Goal: Task Accomplishment & Management: Use online tool/utility

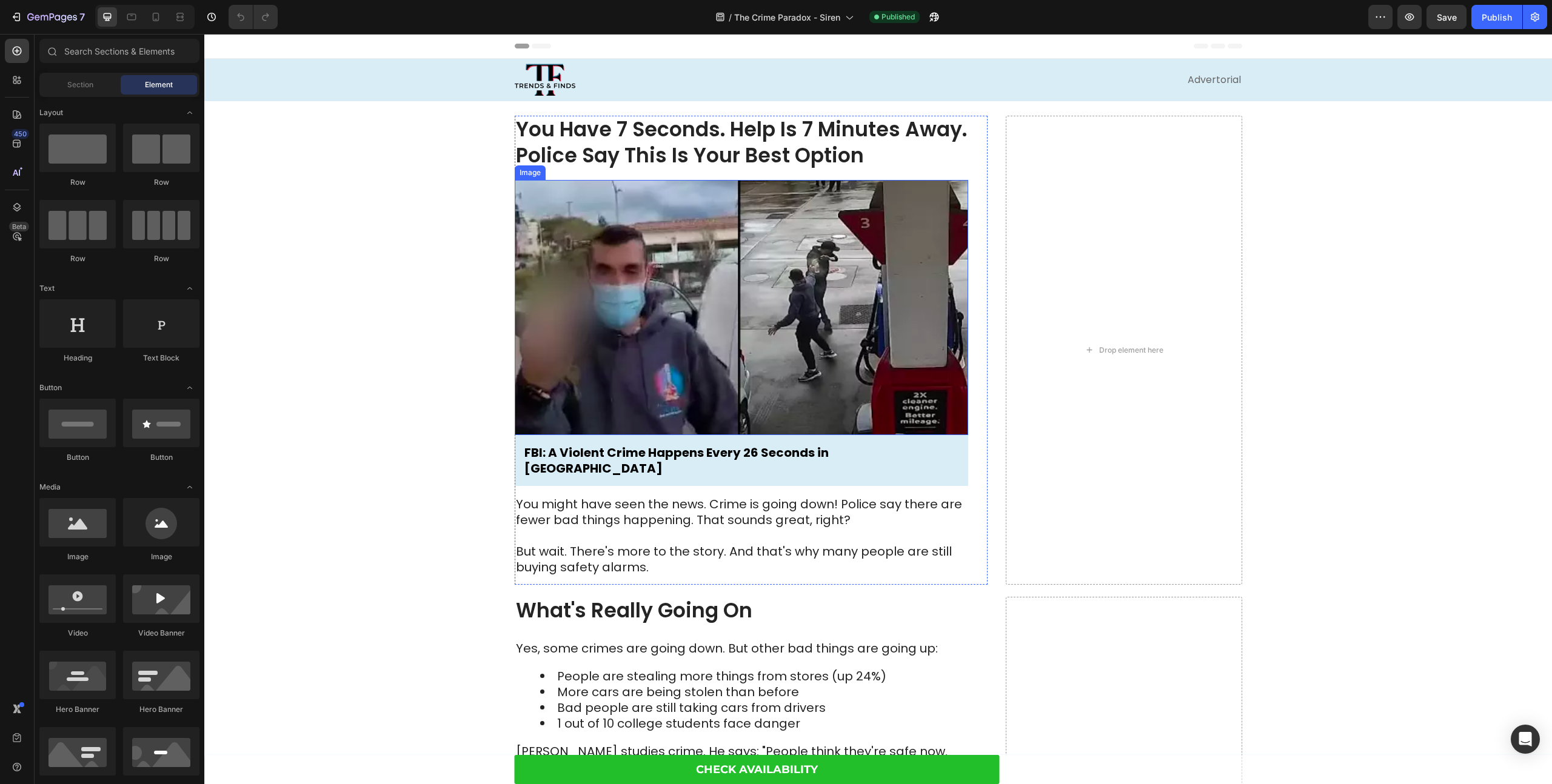
click at [530, 308] on img at bounding box center [741, 307] width 453 height 255
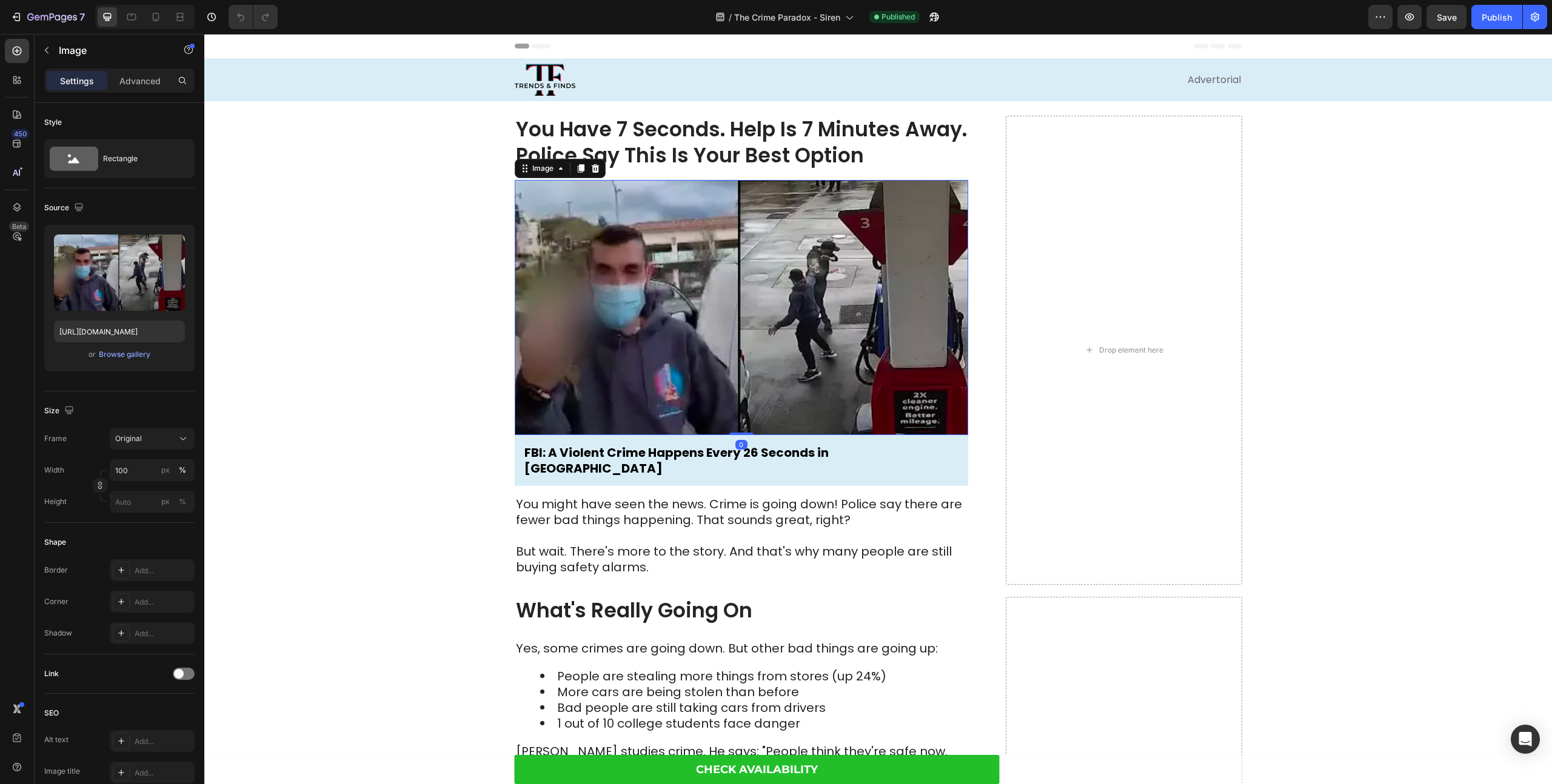
click at [566, 317] on img at bounding box center [741, 307] width 453 height 255
click at [1533, 14] on icon "button" at bounding box center [1535, 17] width 9 height 9
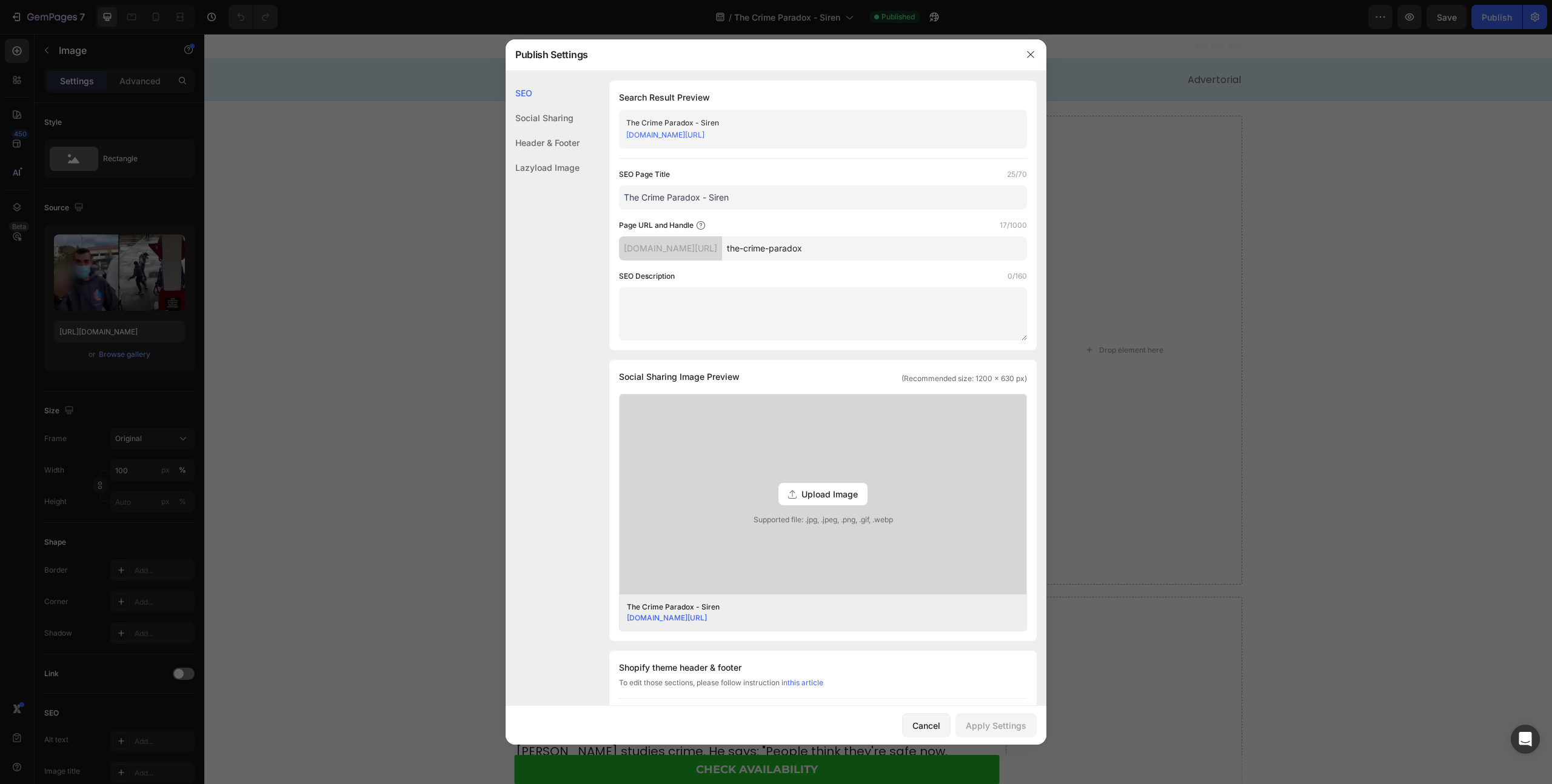
click at [705, 133] on link "[DOMAIN_NAME][URL]" at bounding box center [665, 135] width 78 height 9
click at [390, 263] on div at bounding box center [776, 392] width 1552 height 784
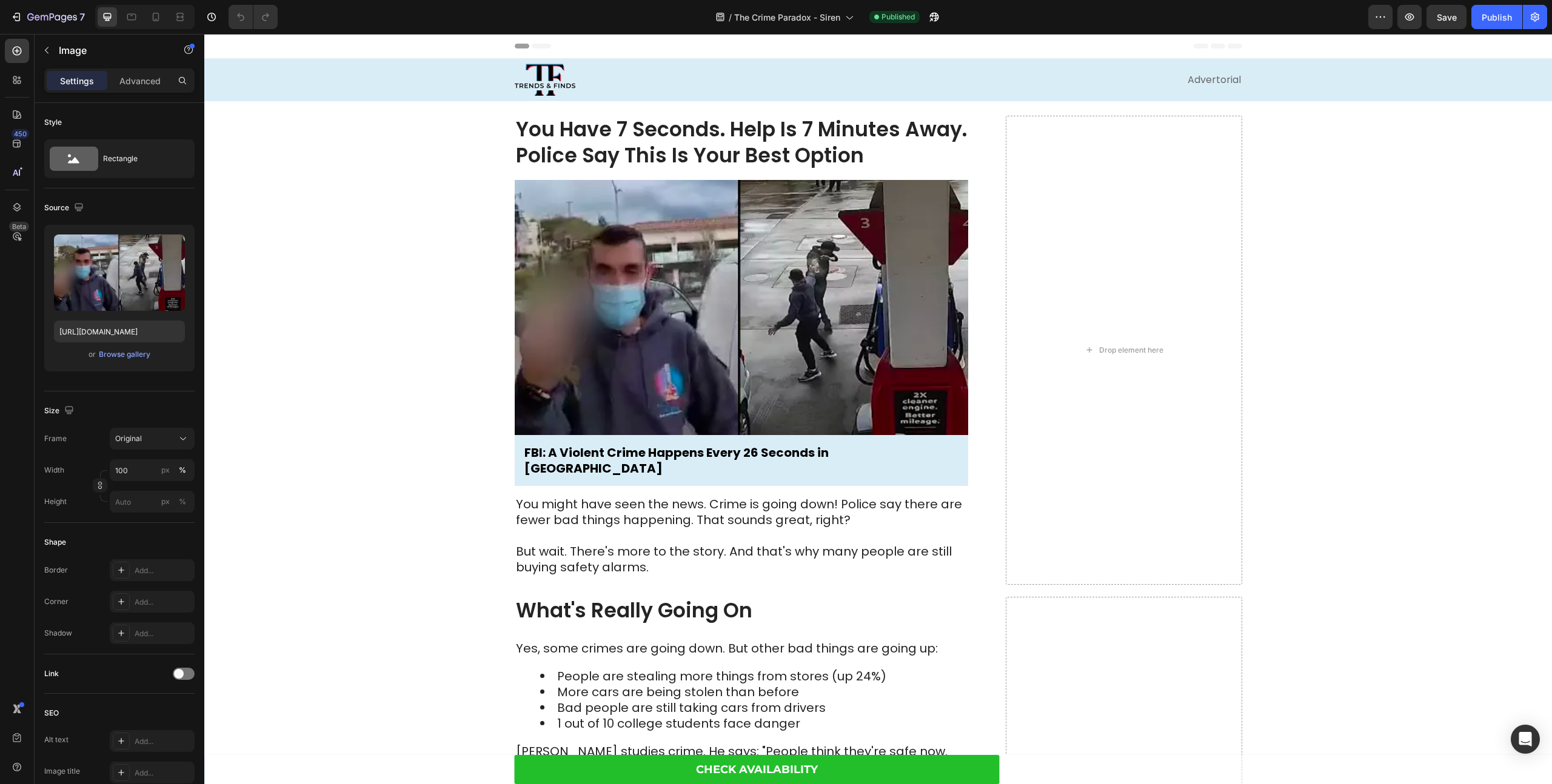
click at [750, 307] on img at bounding box center [741, 307] width 453 height 255
click at [643, 340] on img at bounding box center [741, 307] width 453 height 255
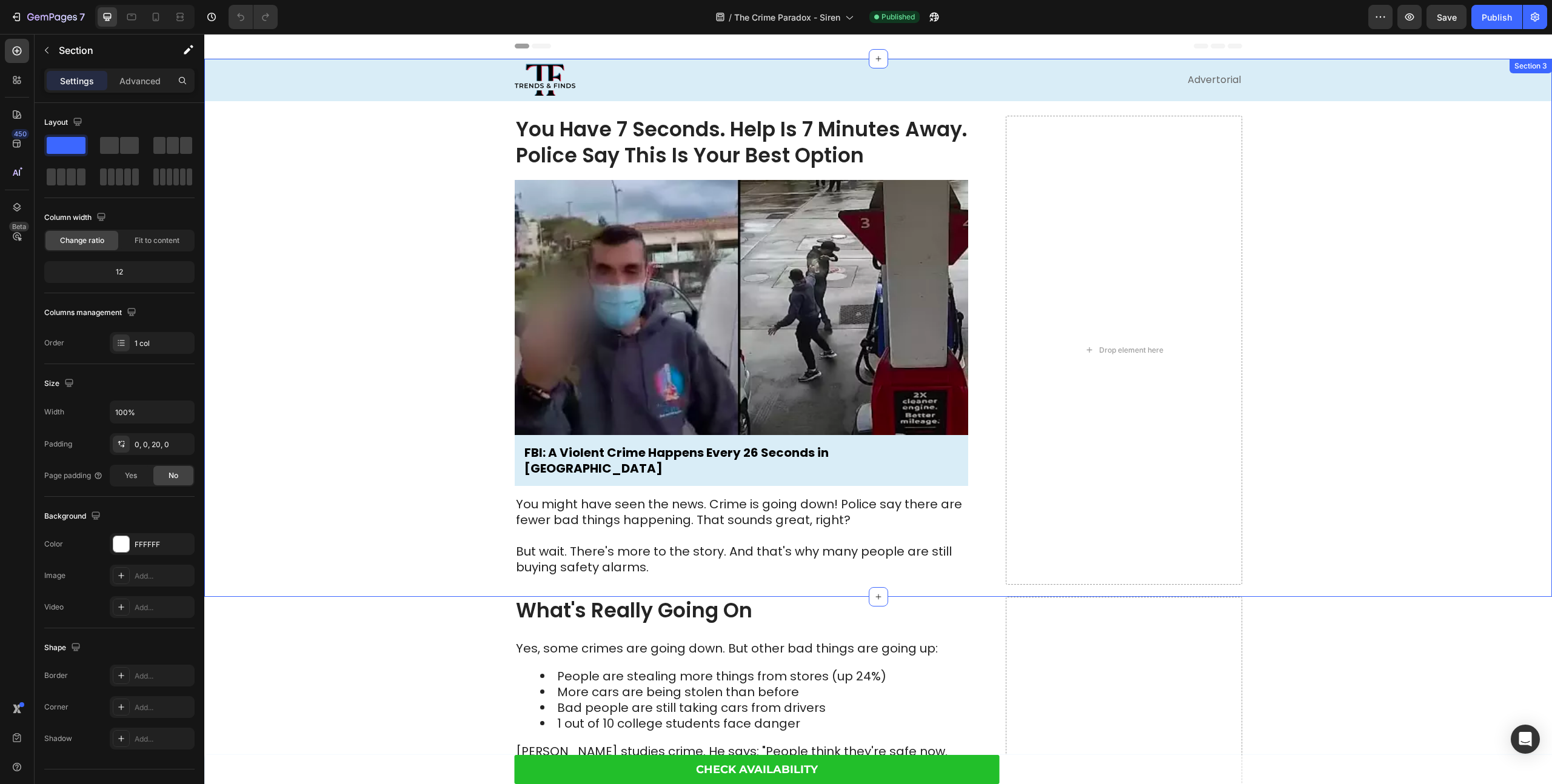
click at [419, 321] on div "Image Advertorial Text Block Row Row You Have 7 Seconds. Help Is 7 Minutes Away…" at bounding box center [878, 321] width 1348 height 526
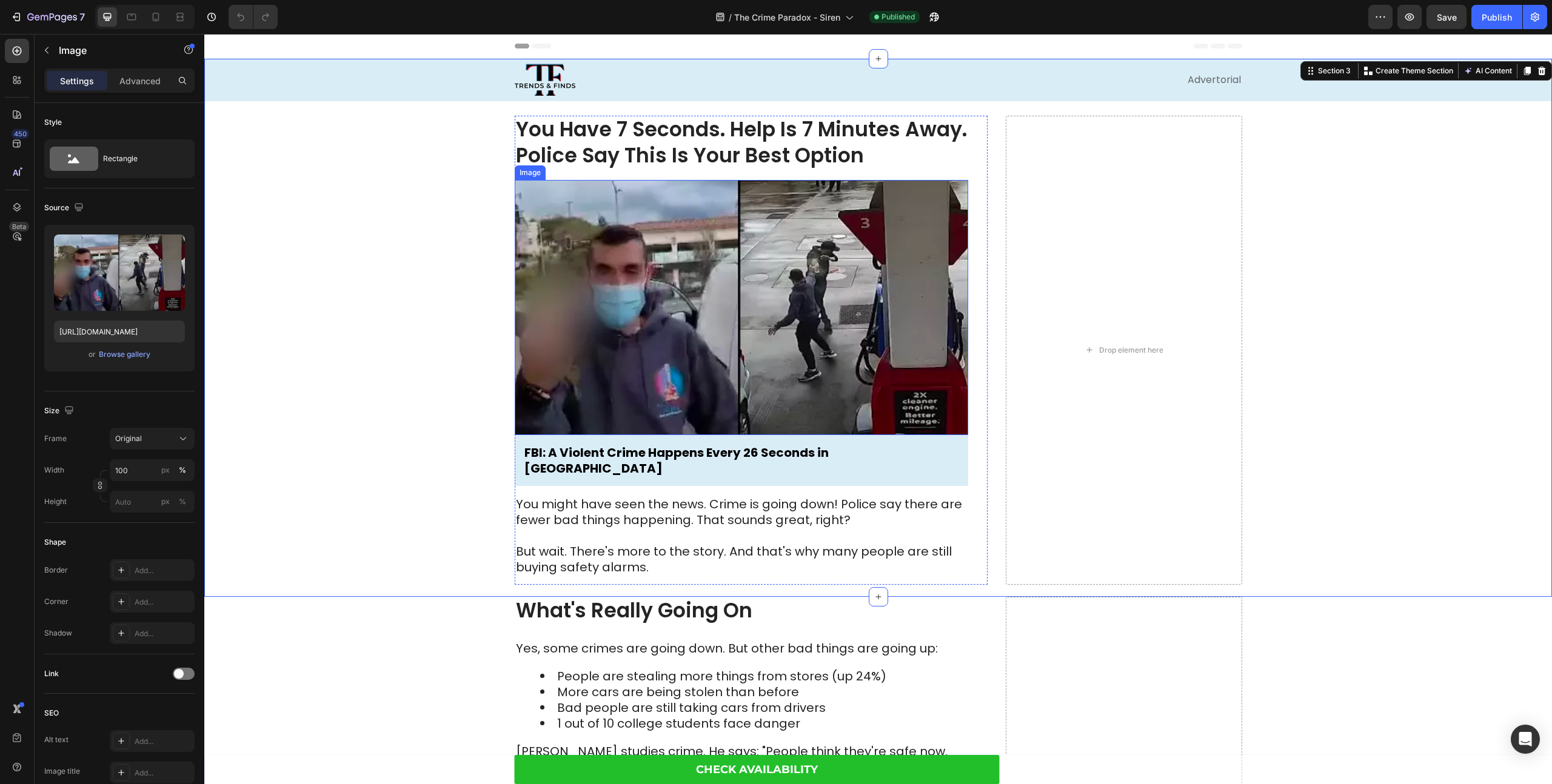
click at [617, 325] on img at bounding box center [741, 307] width 453 height 255
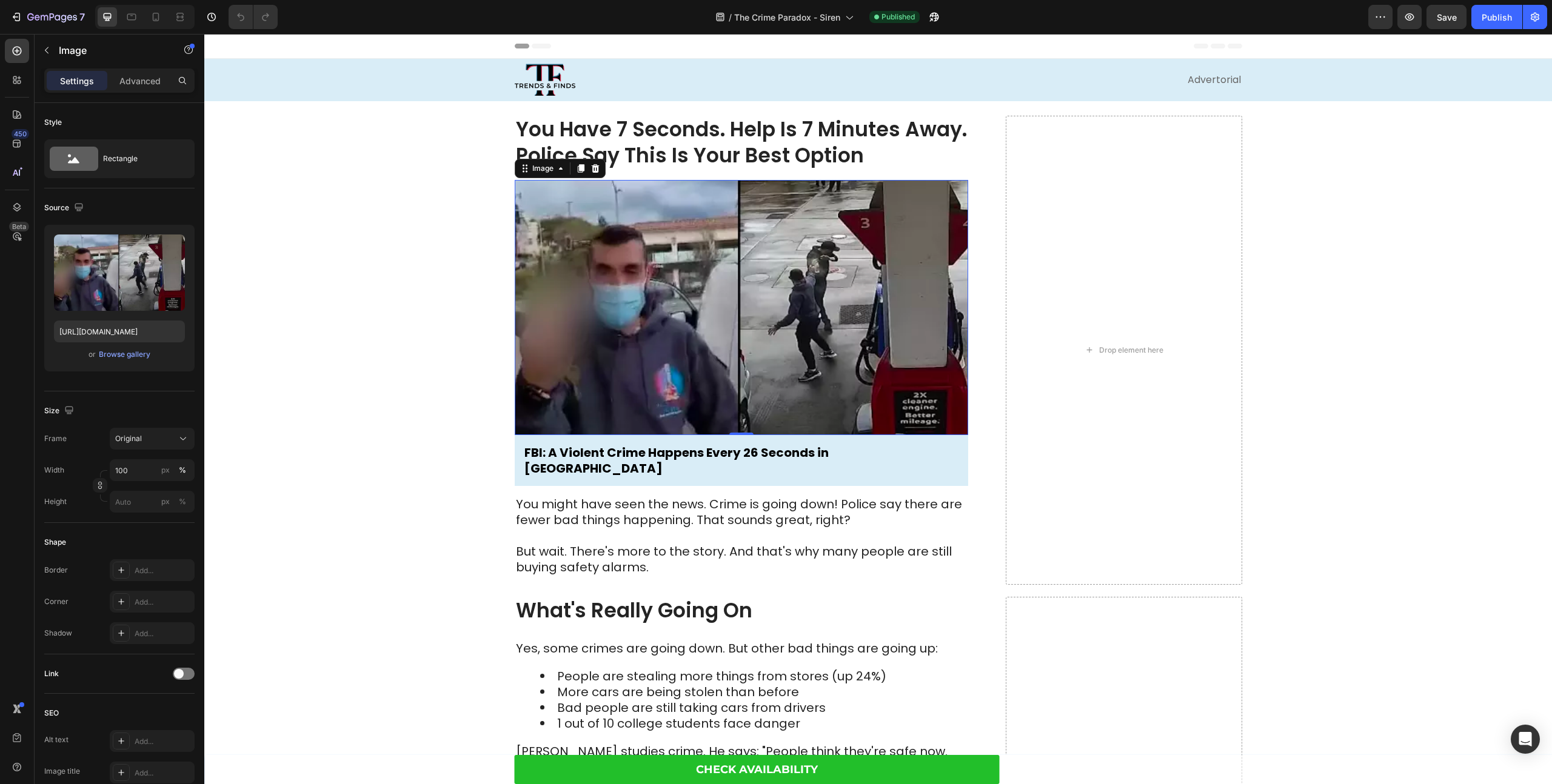
click at [707, 303] on img at bounding box center [741, 307] width 453 height 255
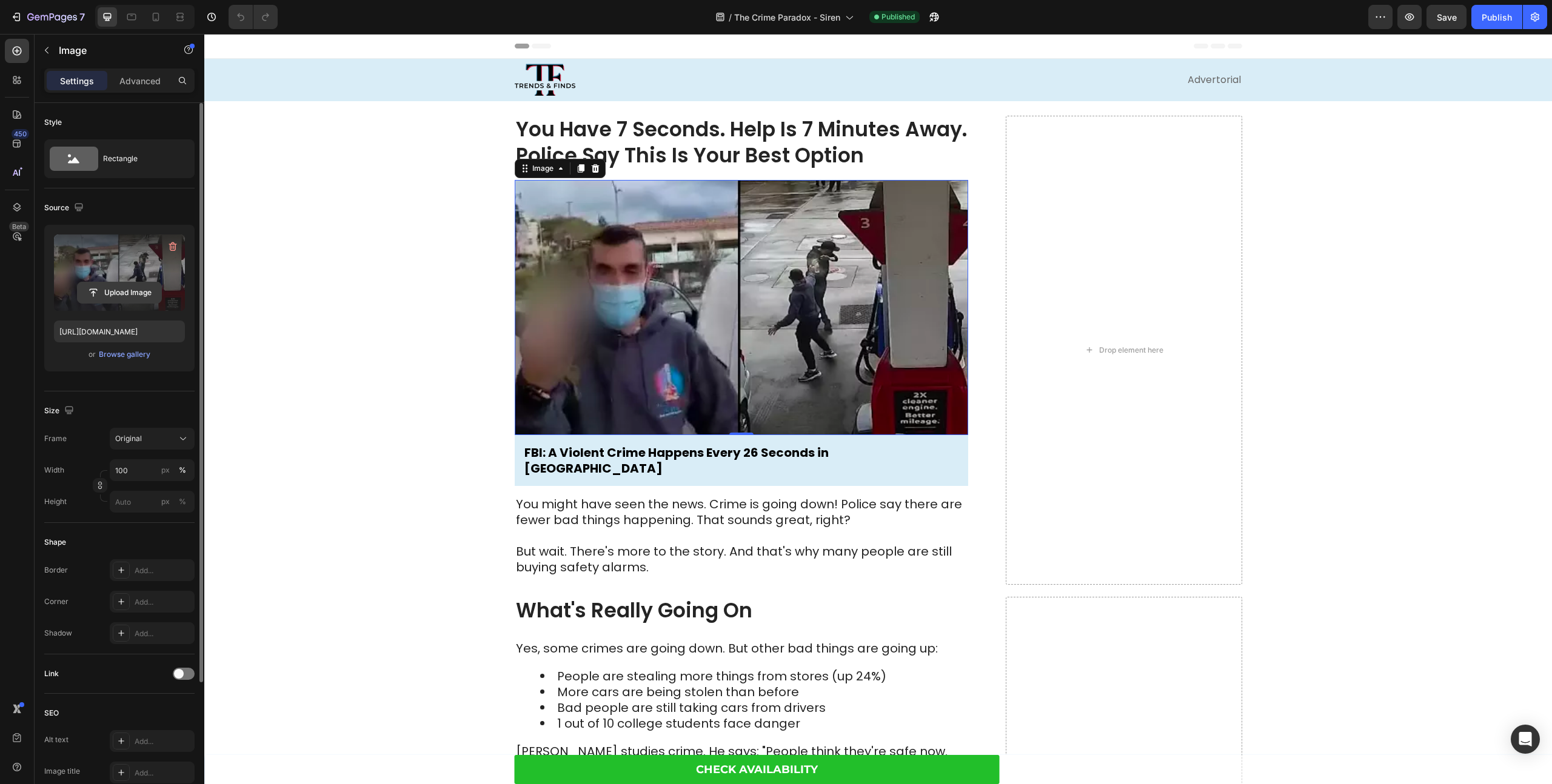
click at [113, 291] on input "file" at bounding box center [119, 293] width 84 height 21
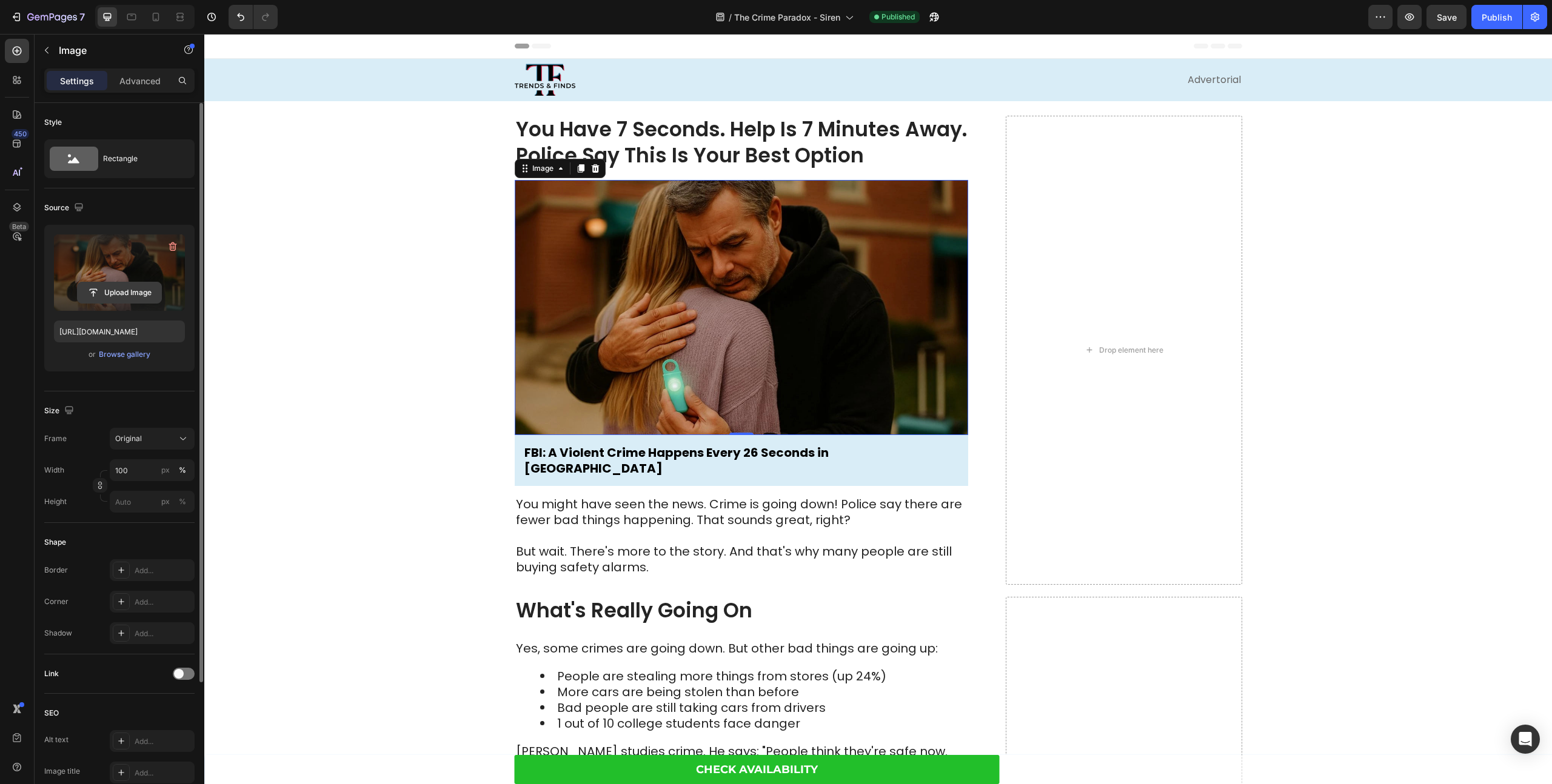
click at [138, 294] on input "file" at bounding box center [119, 293] width 84 height 21
type input "[URL][DOMAIN_NAME]"
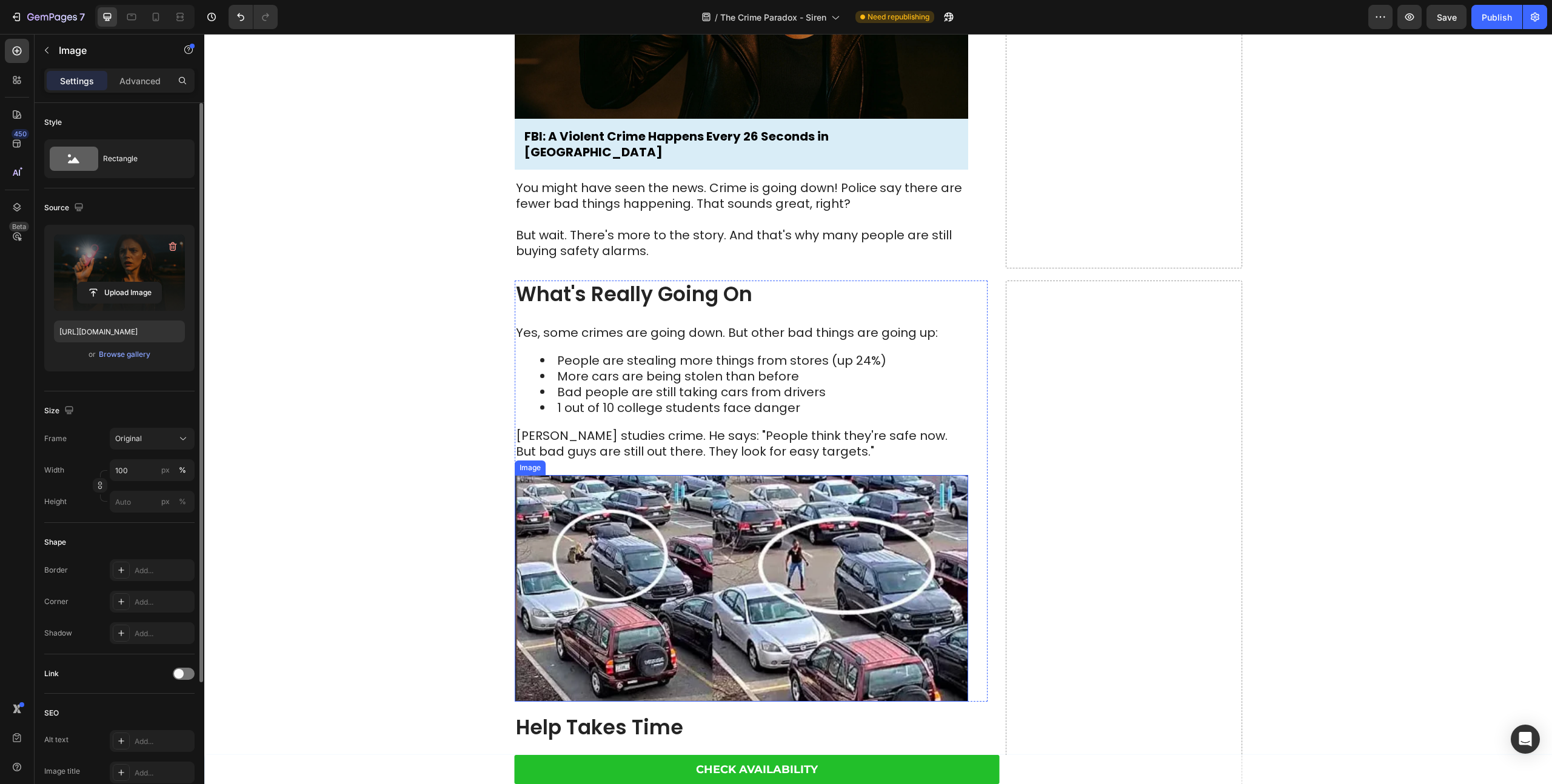
scroll to position [343, 0]
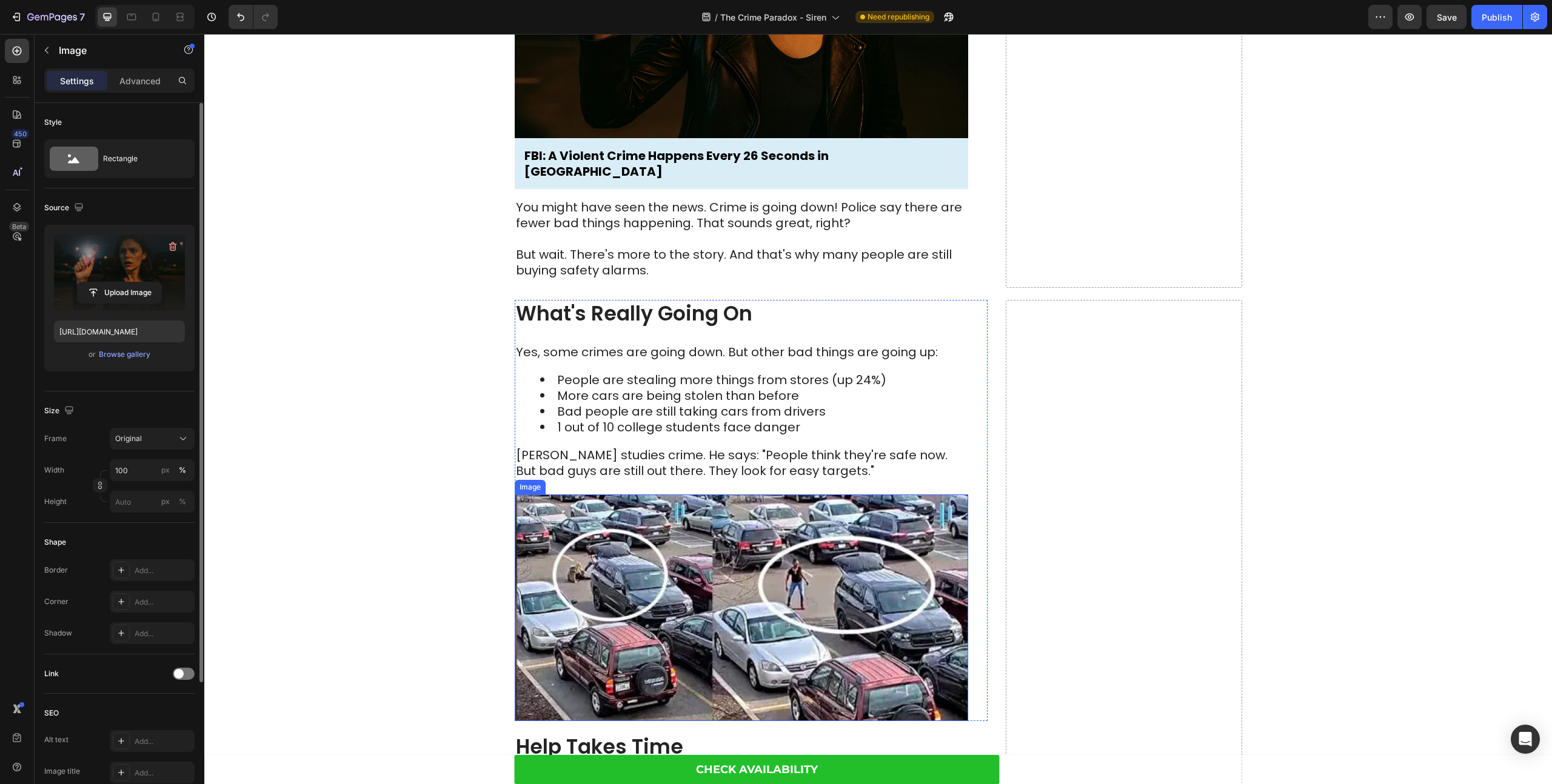
click at [597, 539] on img at bounding box center [741, 607] width 453 height 227
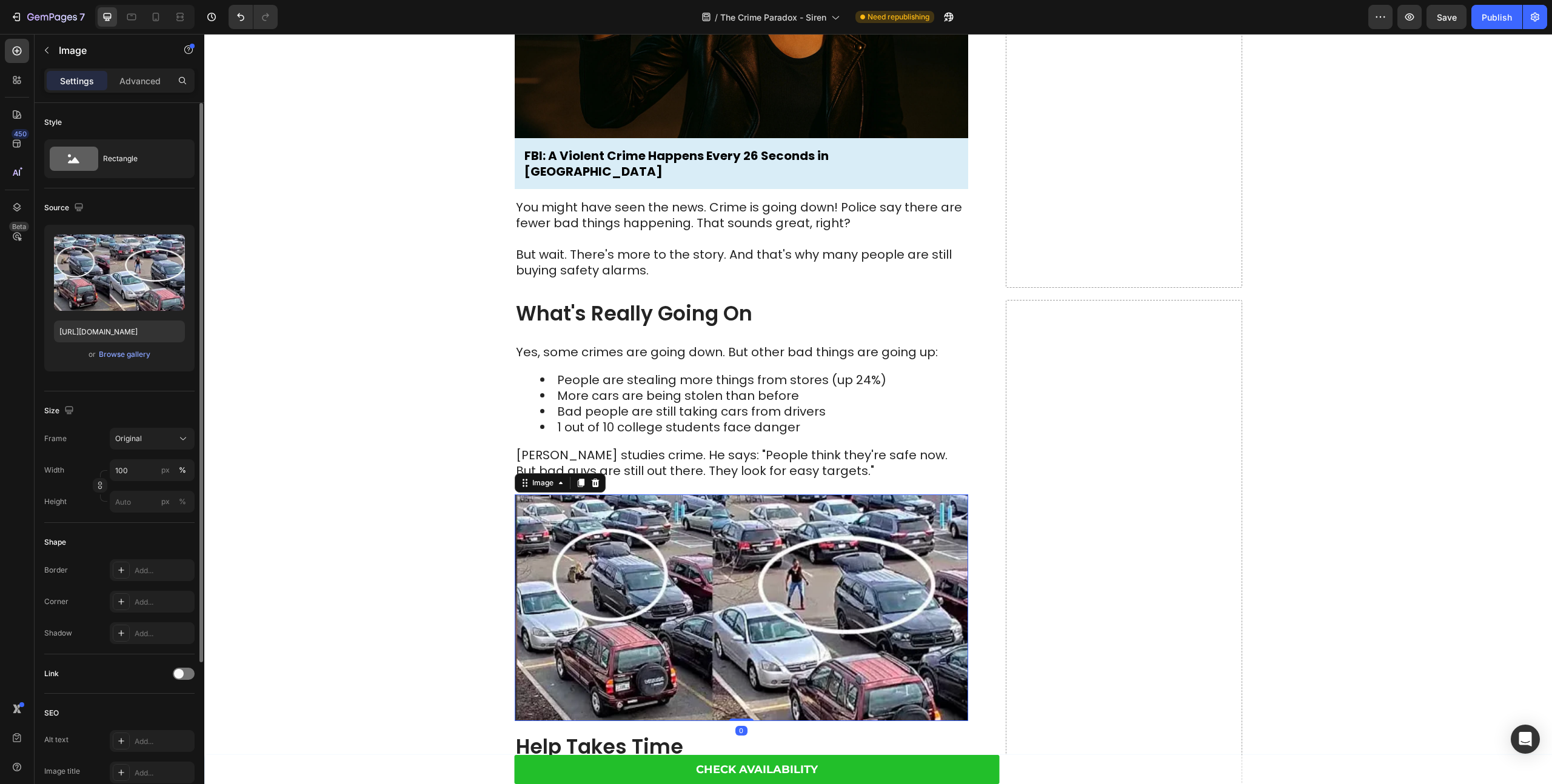
click at [691, 533] on img at bounding box center [741, 607] width 453 height 227
click at [583, 480] on icon at bounding box center [580, 484] width 7 height 9
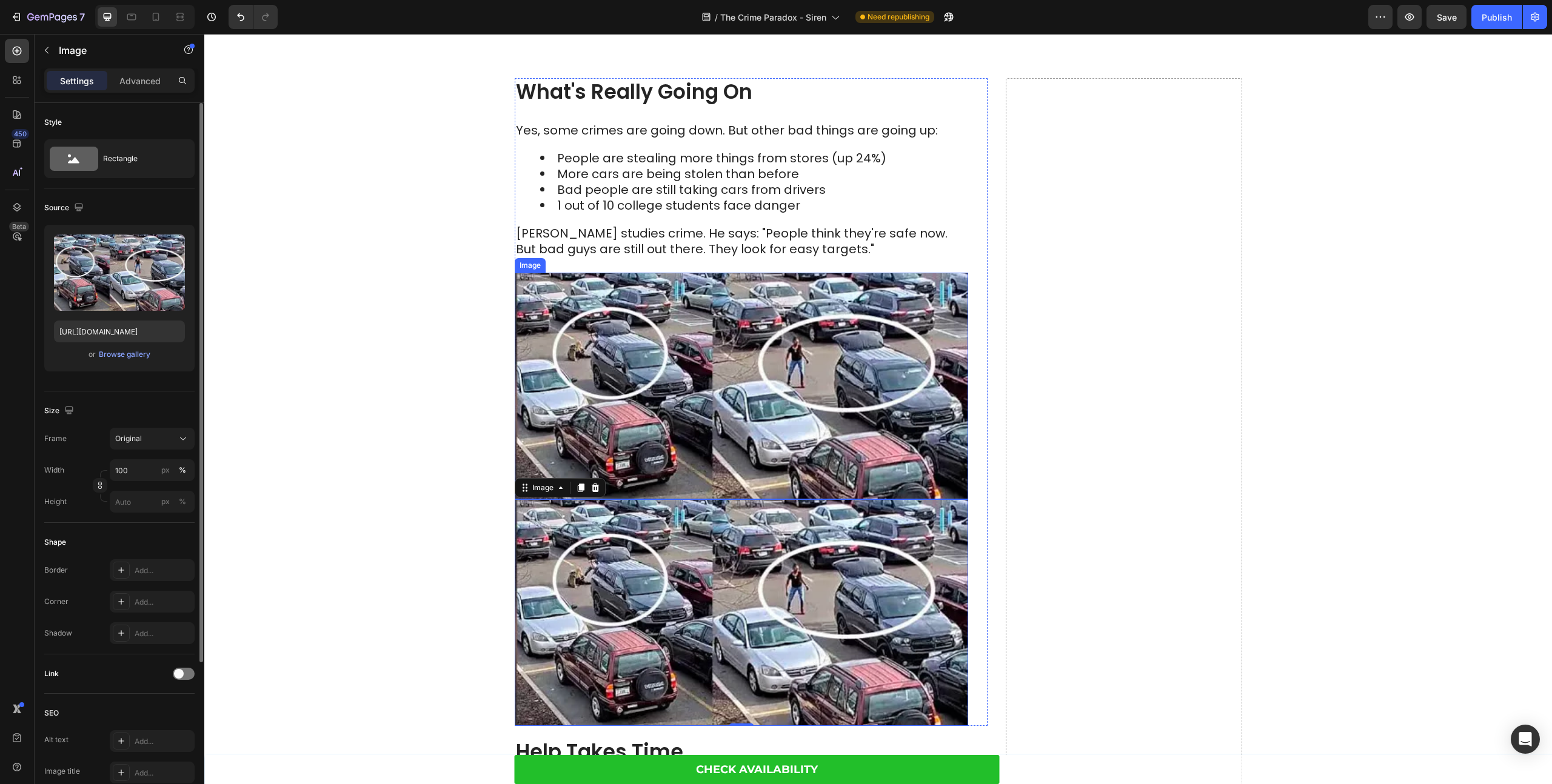
scroll to position [478, 0]
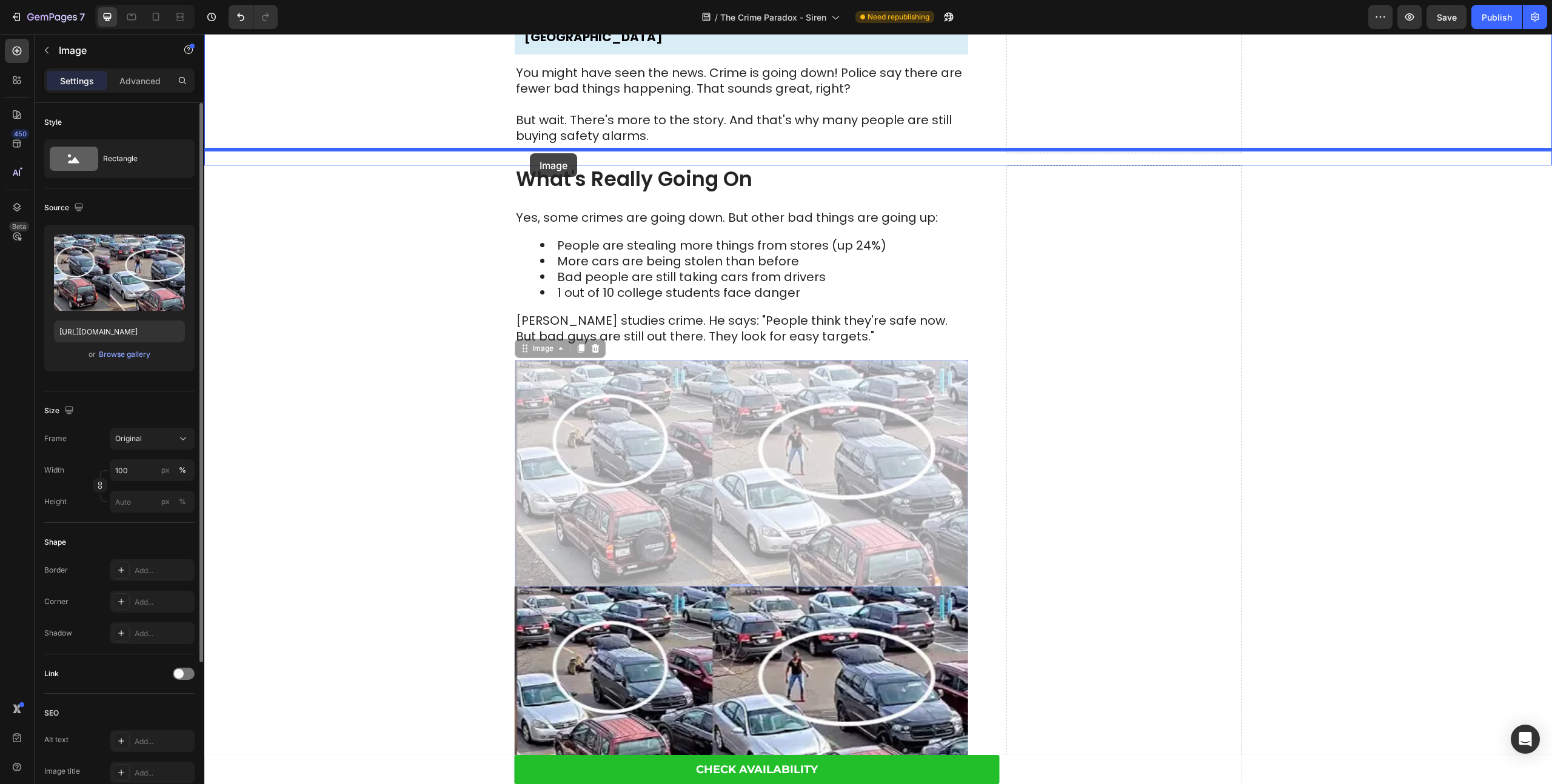
drag, startPoint x: 524, startPoint y: 342, endPoint x: 530, endPoint y: 153, distance: 189.1
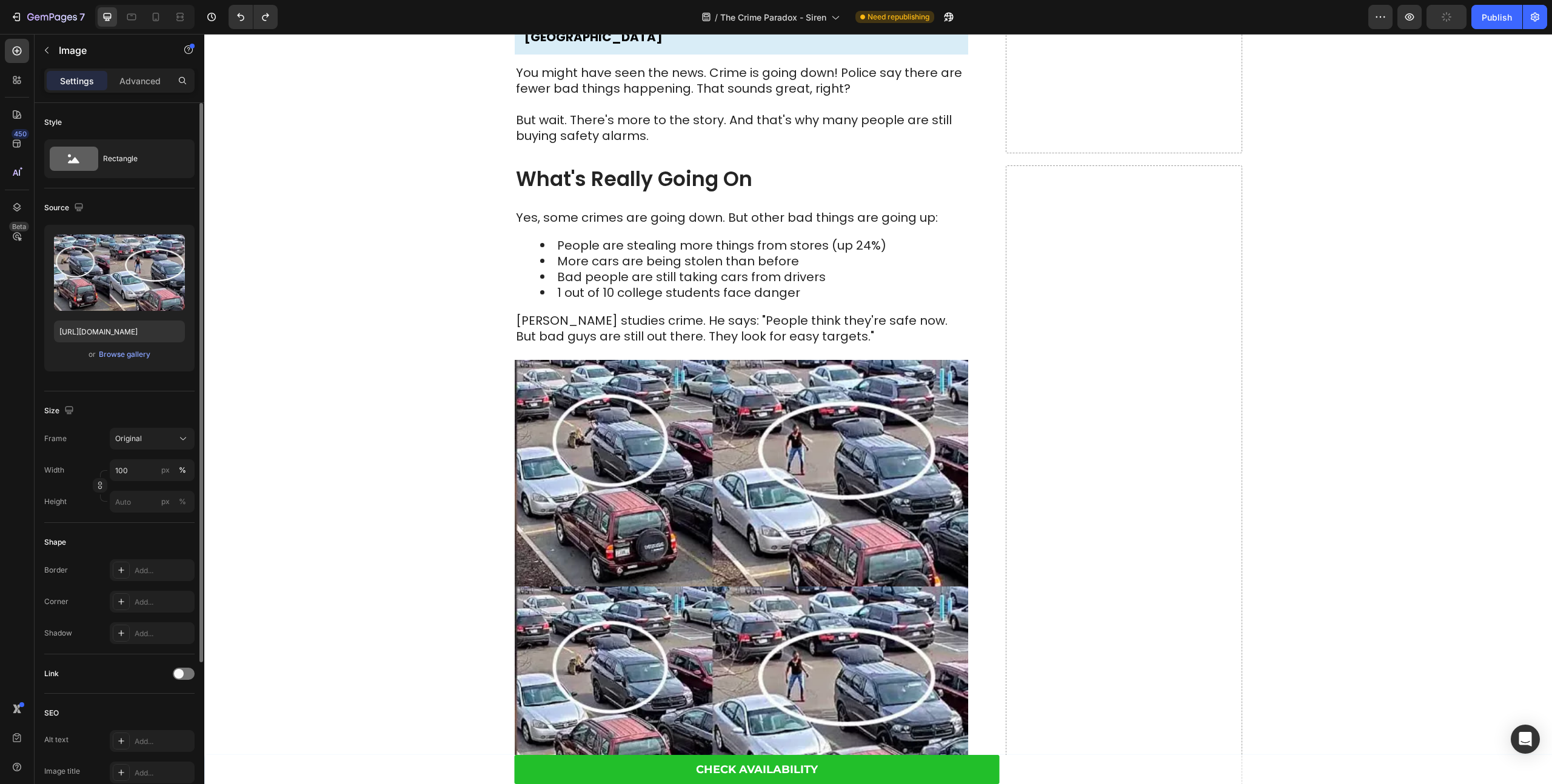
click at [533, 360] on img at bounding box center [741, 473] width 453 height 227
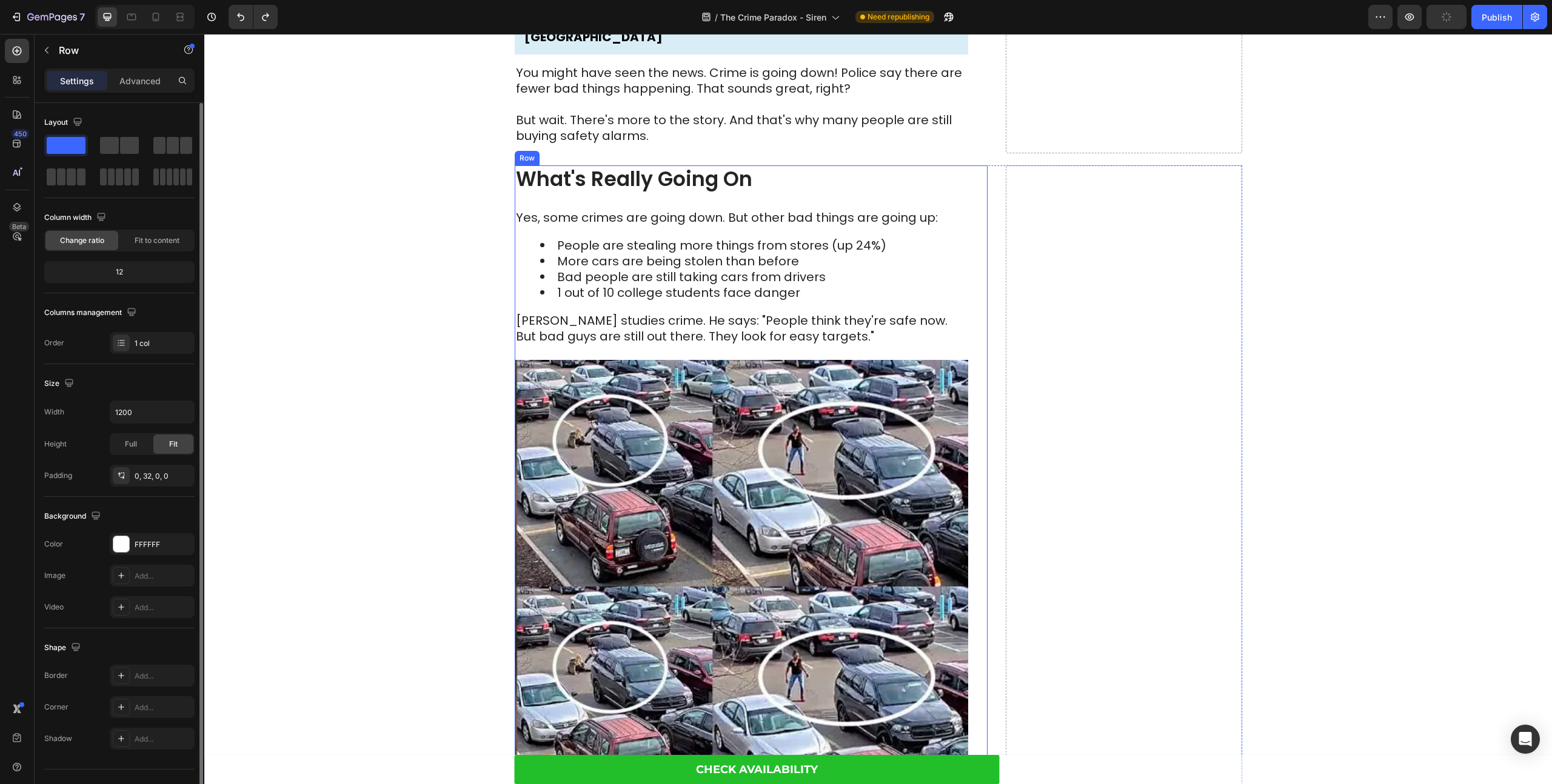
click at [674, 334] on div "What's Really Going On Heading Yes, some crimes are going down. But other bad t…" at bounding box center [741, 489] width 453 height 648
click at [580, 362] on img at bounding box center [741, 473] width 453 height 227
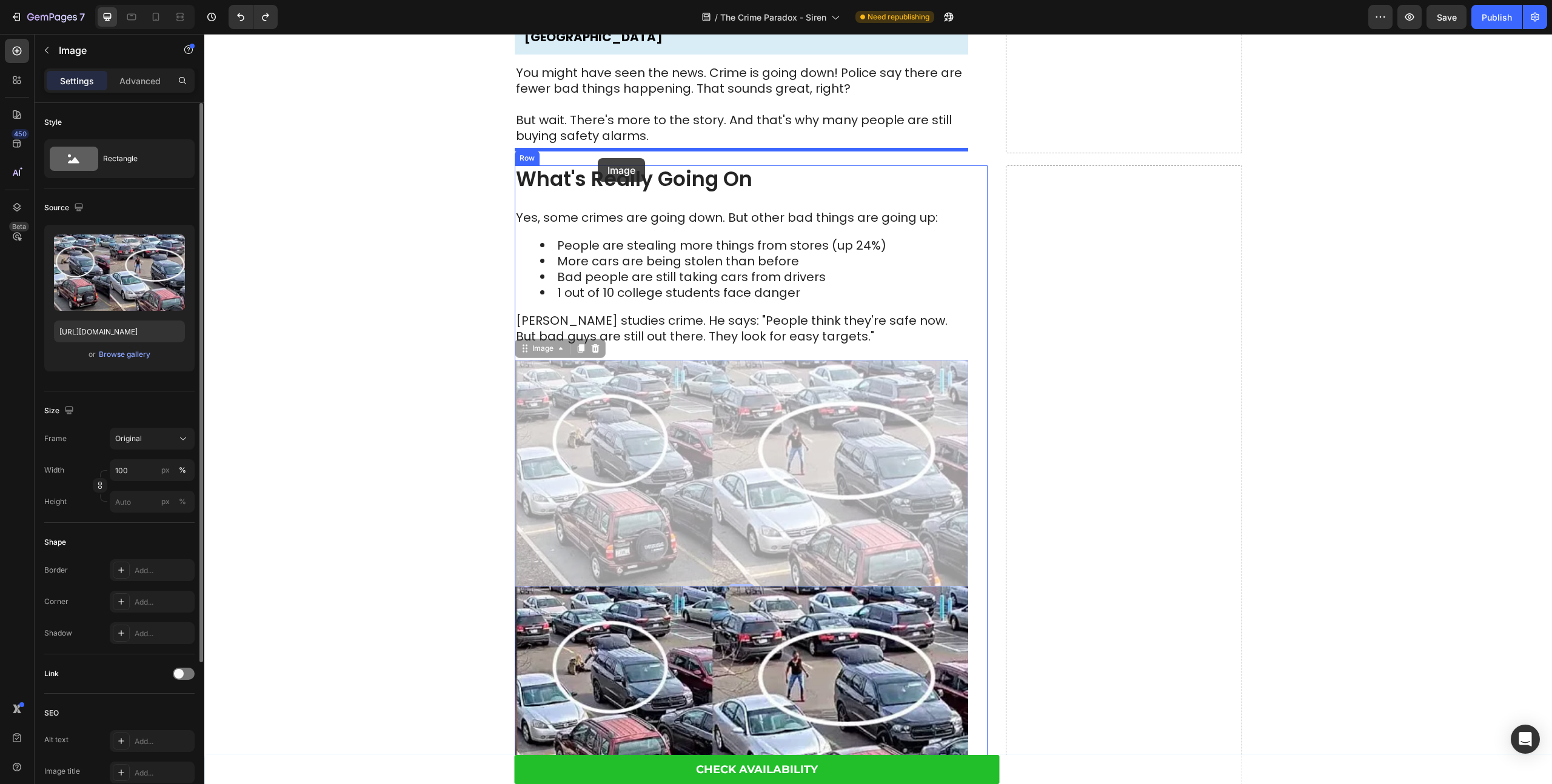
drag, startPoint x: 522, startPoint y: 335, endPoint x: 598, endPoint y: 158, distance: 192.6
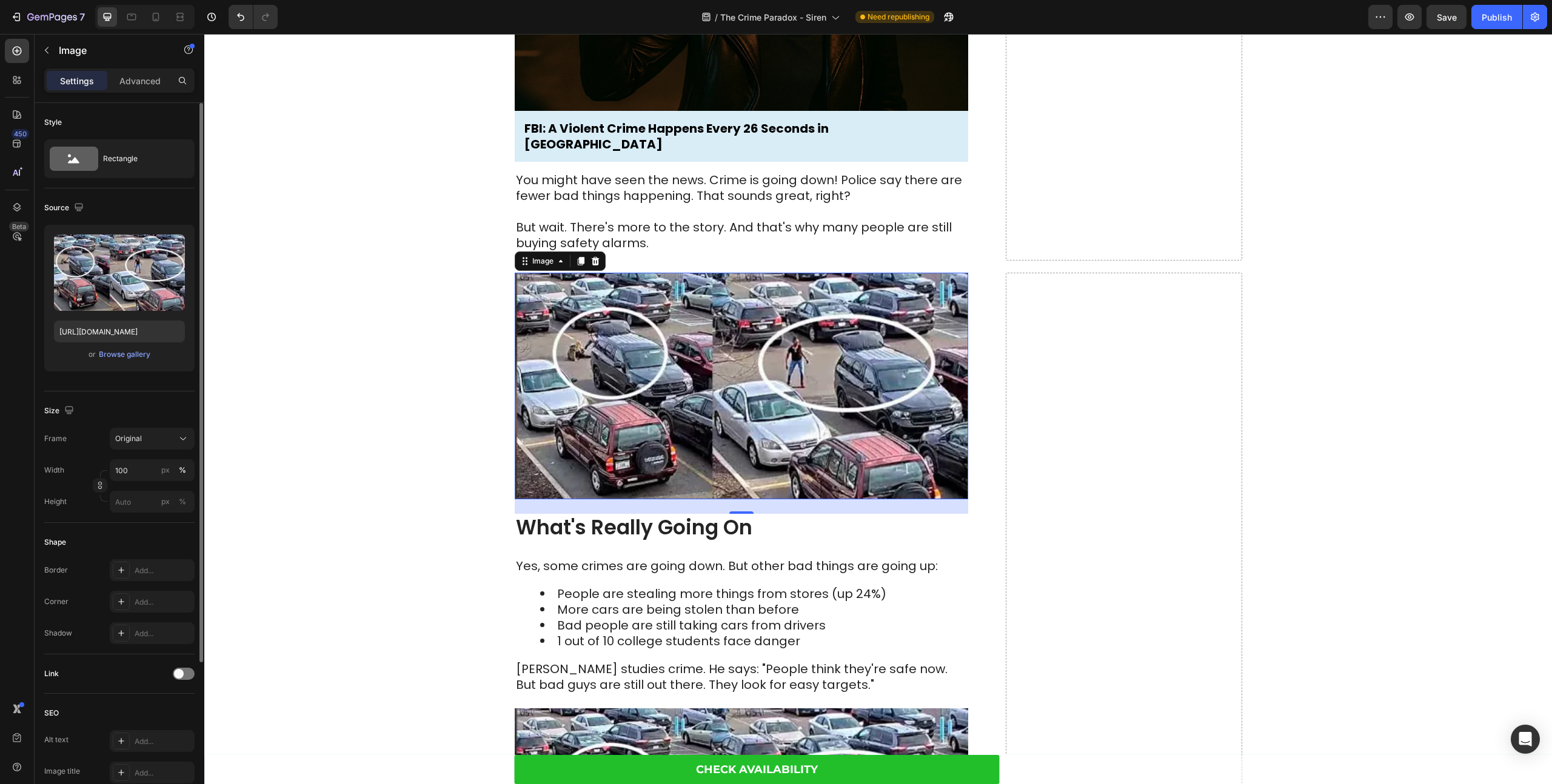
scroll to position [359, 0]
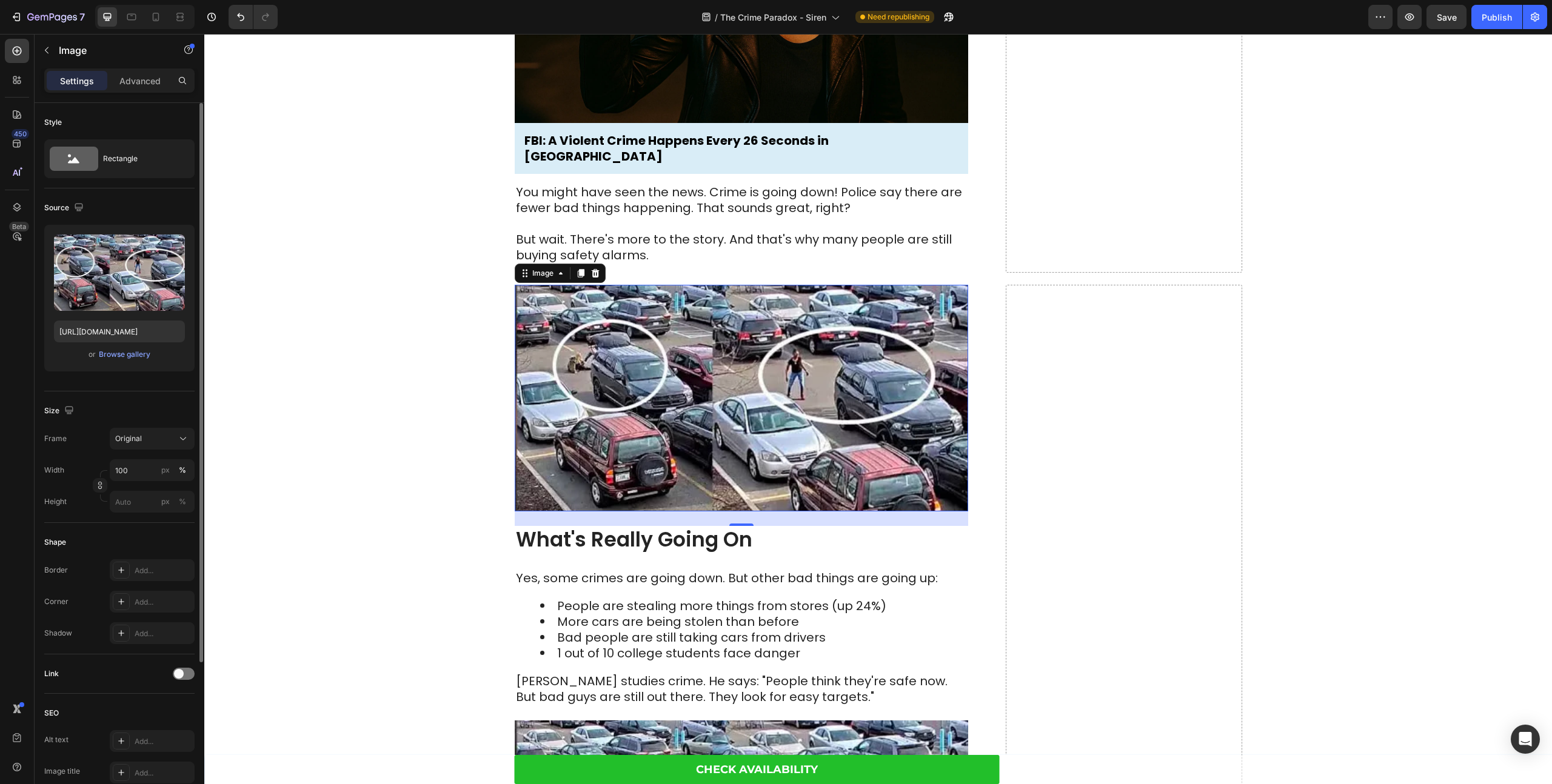
click at [636, 324] on img at bounding box center [741, 398] width 453 height 227
click at [127, 287] on input "file" at bounding box center [119, 293] width 84 height 21
type input "[URL][DOMAIN_NAME]"
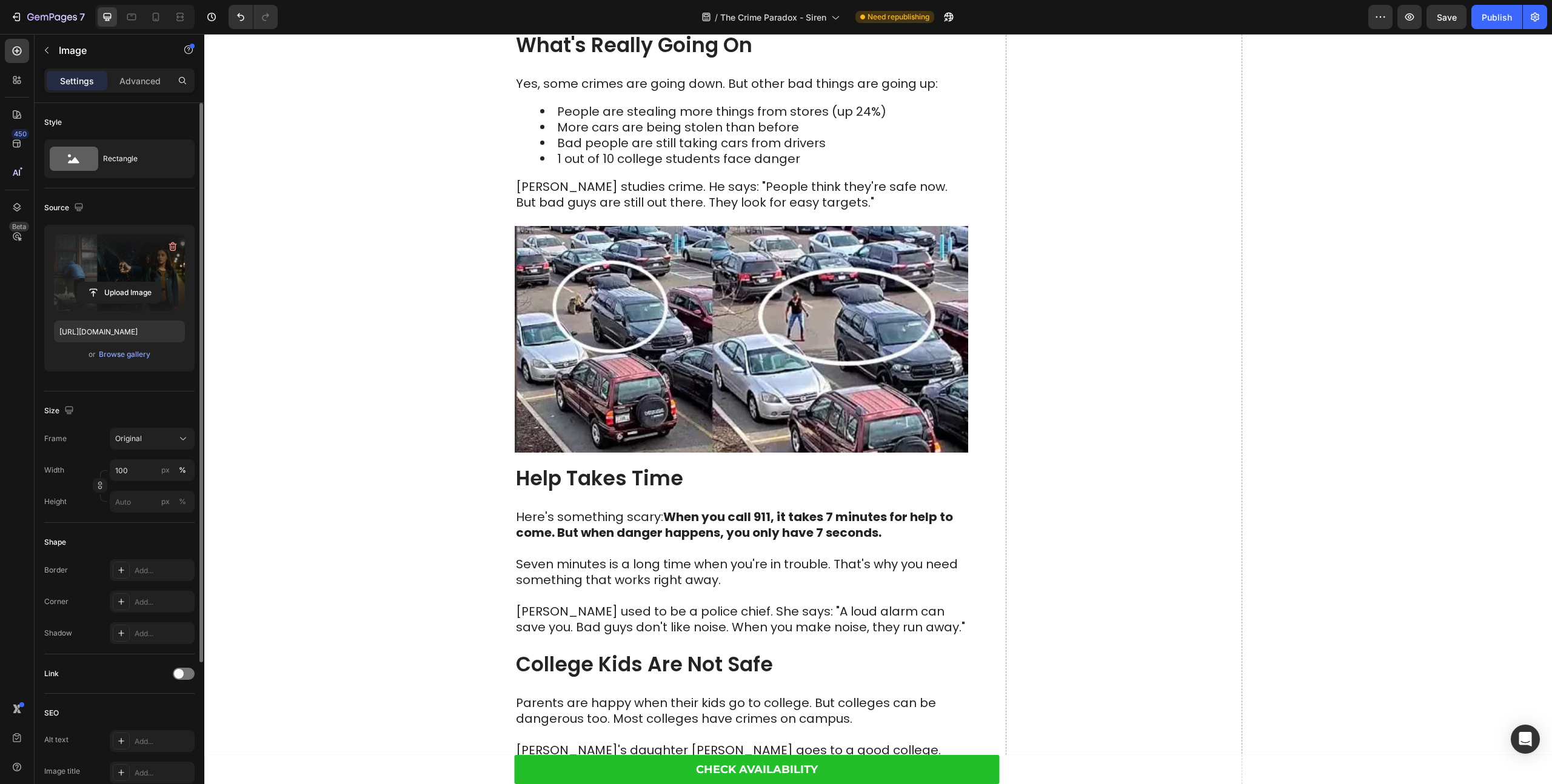
scroll to position [874, 0]
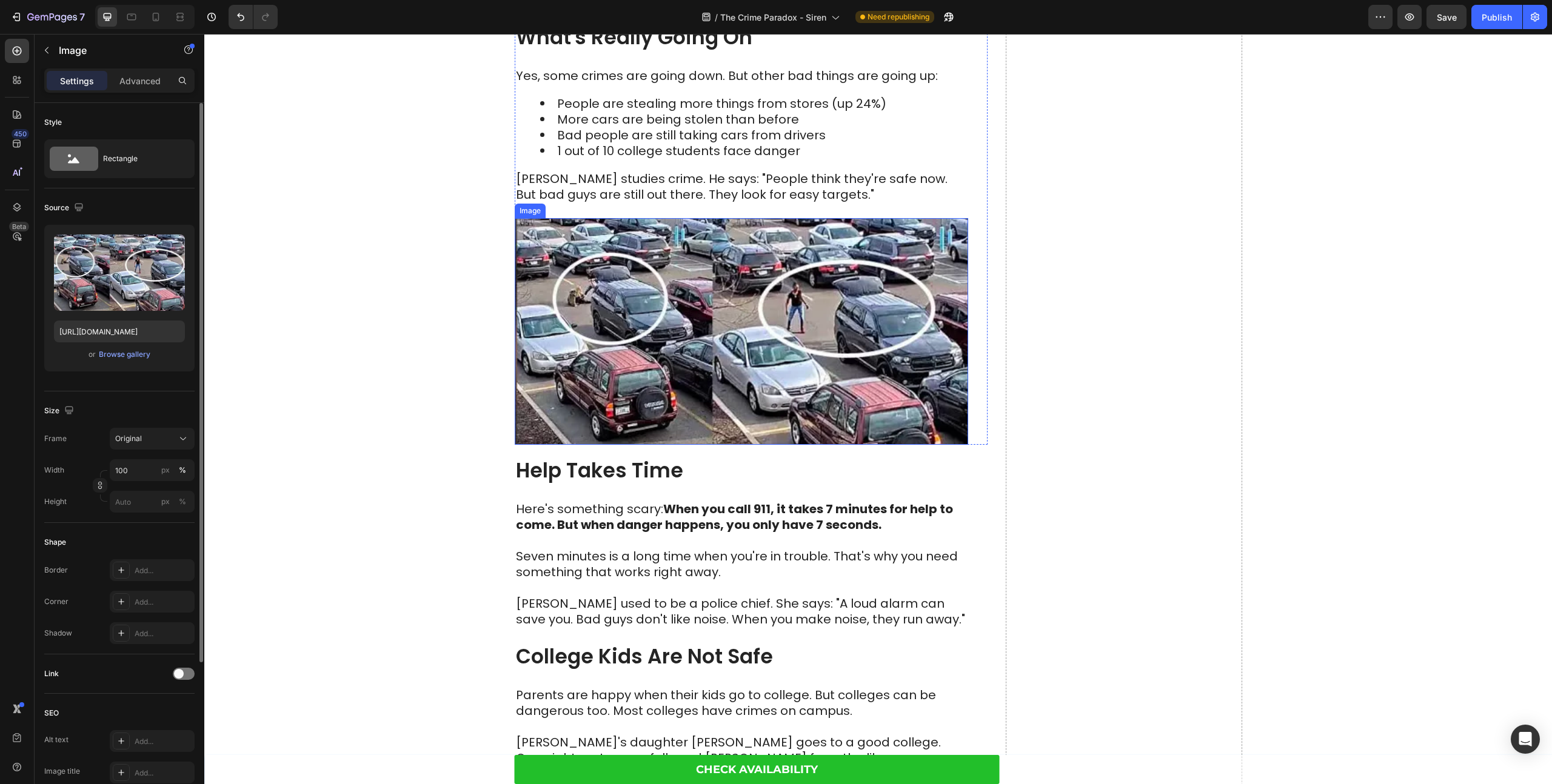
click at [652, 319] on img at bounding box center [741, 332] width 453 height 227
click at [584, 247] on img at bounding box center [741, 332] width 453 height 227
click at [630, 362] on img at bounding box center [741, 332] width 453 height 227
click at [122, 293] on input "file" at bounding box center [119, 293] width 84 height 21
type input "[URL][DOMAIN_NAME]"
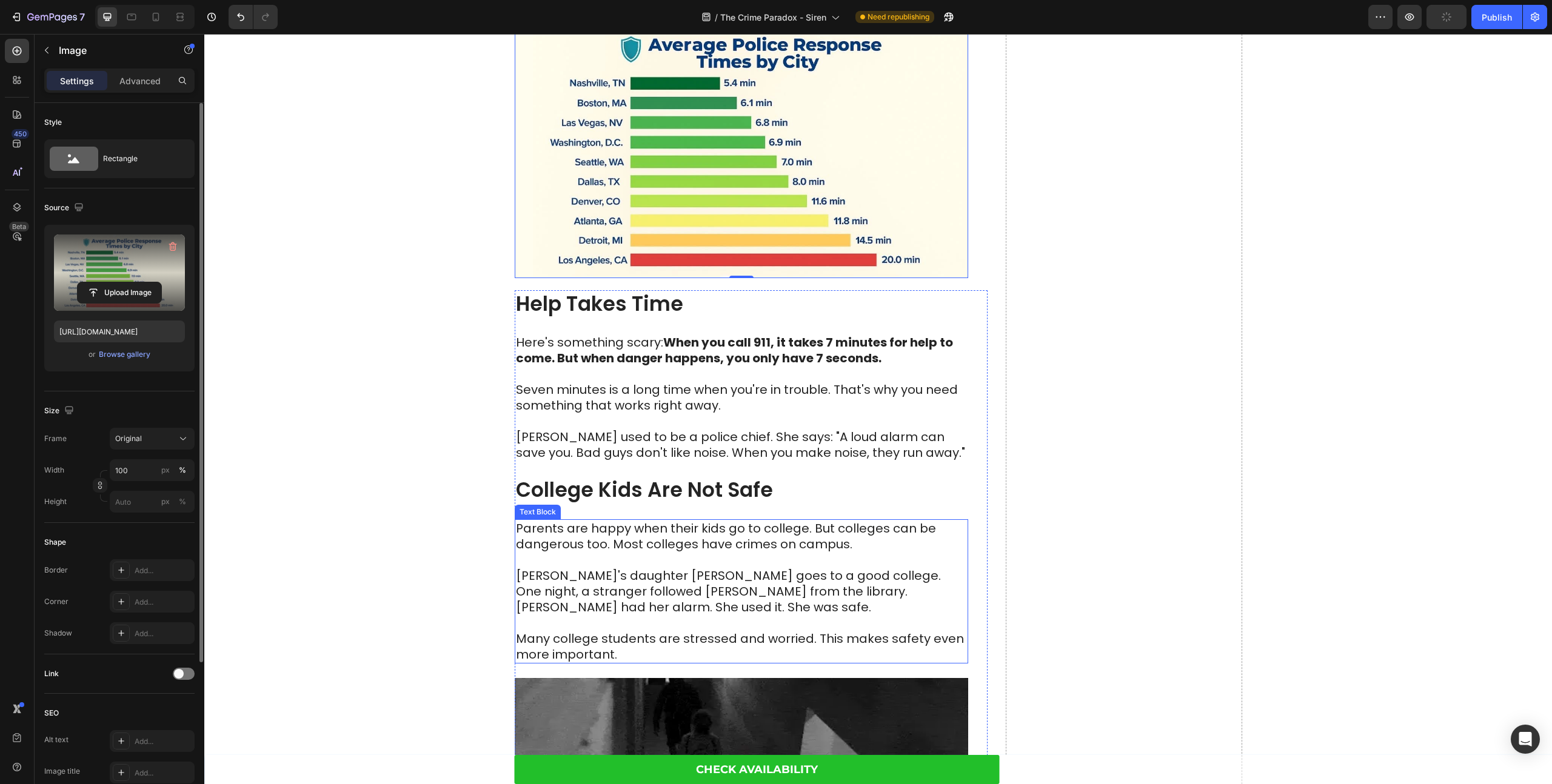
scroll to position [893, 0]
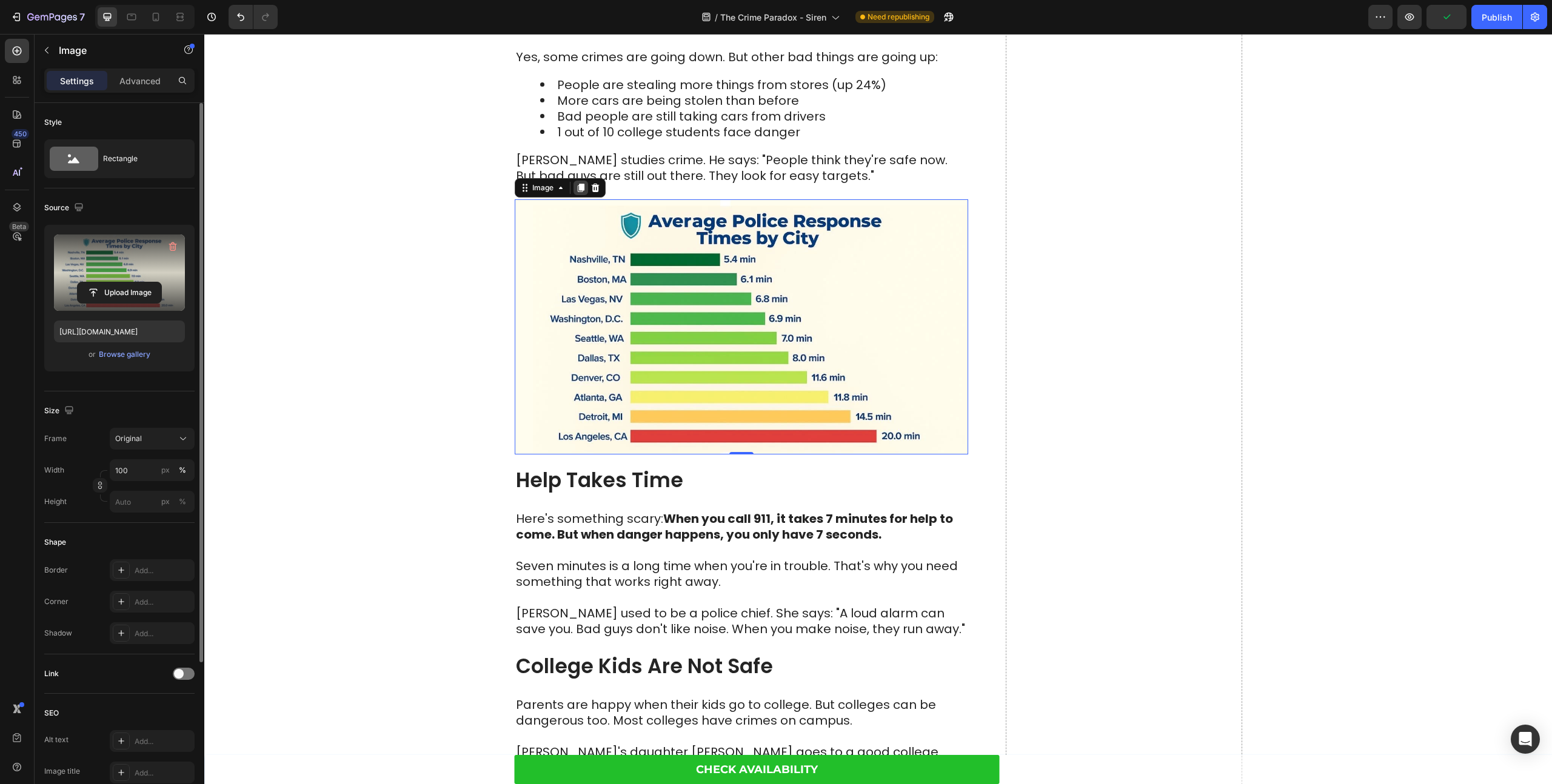
click at [583, 188] on icon at bounding box center [580, 188] width 7 height 9
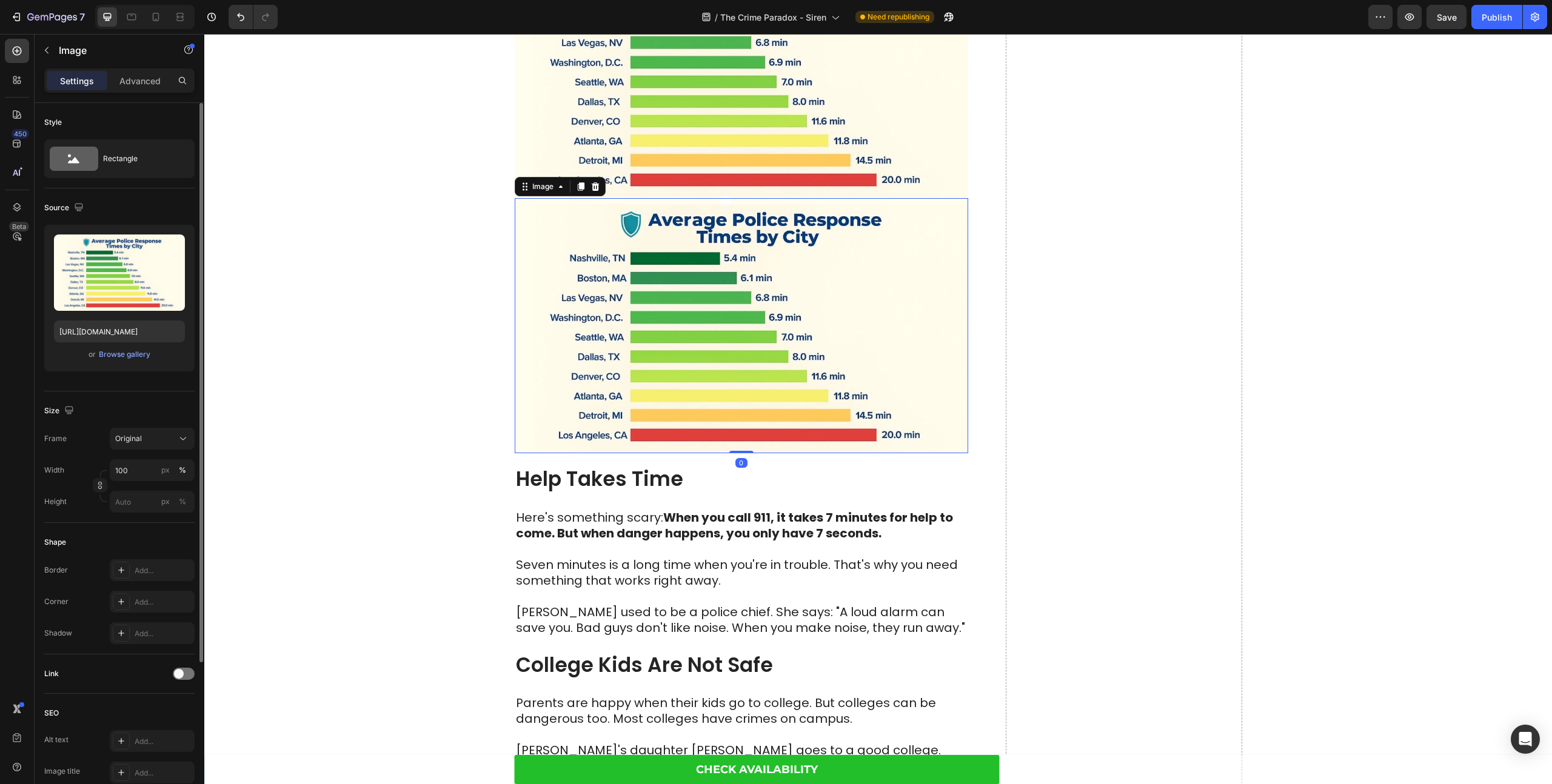
scroll to position [1263, 0]
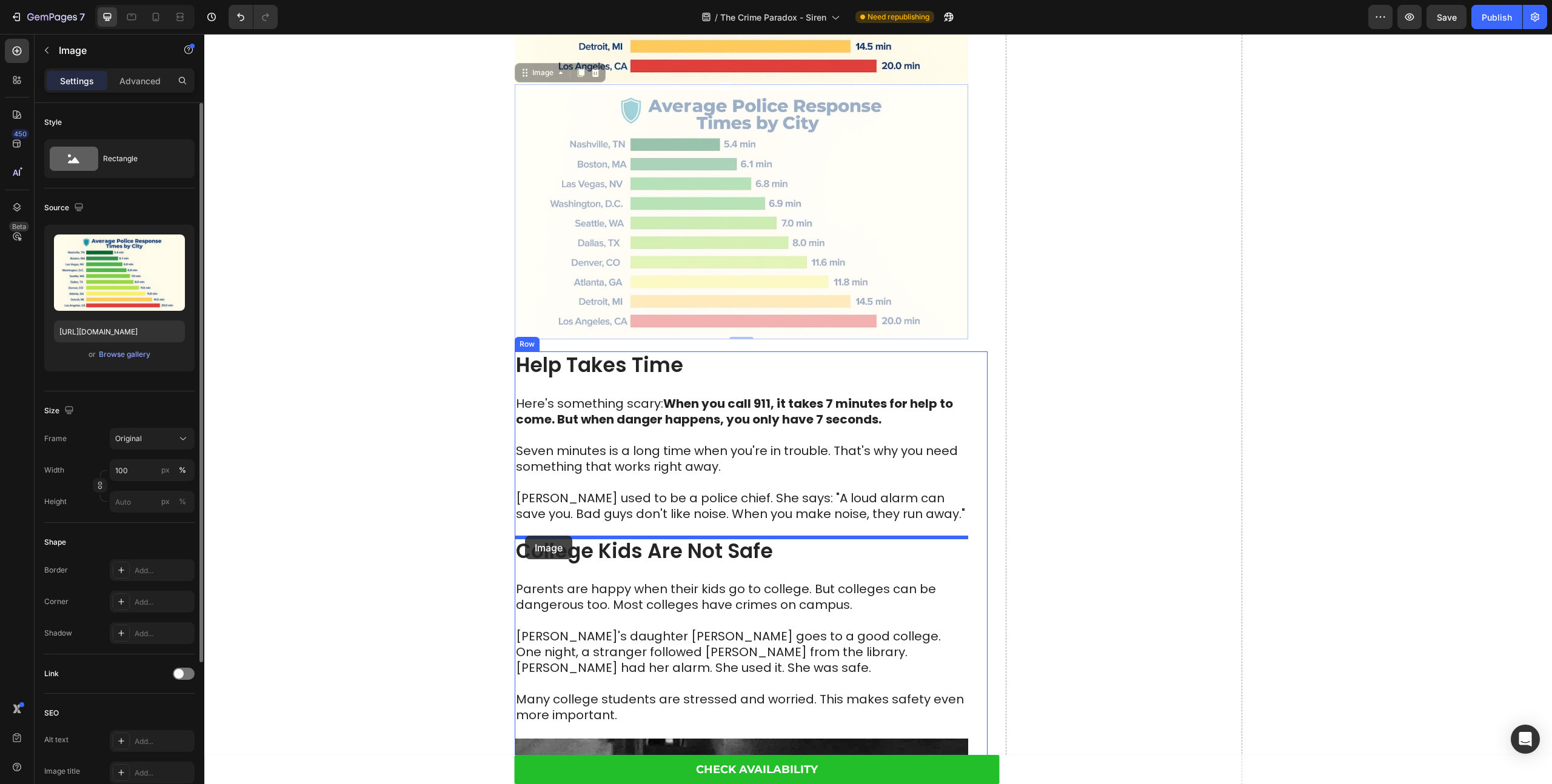
drag, startPoint x: 525, startPoint y: 76, endPoint x: 525, endPoint y: 535, distance: 459.0
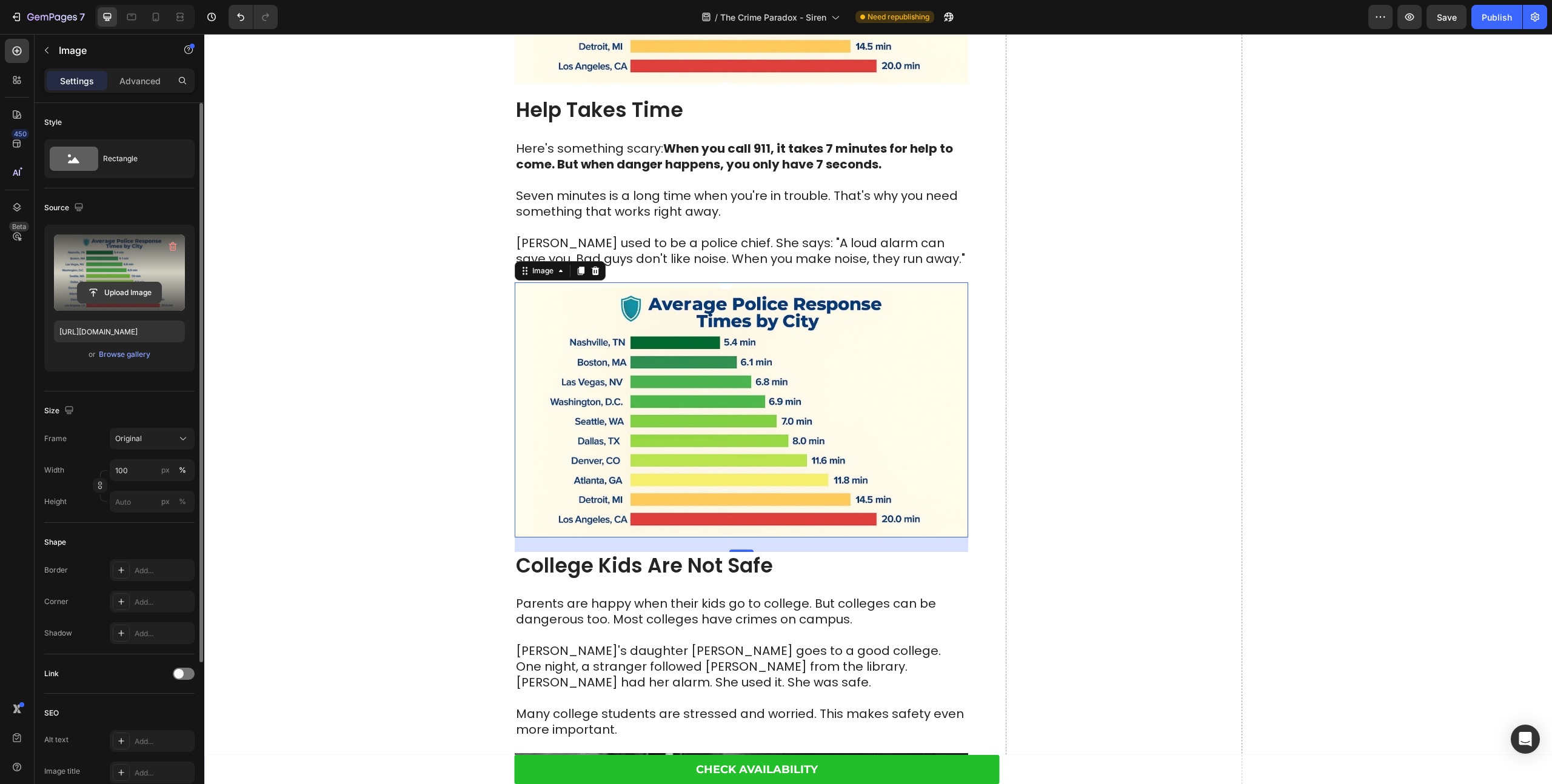
click at [102, 290] on input "file" at bounding box center [119, 293] width 84 height 21
type input "[URL][DOMAIN_NAME]"
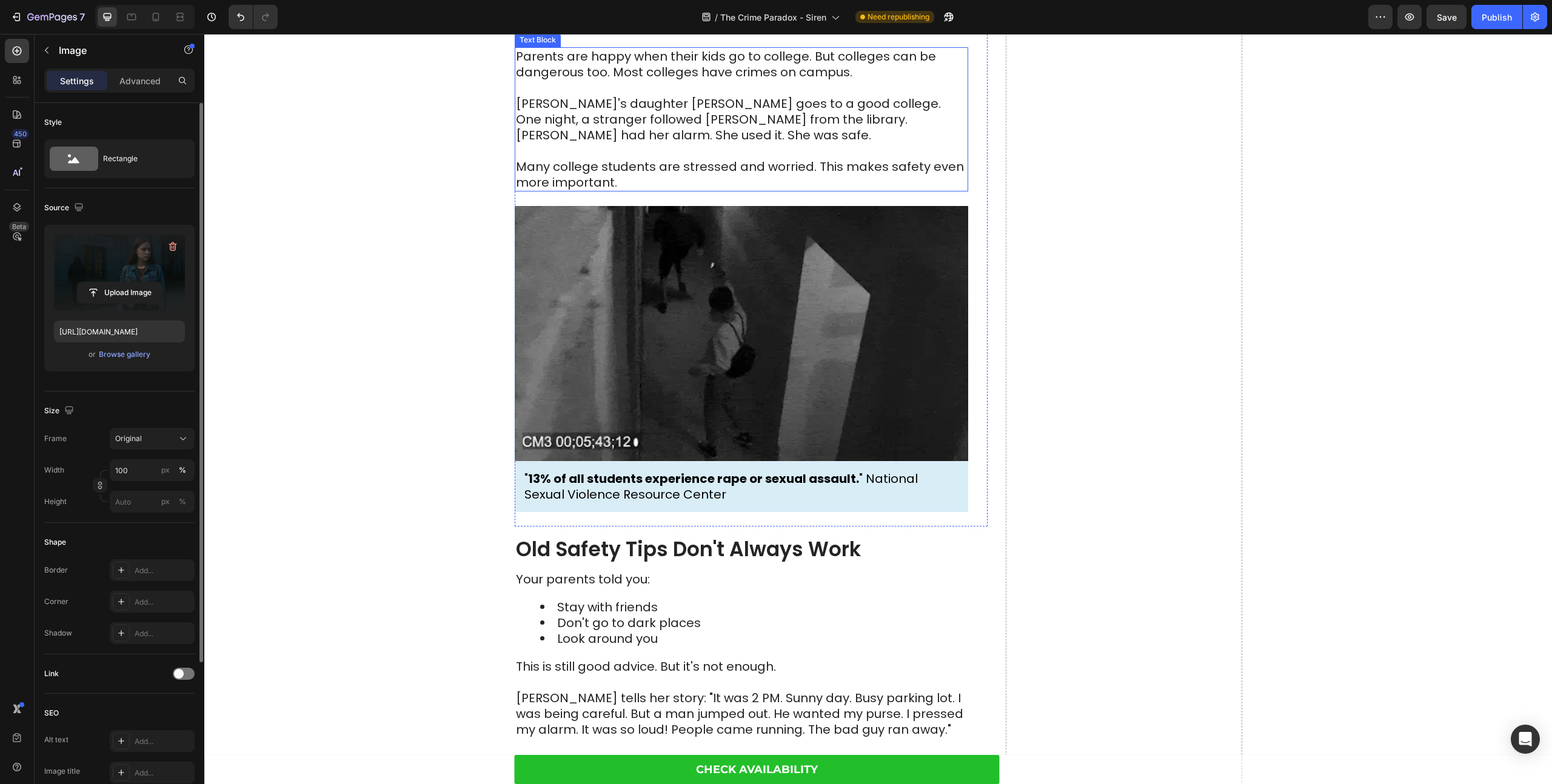
scroll to position [1821, 0]
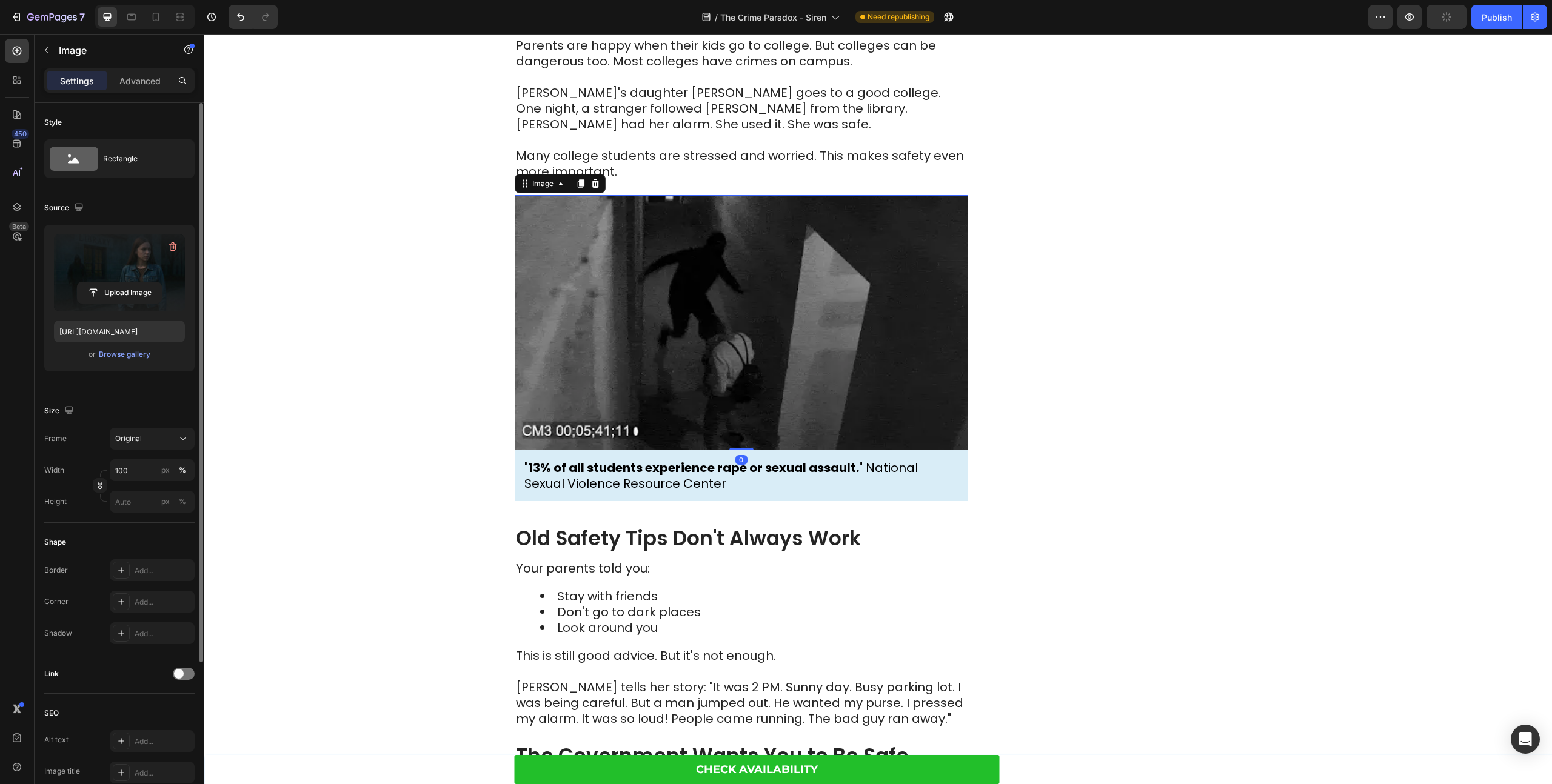
click at [647, 312] on img at bounding box center [741, 322] width 453 height 255
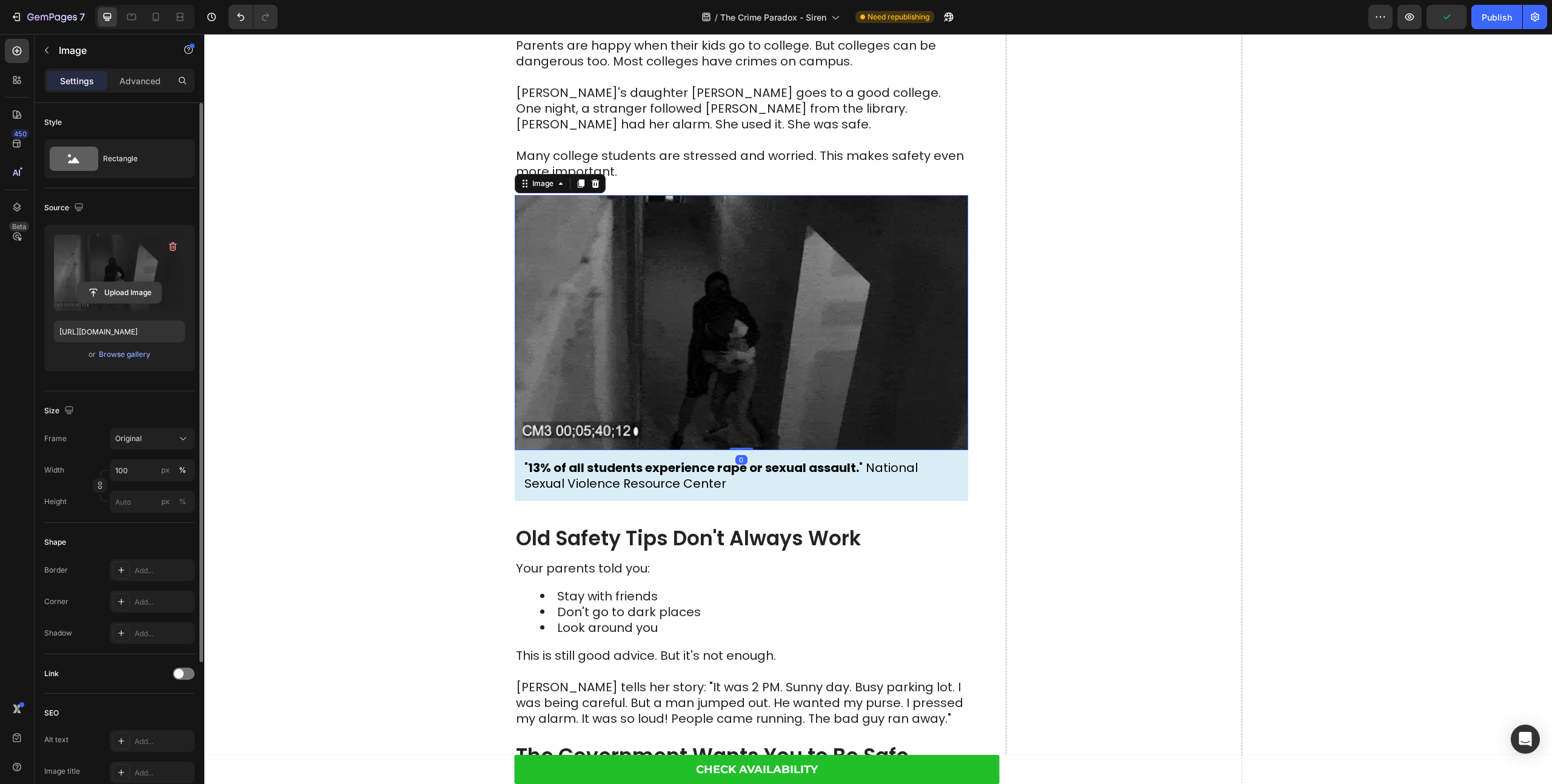
click at [103, 291] on input "file" at bounding box center [119, 293] width 84 height 21
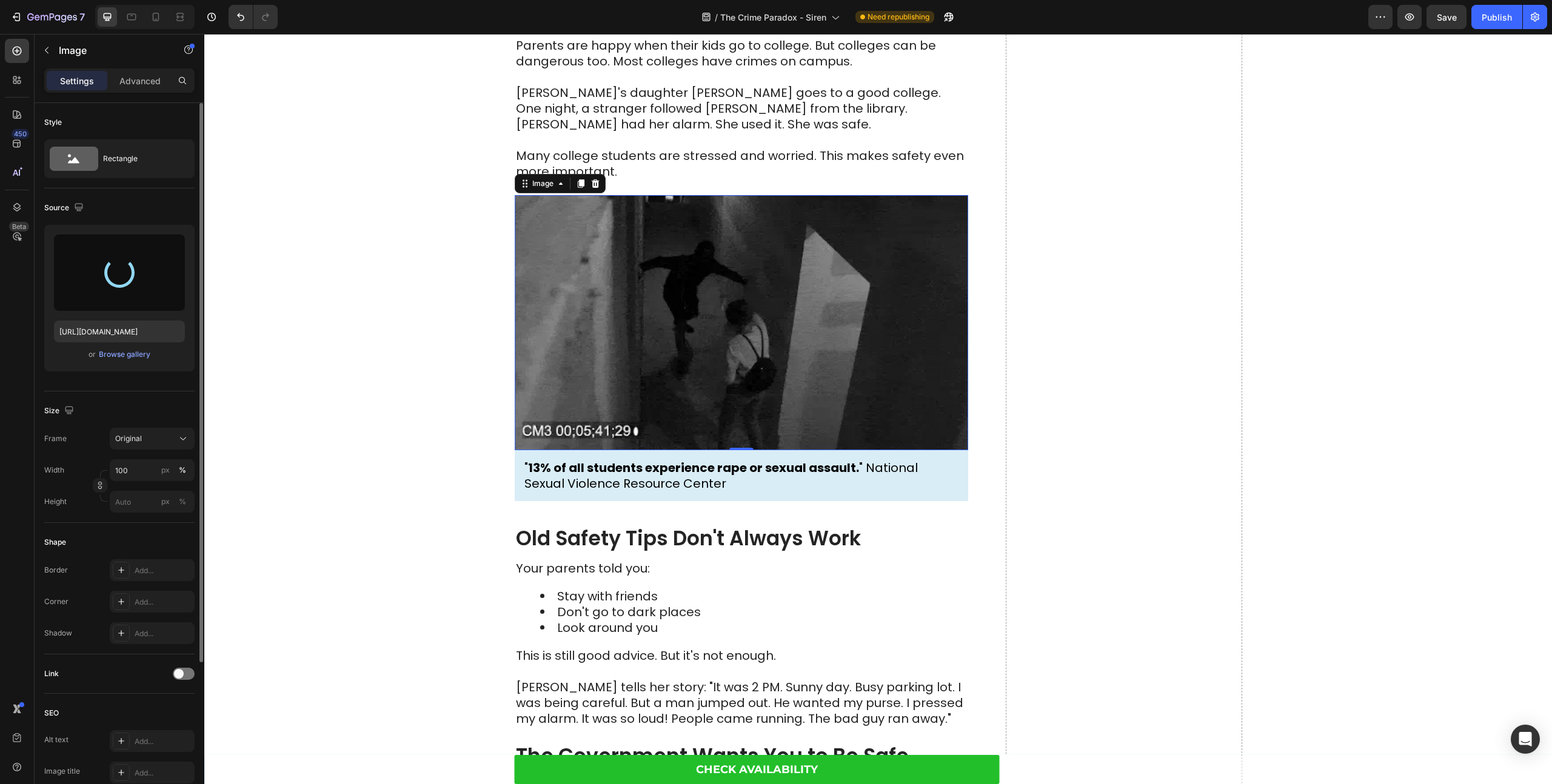
type input "[URL][DOMAIN_NAME]"
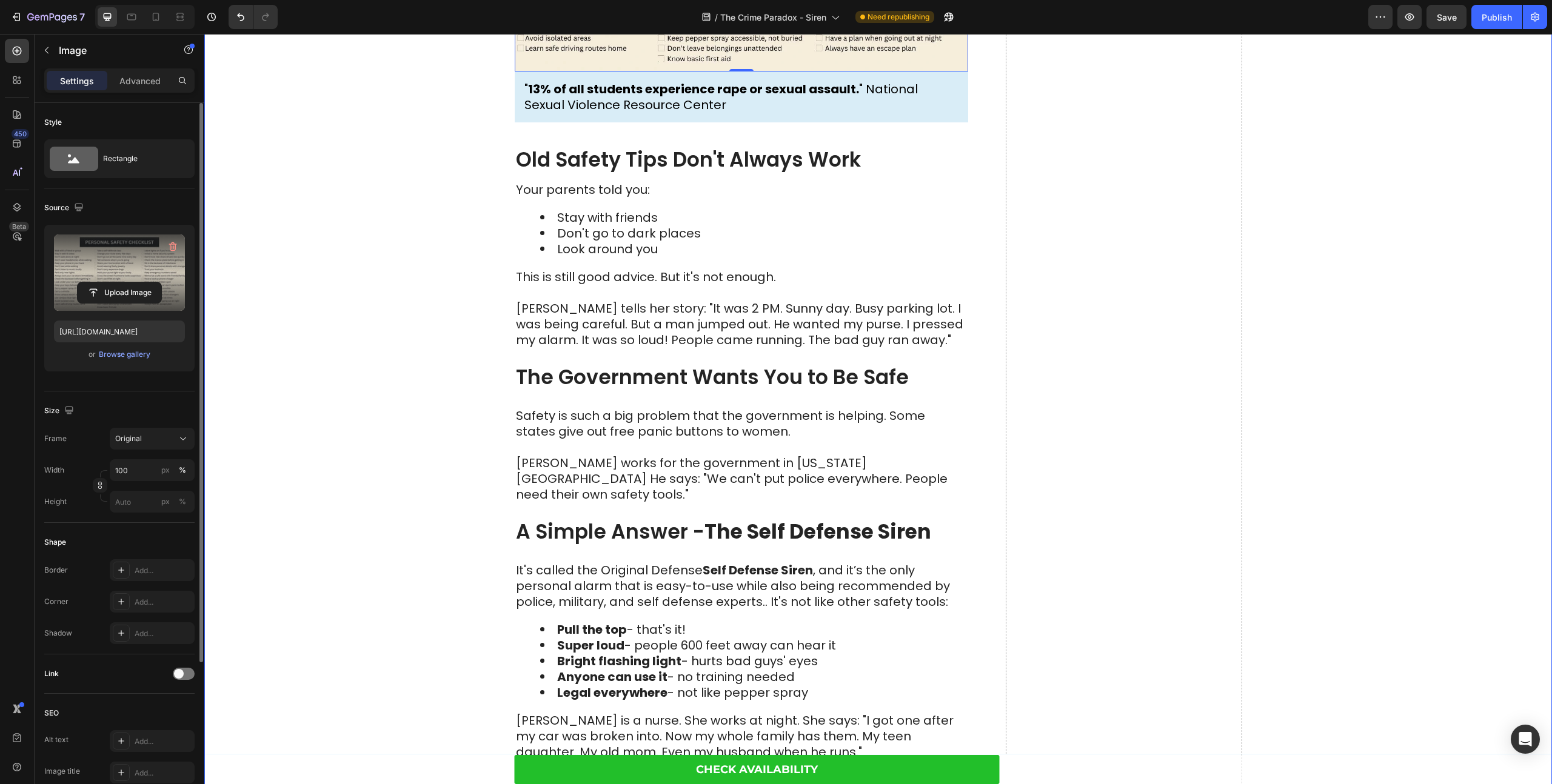
scroll to position [2203, 0]
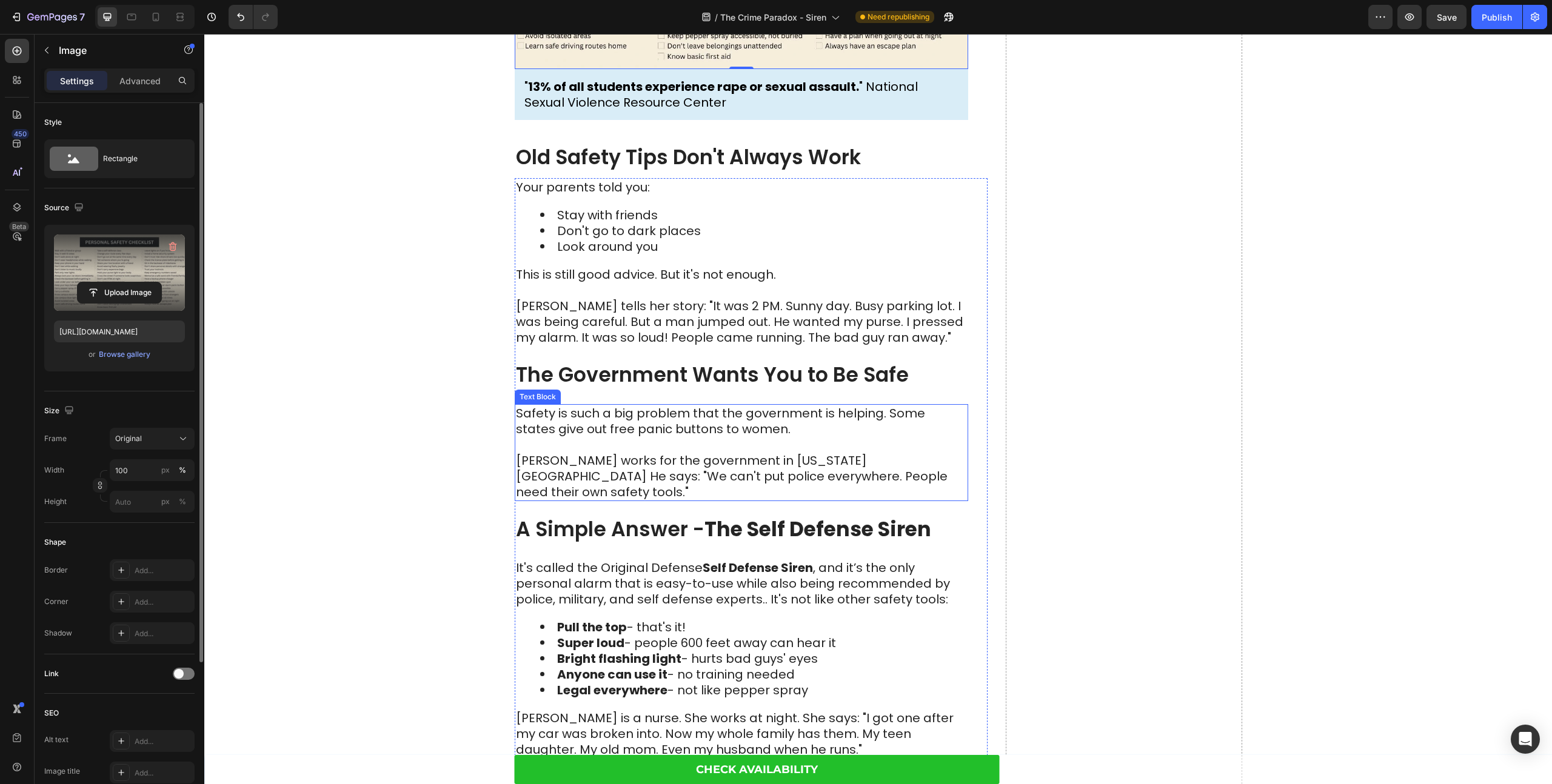
click at [613, 423] on p "Safety is such a big problem that the government is helping. Some states give o…" at bounding box center [741, 429] width 451 height 47
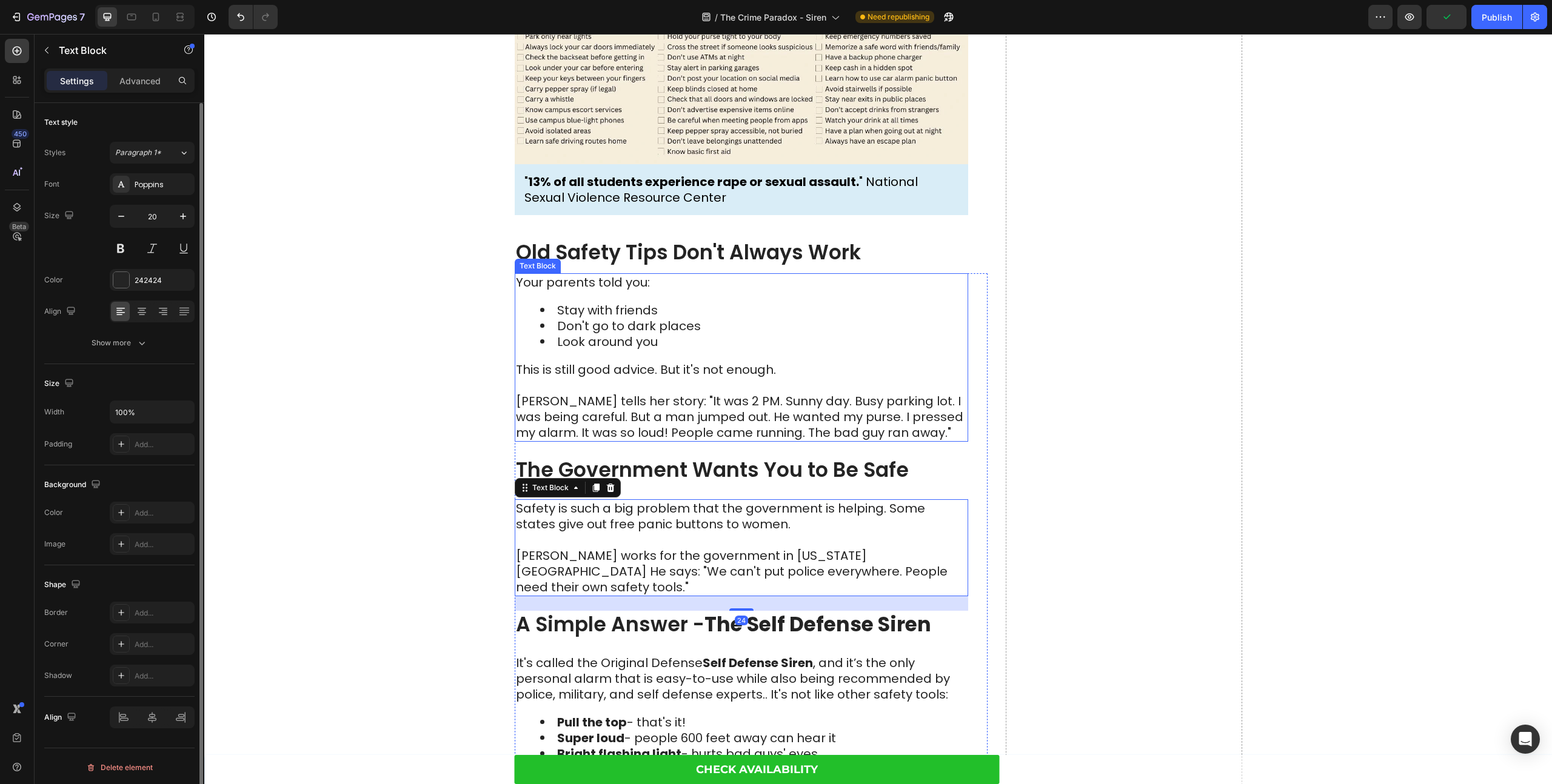
scroll to position [2061, 0]
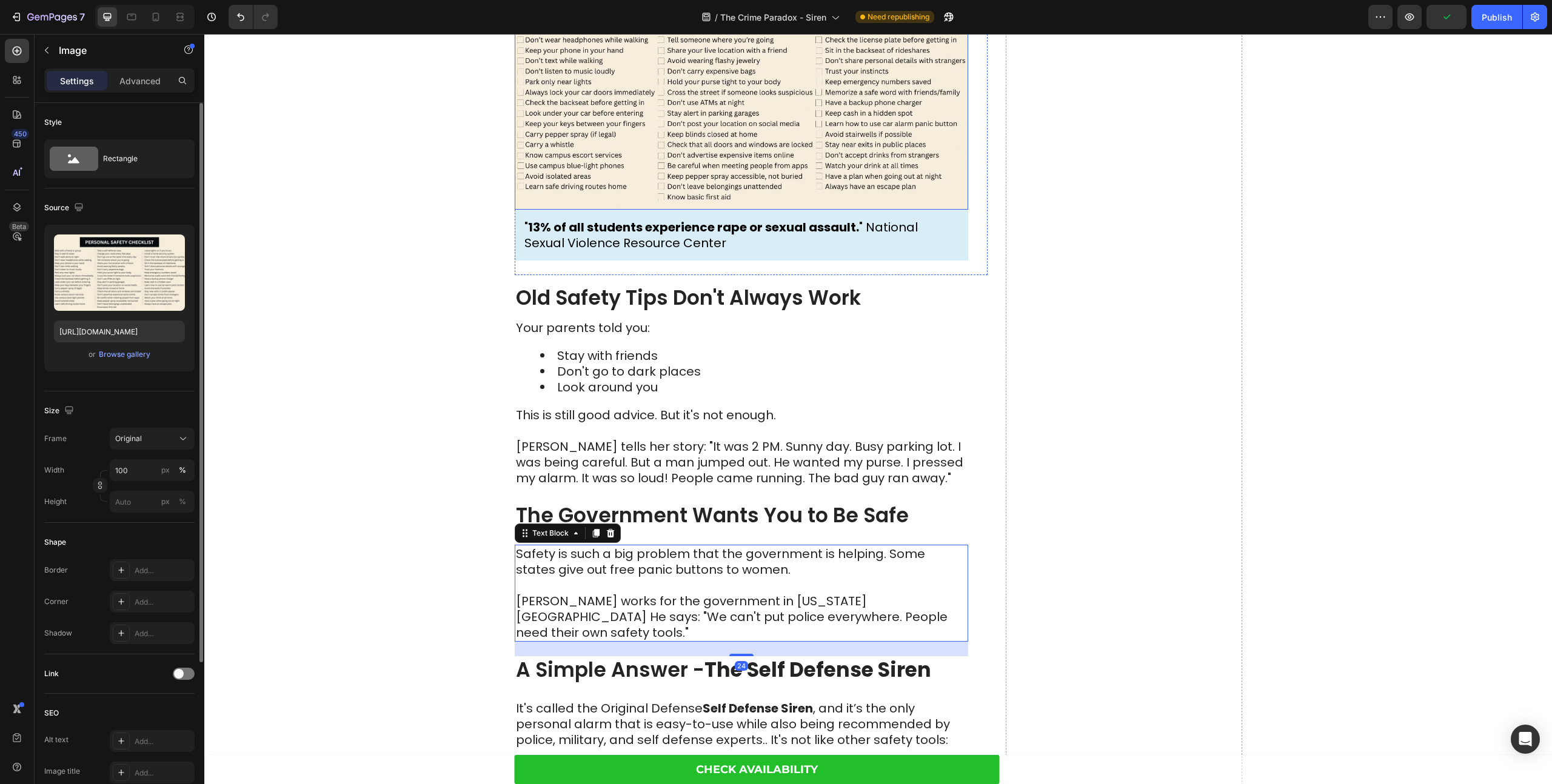
click at [661, 119] on img at bounding box center [741, 82] width 453 height 255
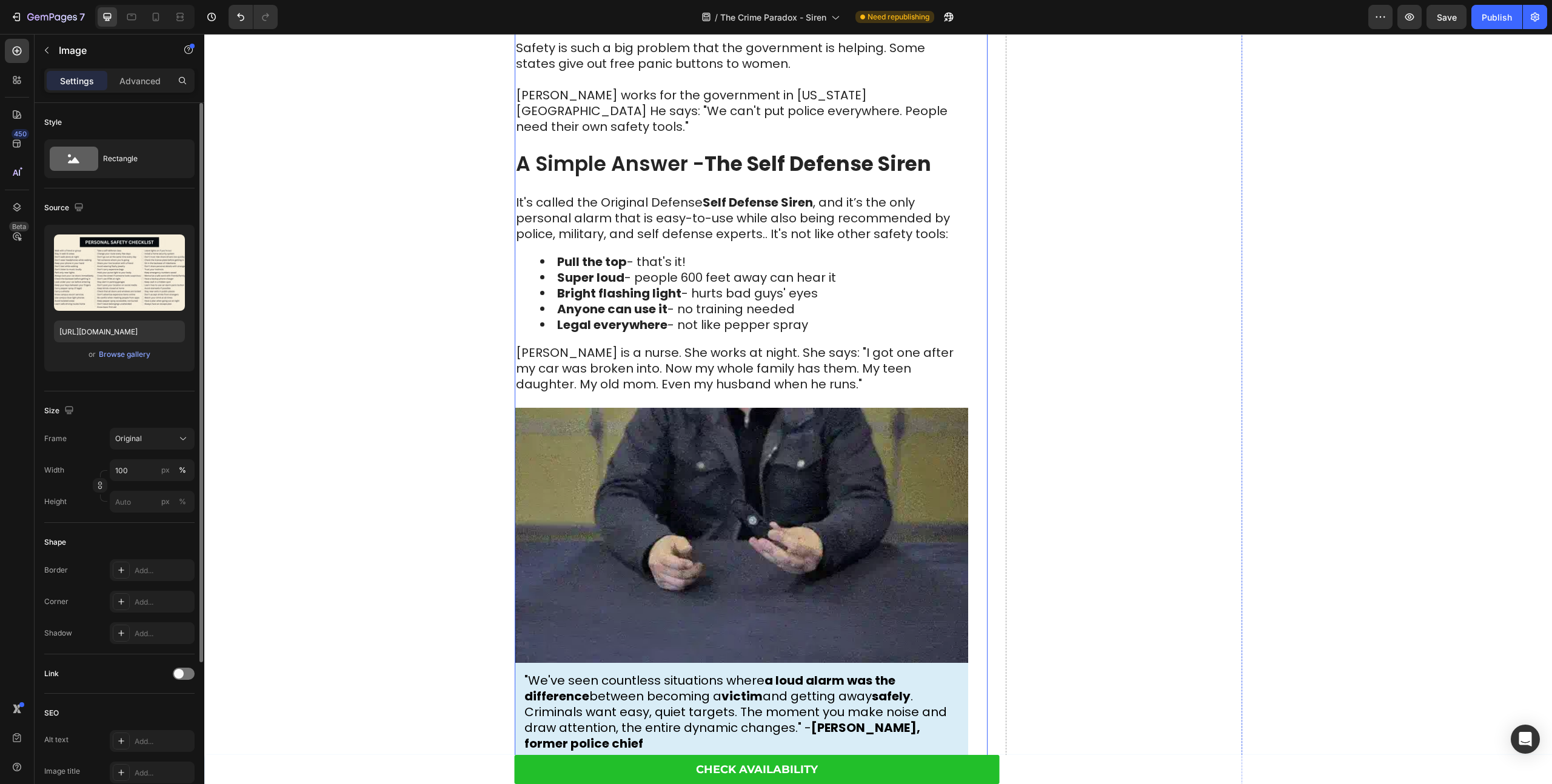
scroll to position [2608, 0]
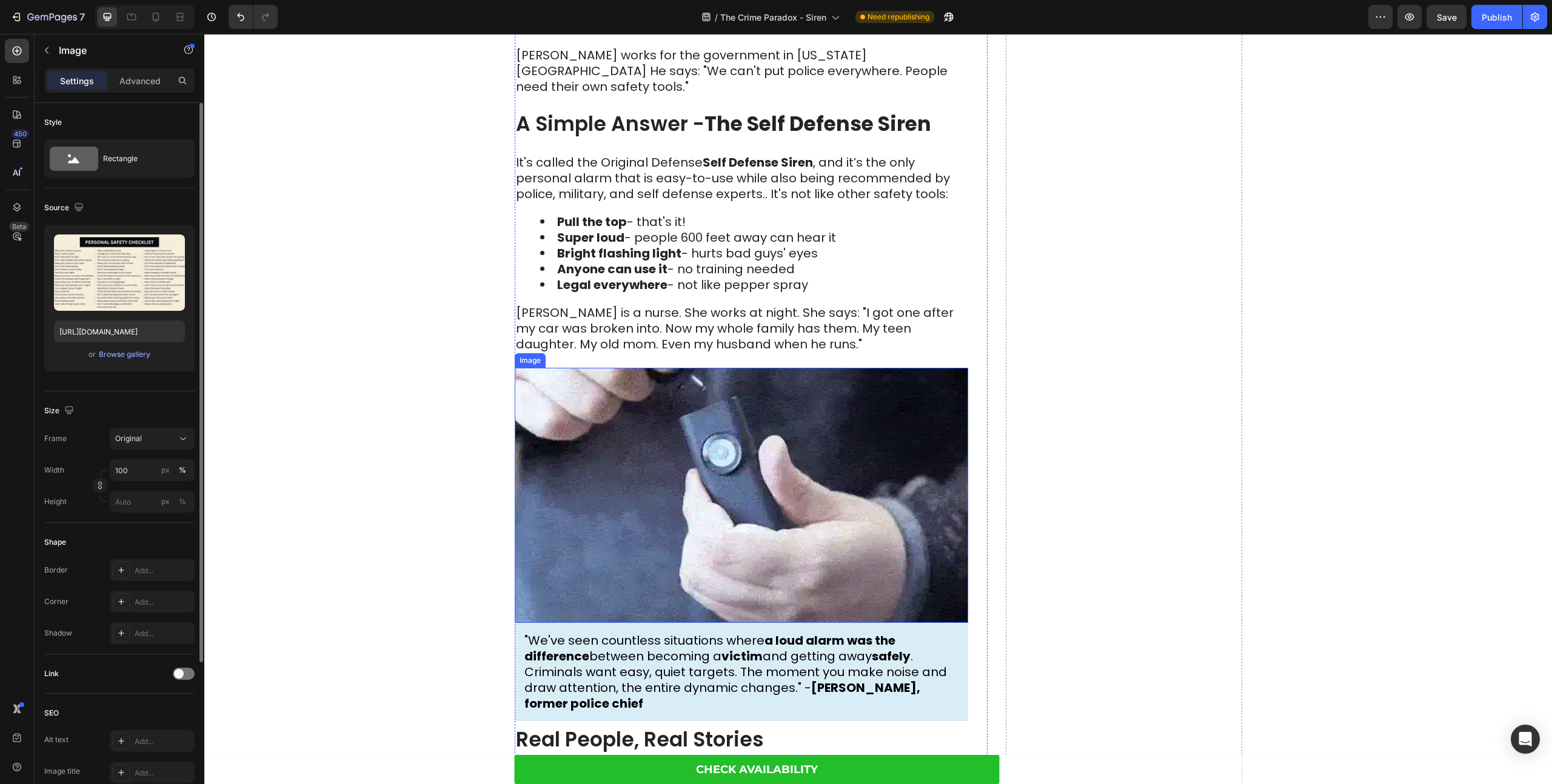
click at [633, 496] on img at bounding box center [741, 495] width 453 height 255
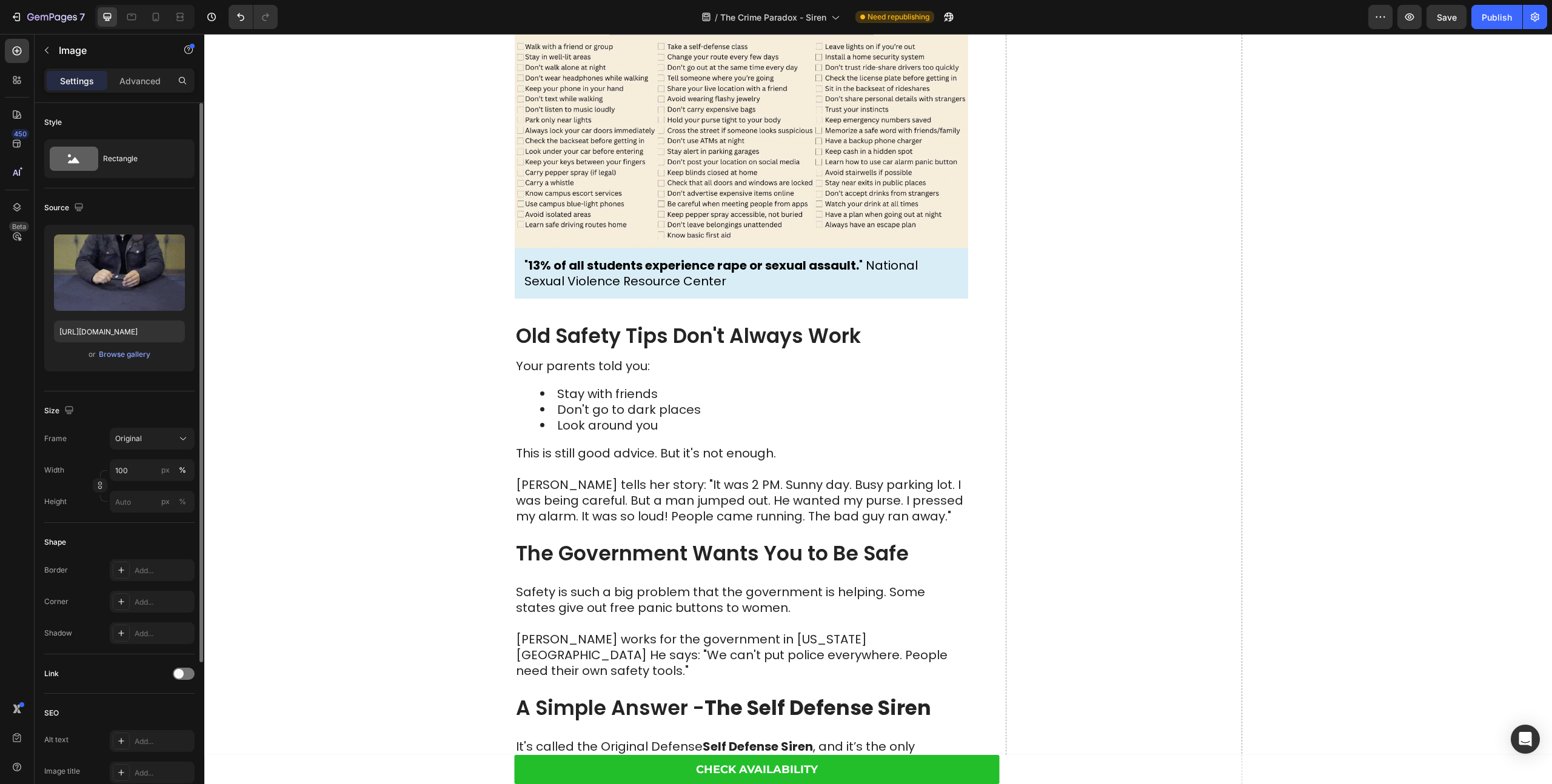
scroll to position [1845, 0]
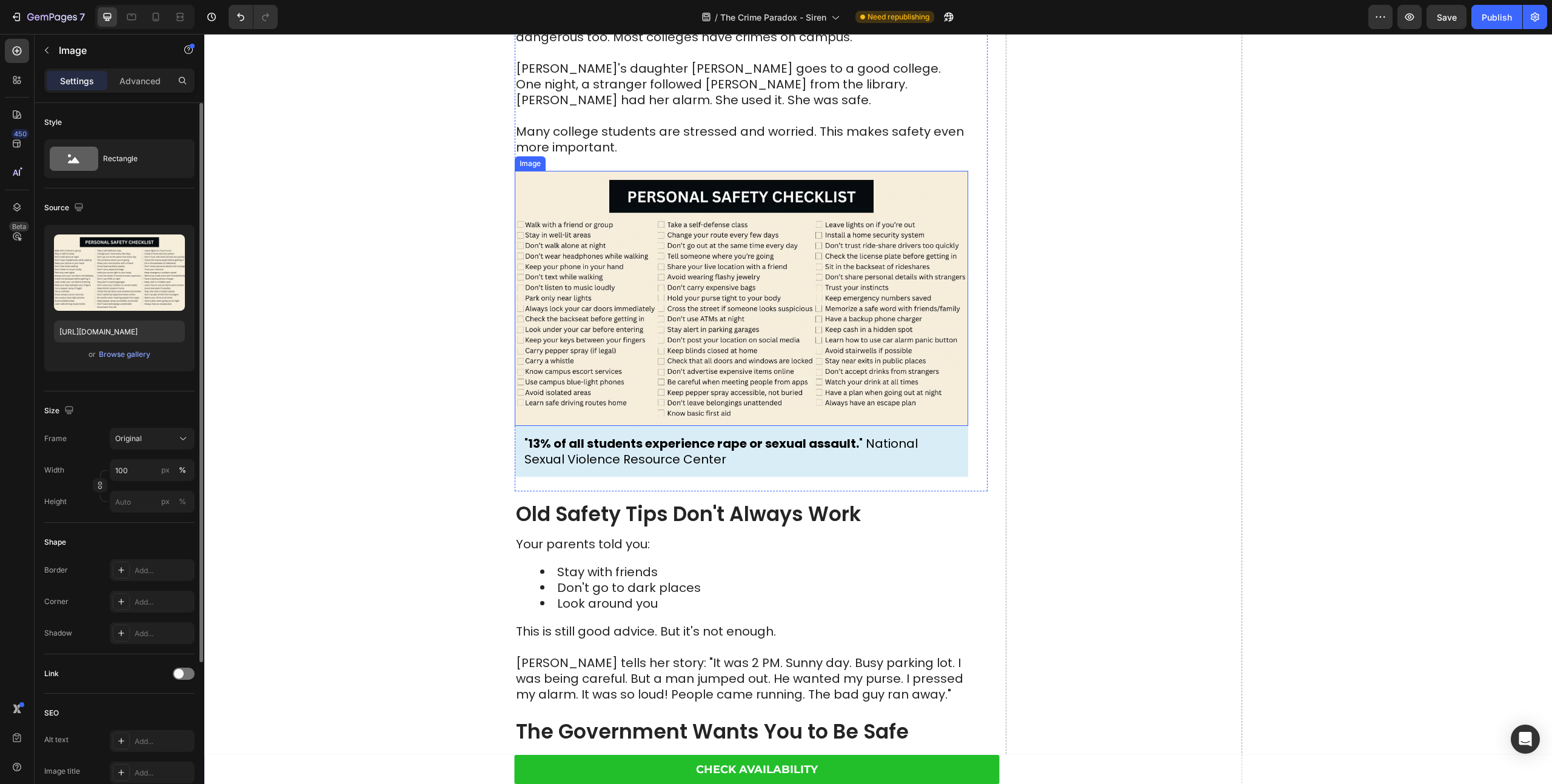
click at [666, 345] on img at bounding box center [741, 298] width 453 height 255
click at [583, 159] on icon at bounding box center [580, 160] width 7 height 9
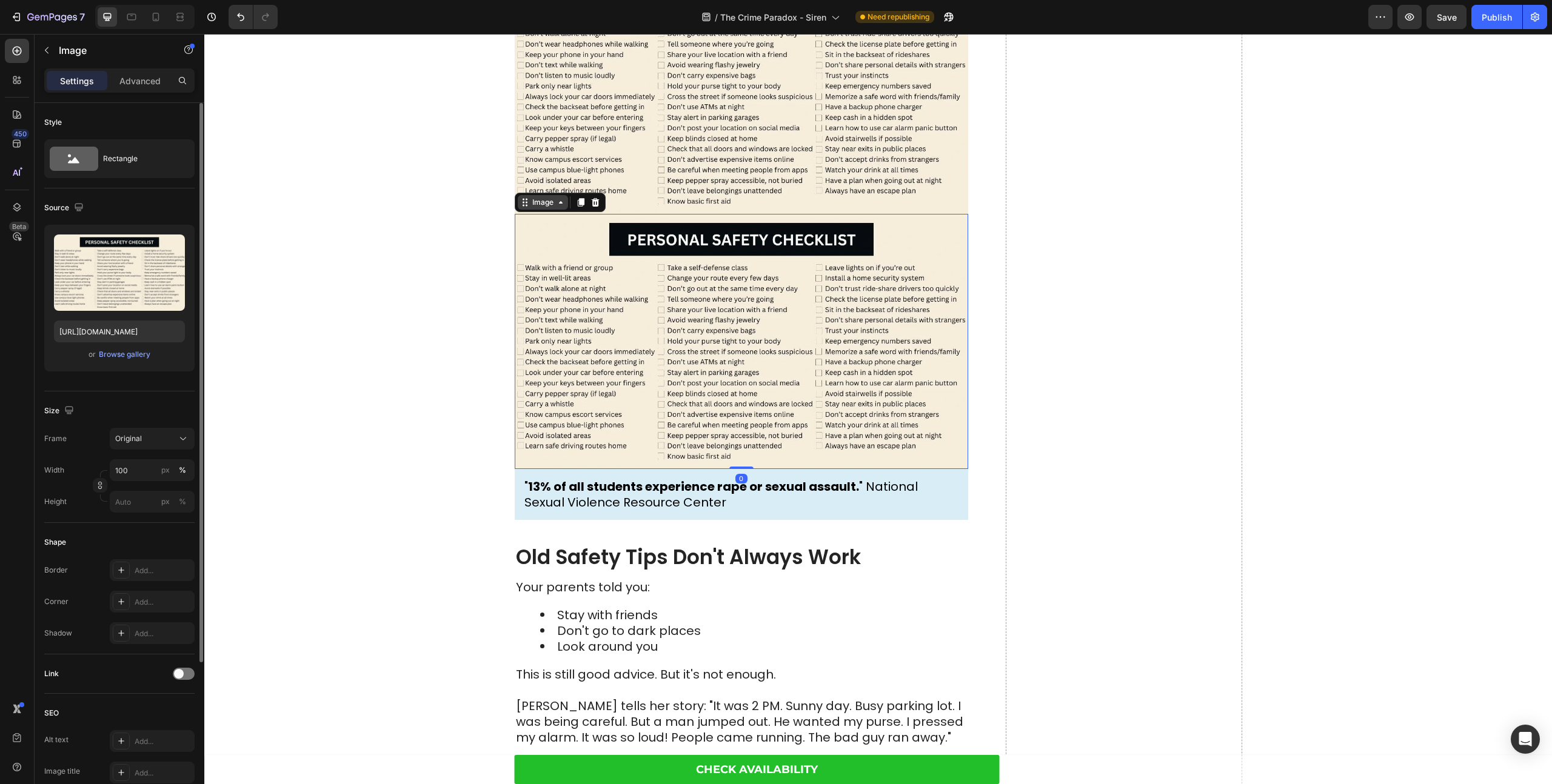
scroll to position [2106, 0]
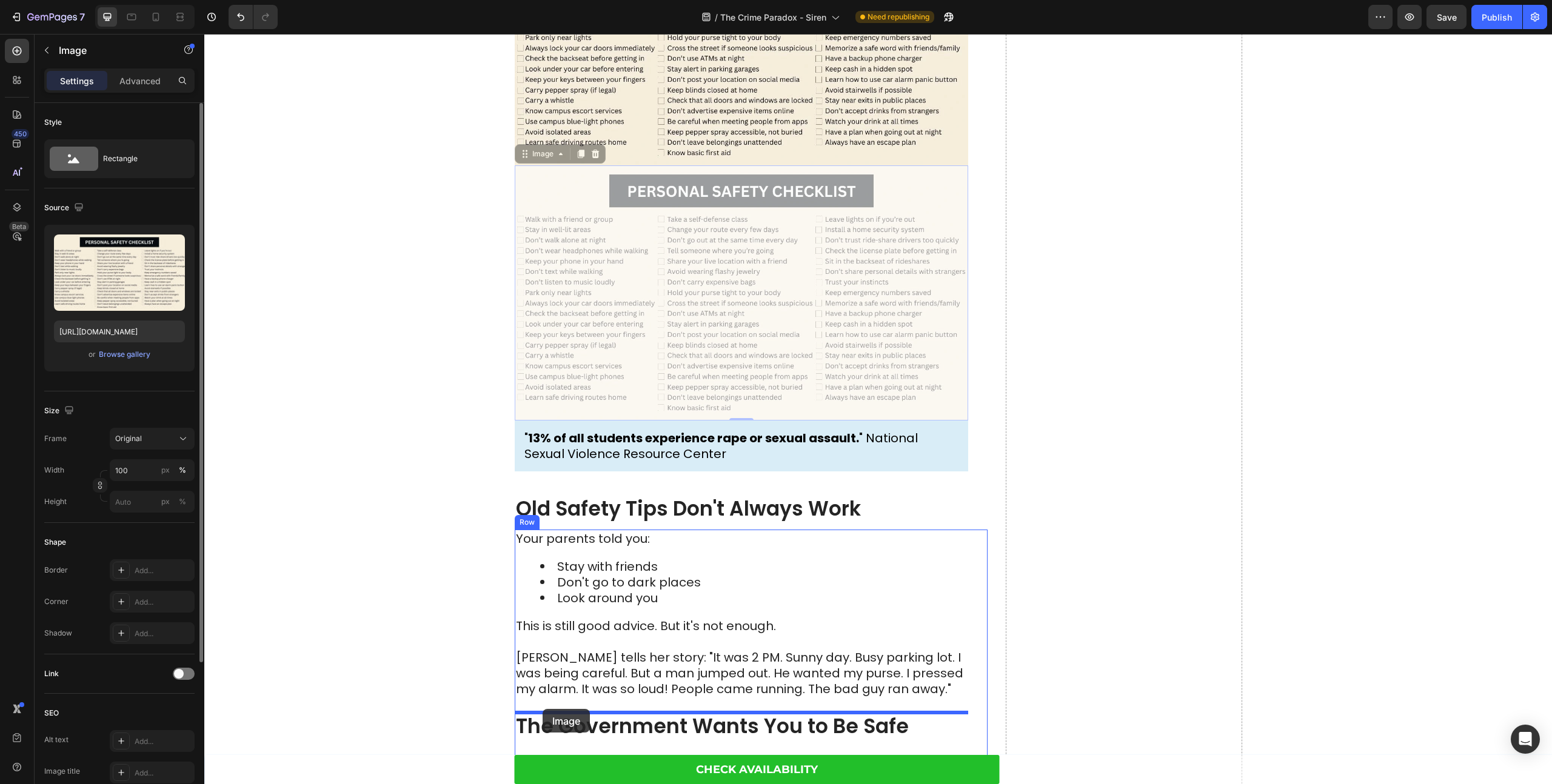
drag, startPoint x: 522, startPoint y: 152, endPoint x: 546, endPoint y: 708, distance: 556.5
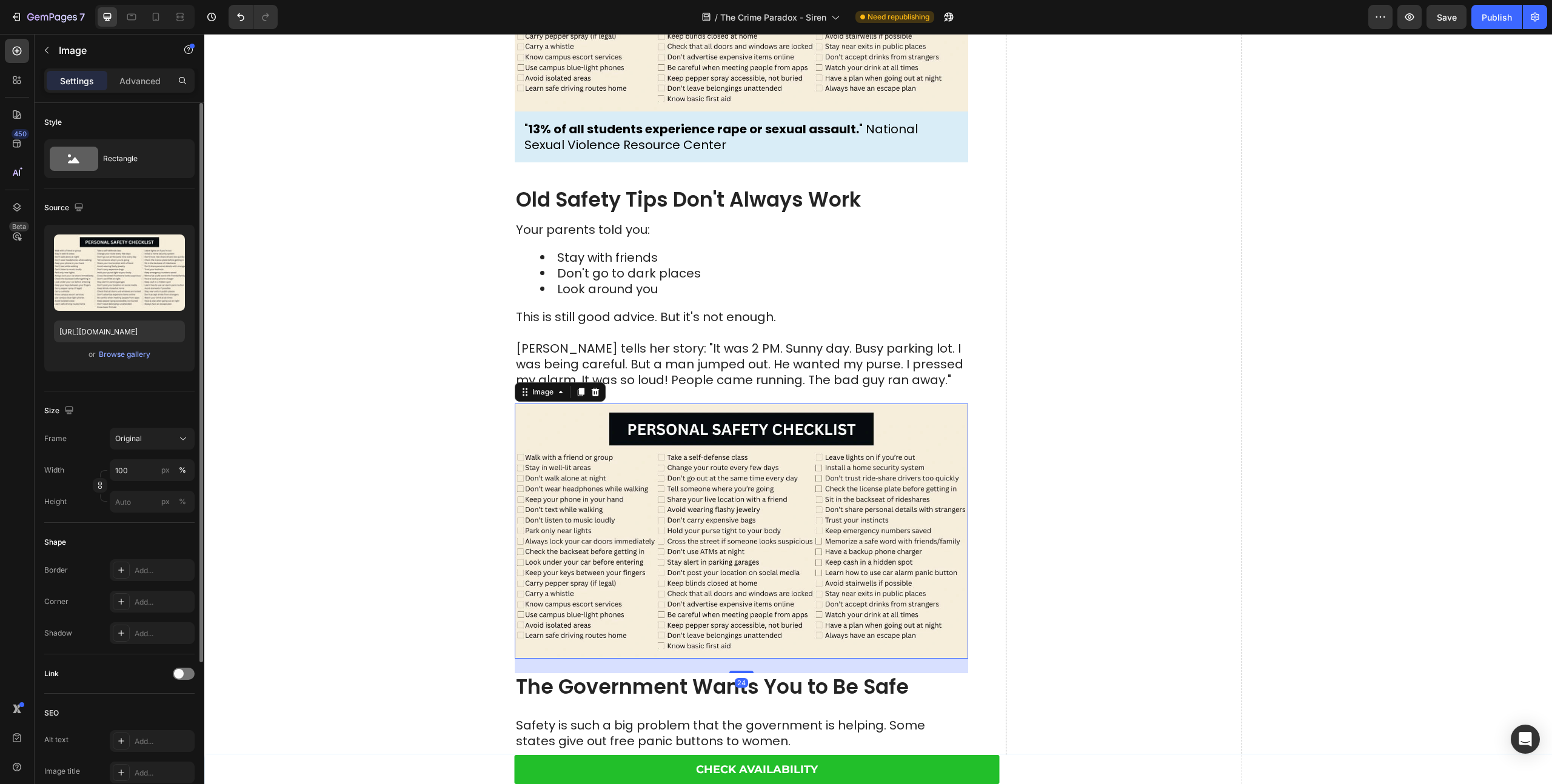
scroll to position [2332, 0]
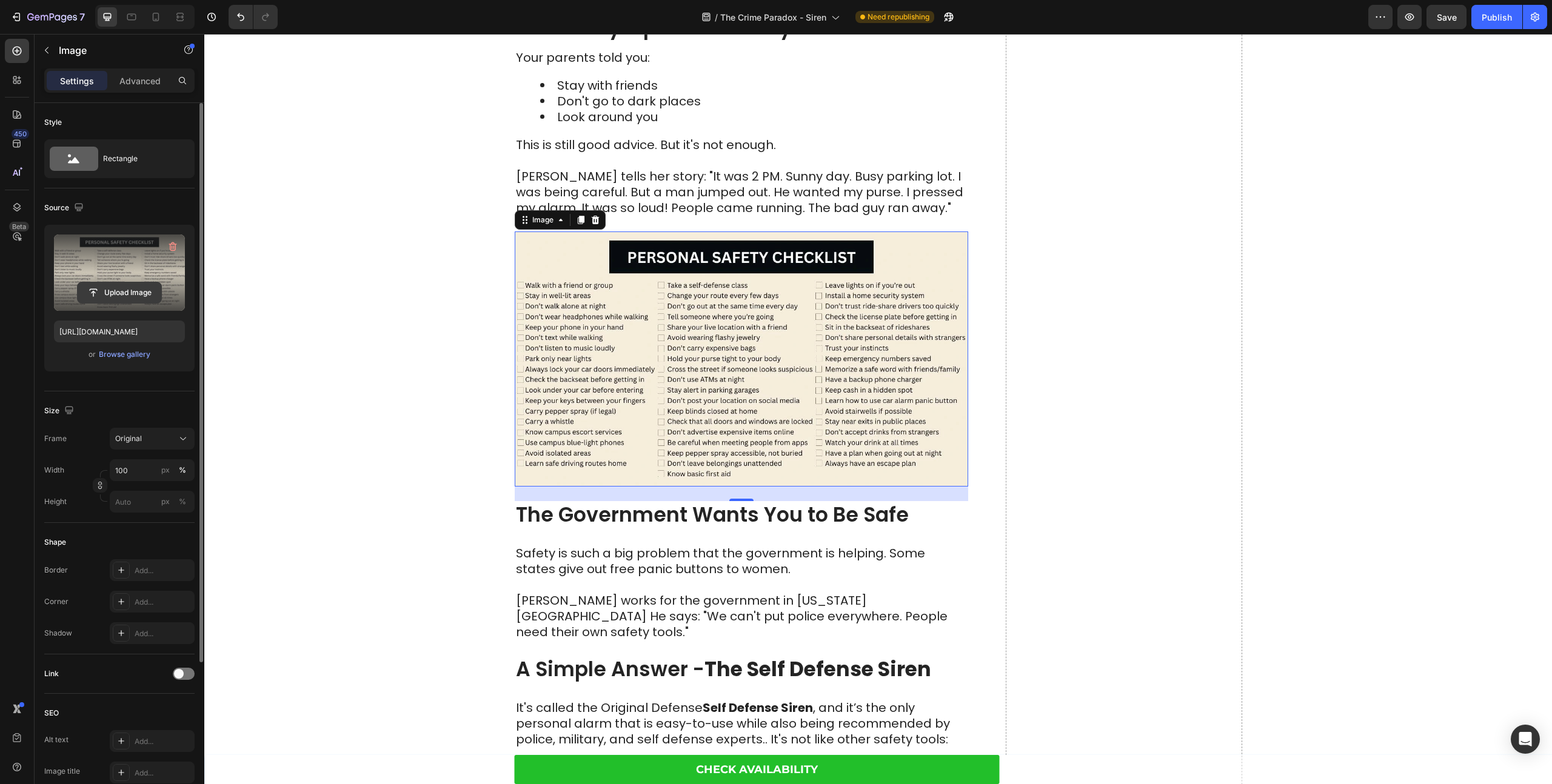
click at [115, 283] on input "file" at bounding box center [119, 293] width 84 height 21
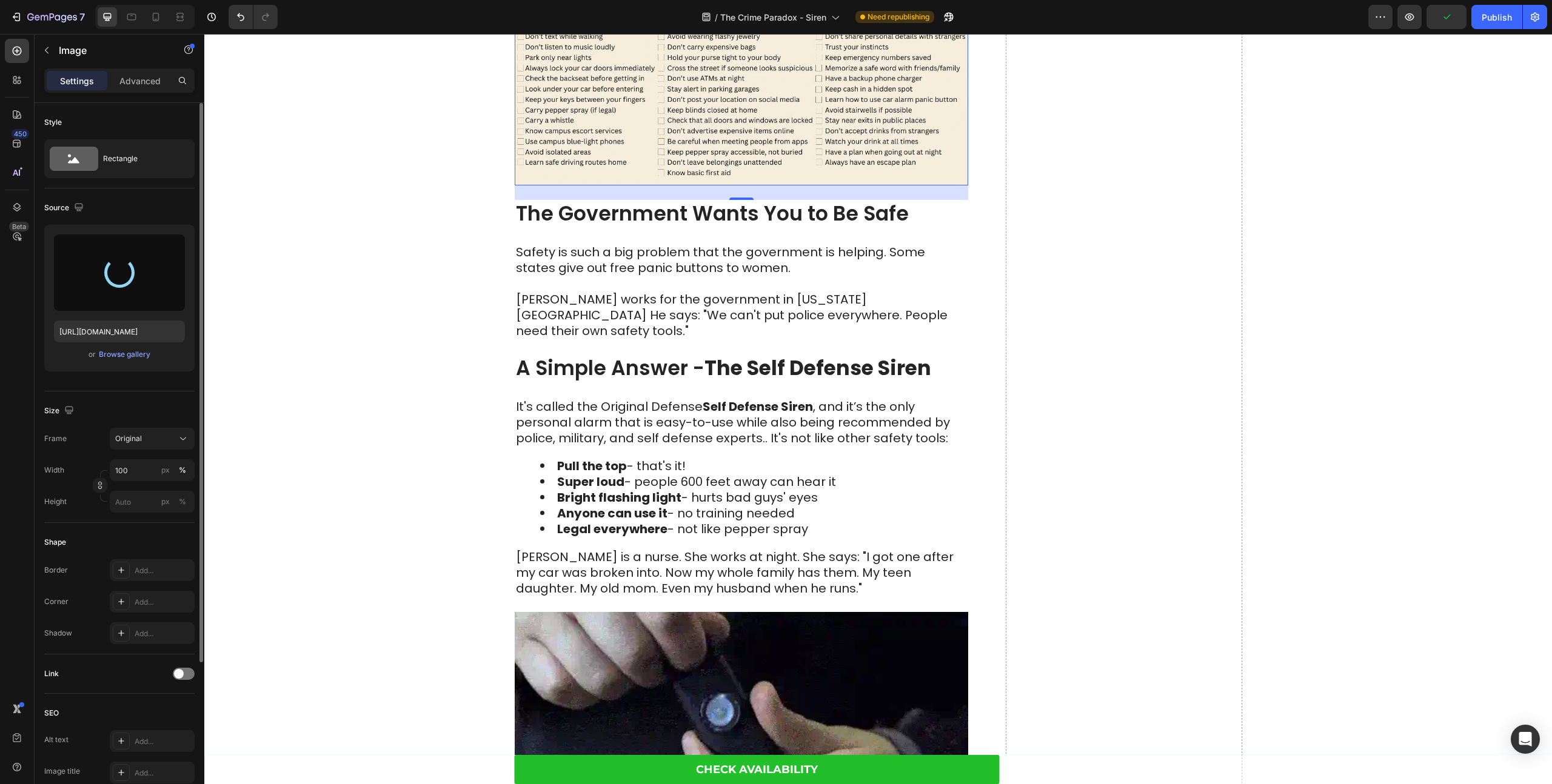
scroll to position [2634, 0]
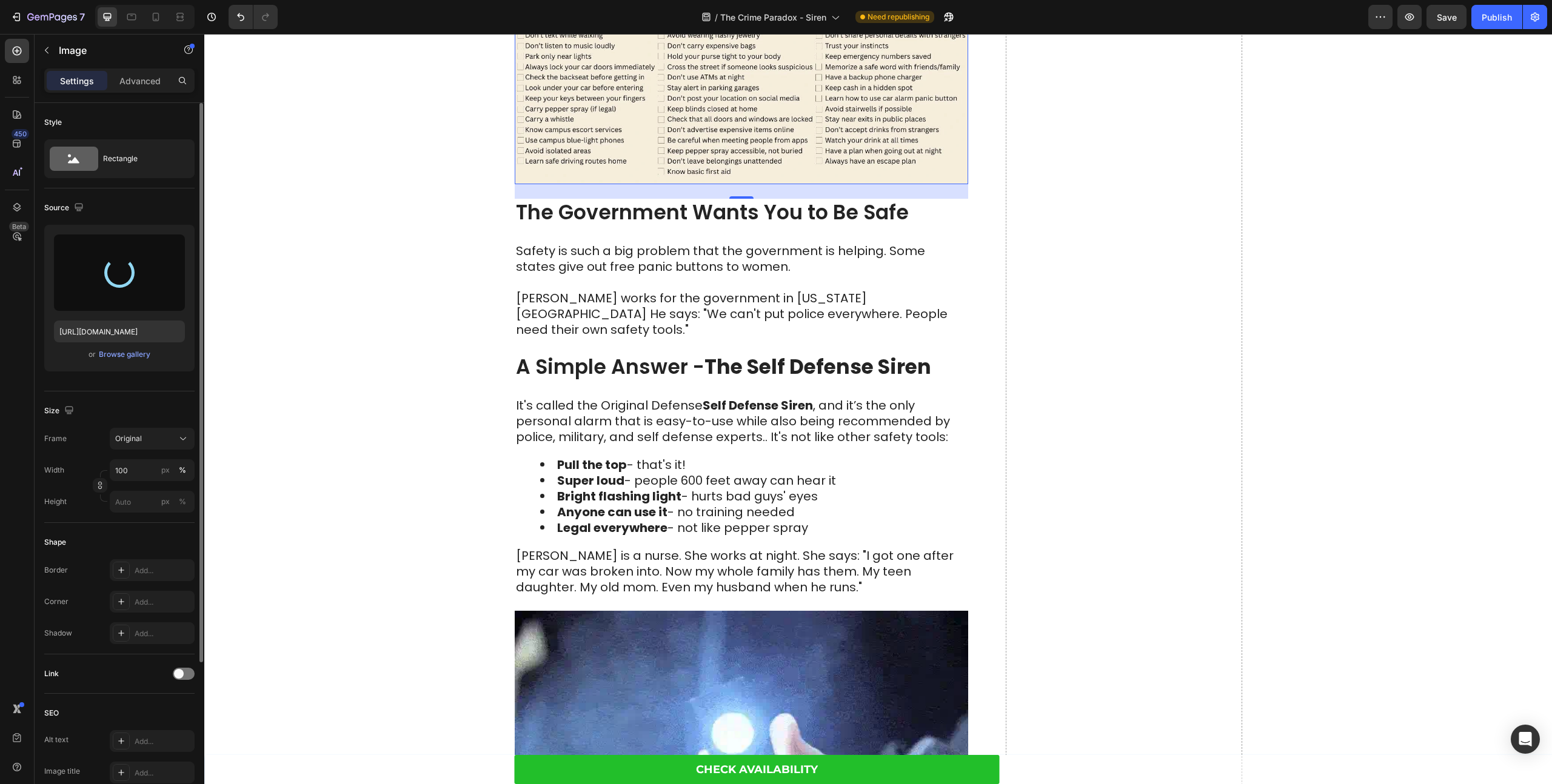
type input "[URL][DOMAIN_NAME]"
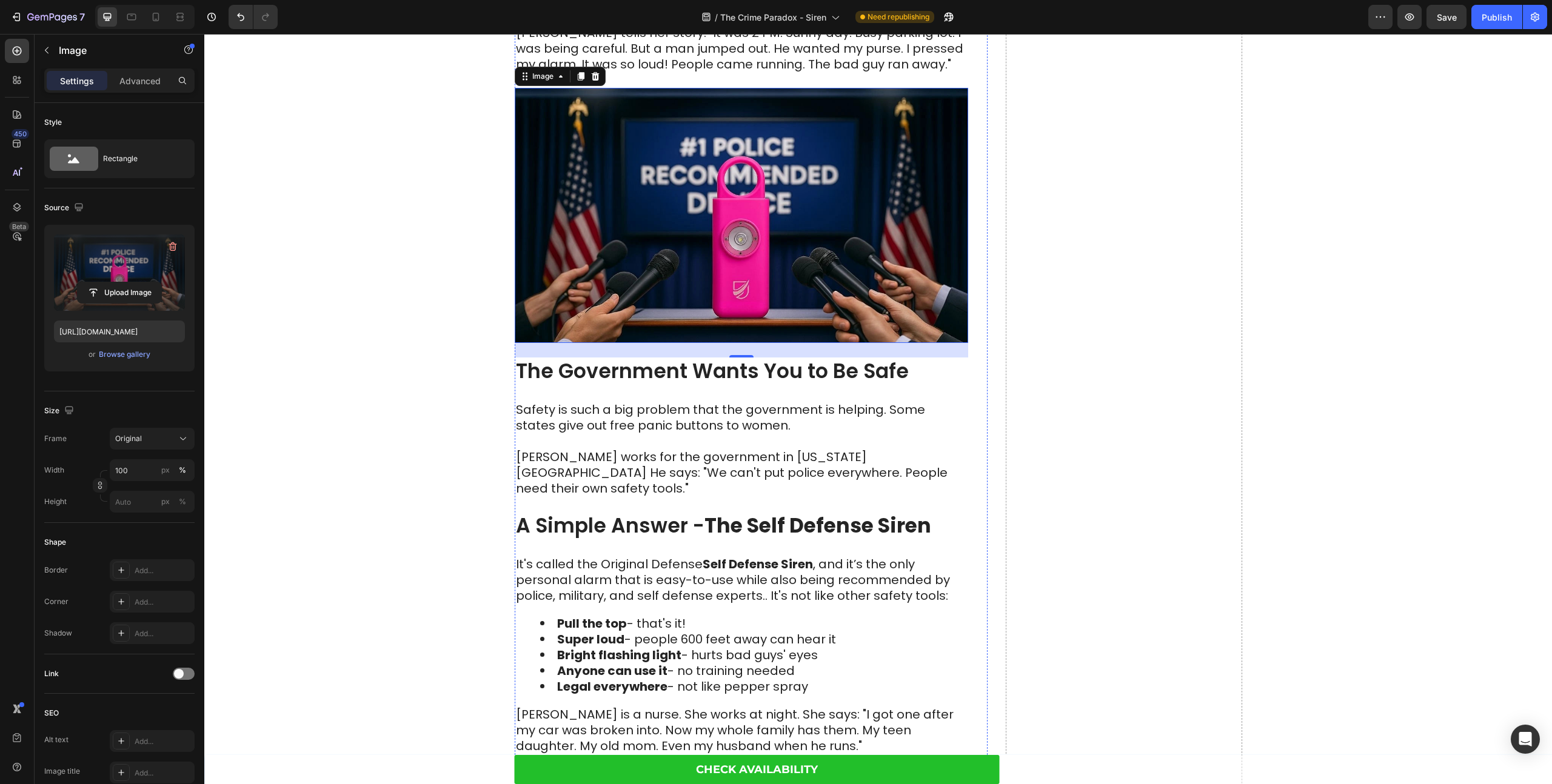
scroll to position [2414, 0]
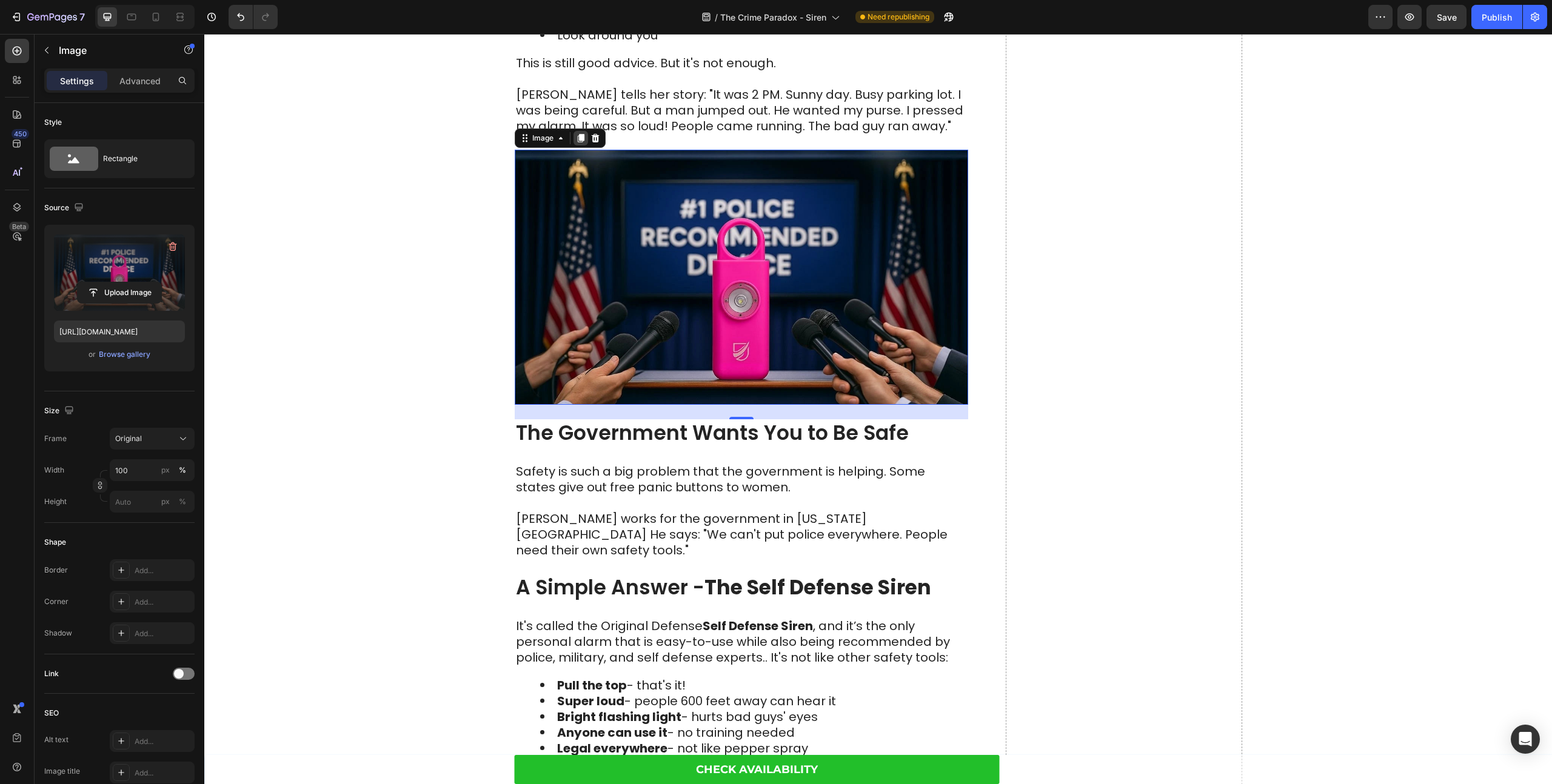
click at [577, 143] on div at bounding box center [581, 138] width 15 height 15
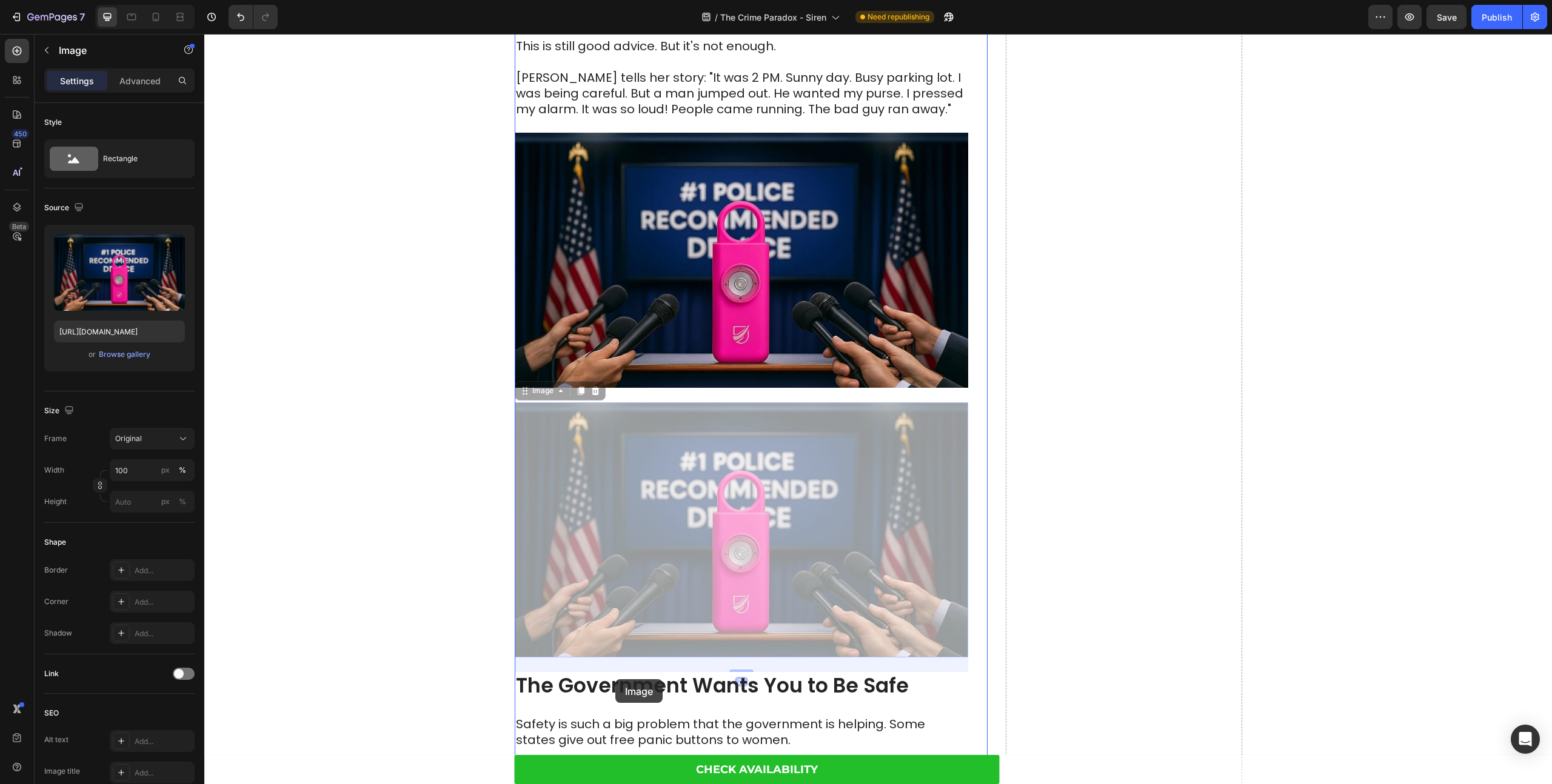
scroll to position [2520, 0]
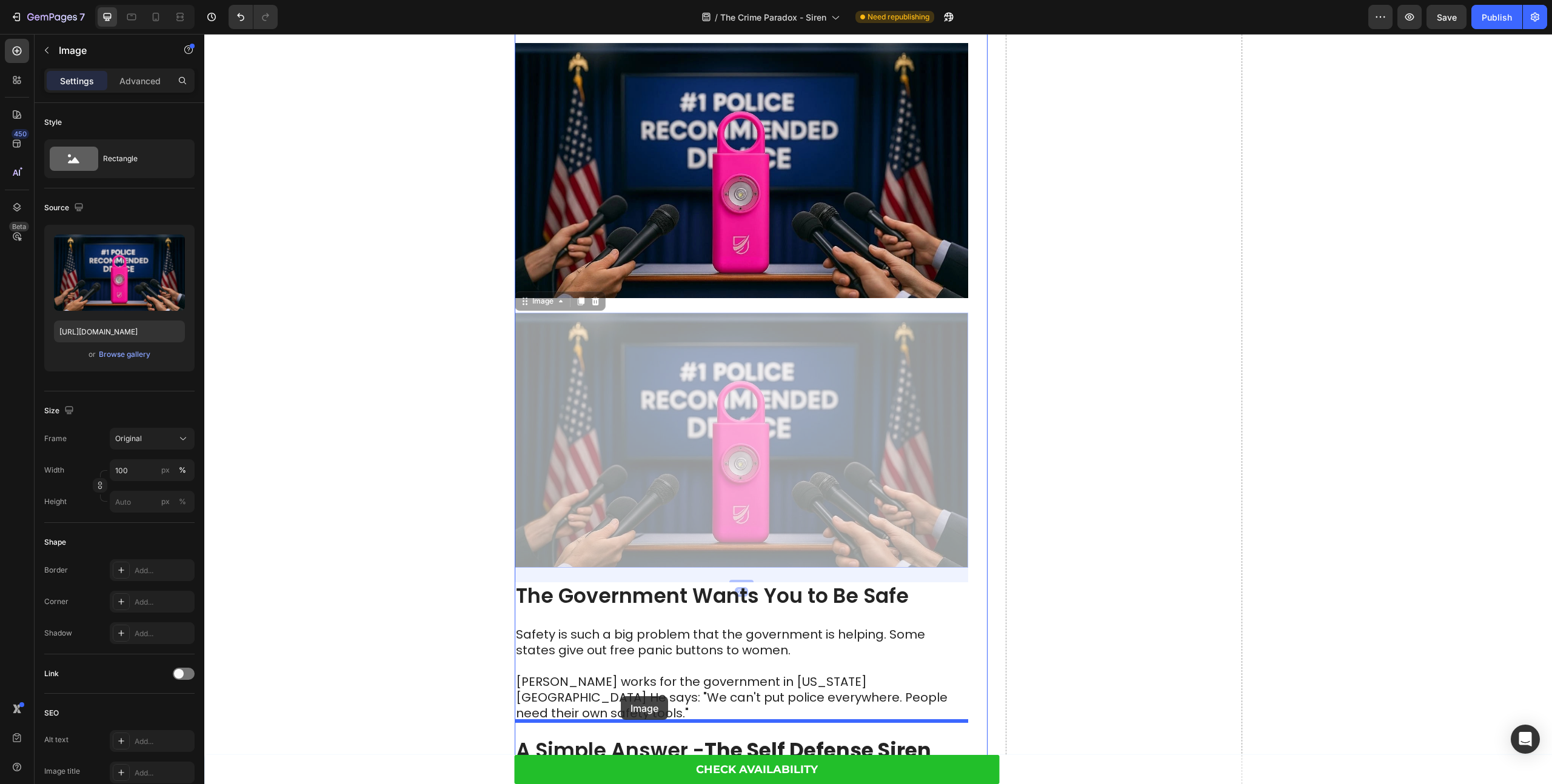
drag, startPoint x: 524, startPoint y: 406, endPoint x: 617, endPoint y: 705, distance: 313.1
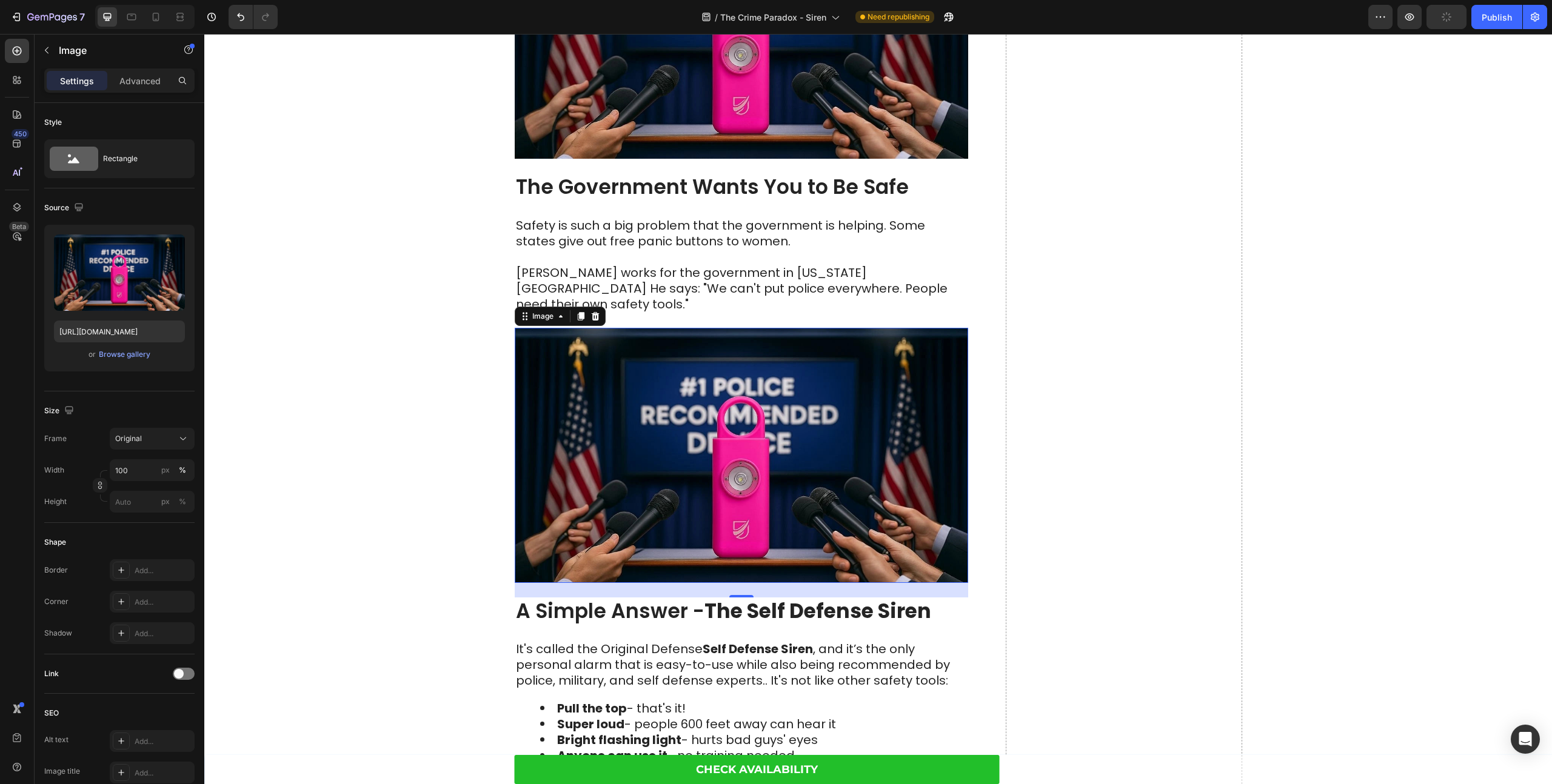
scroll to position [2661, 0]
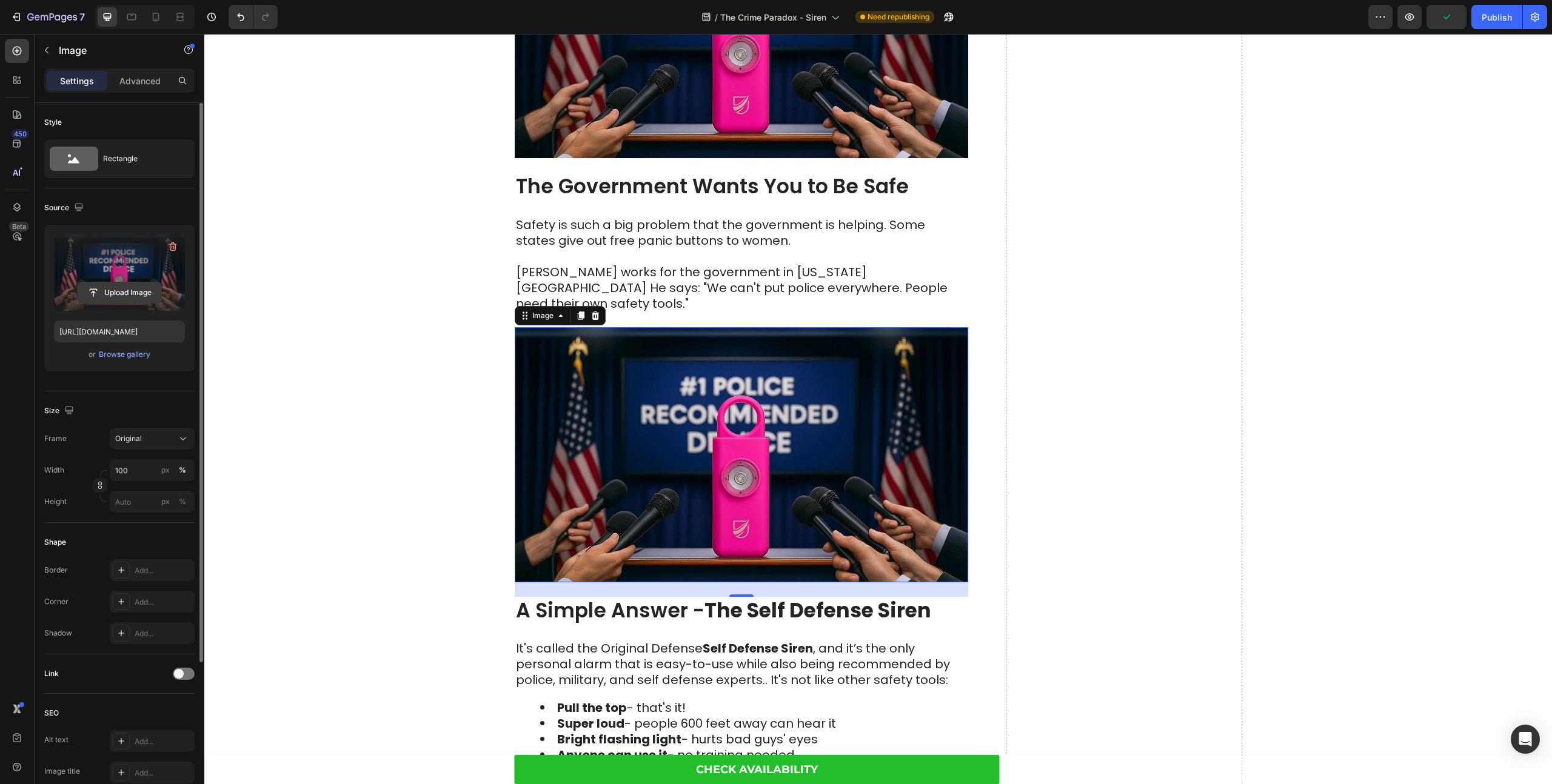
click at [121, 294] on input "file" at bounding box center [119, 293] width 84 height 21
type input "[URL][DOMAIN_NAME]"
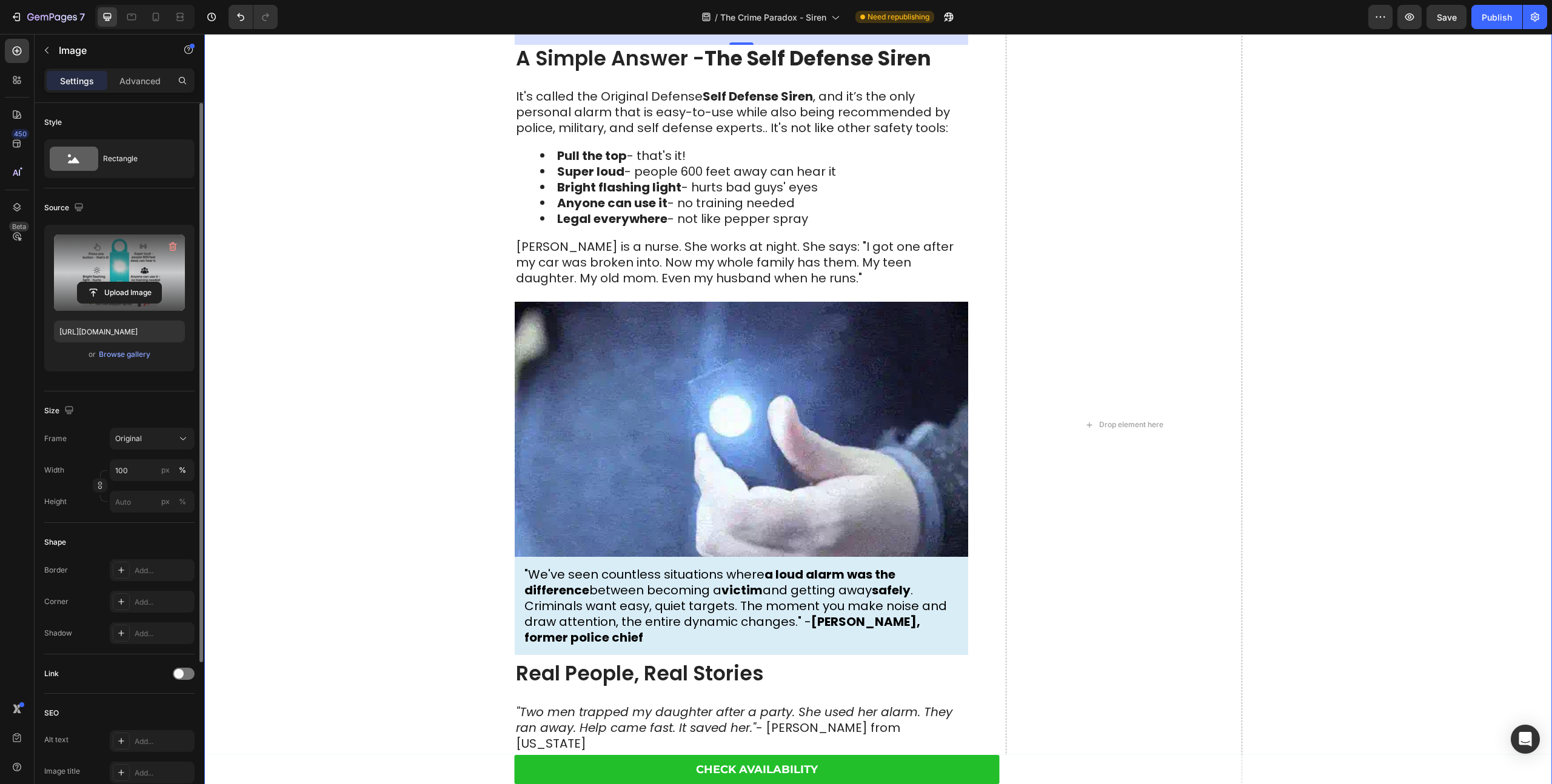
scroll to position [3288, 0]
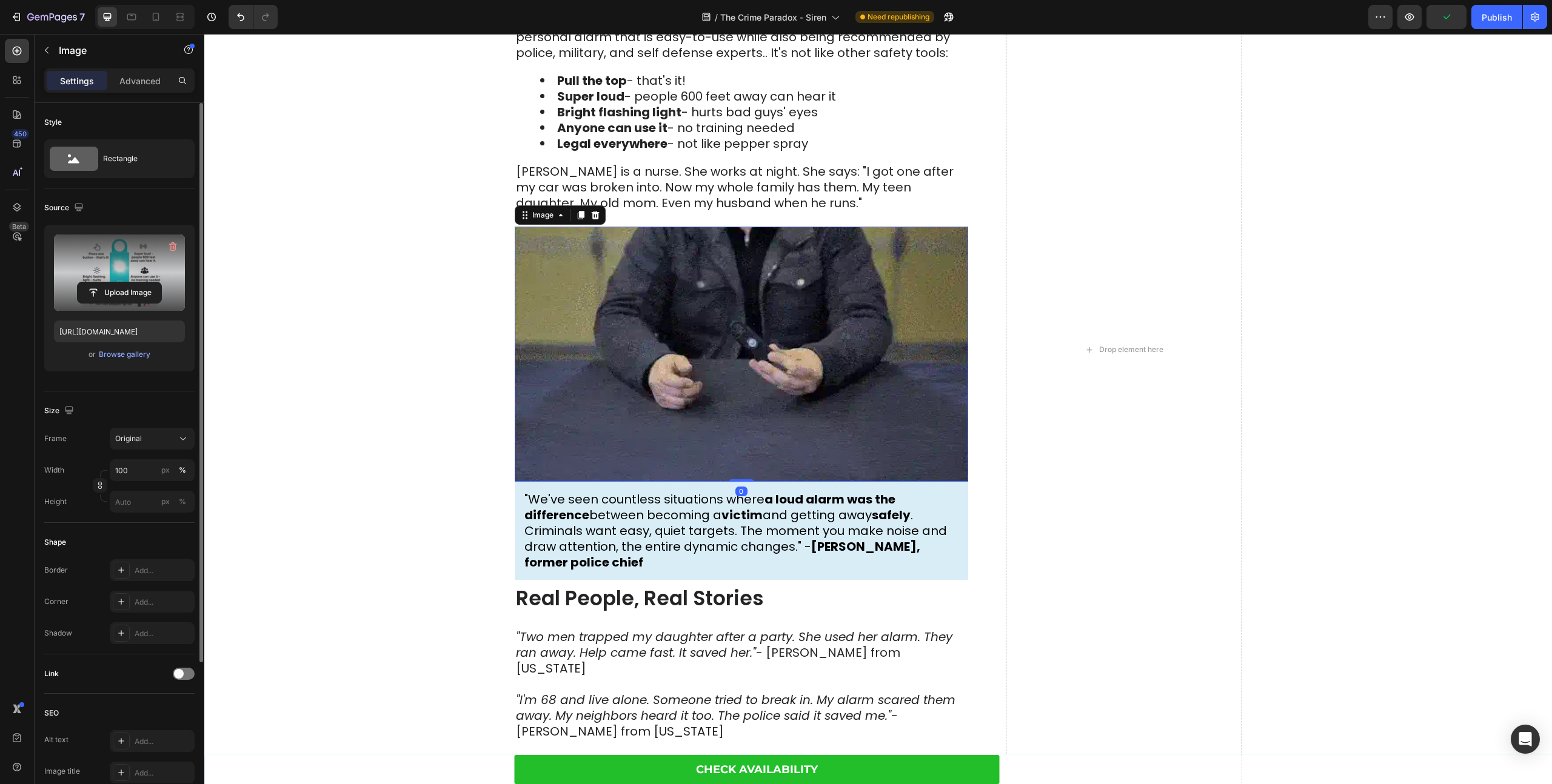
click at [596, 333] on img at bounding box center [741, 354] width 453 height 255
click at [107, 293] on input "file" at bounding box center [119, 293] width 84 height 21
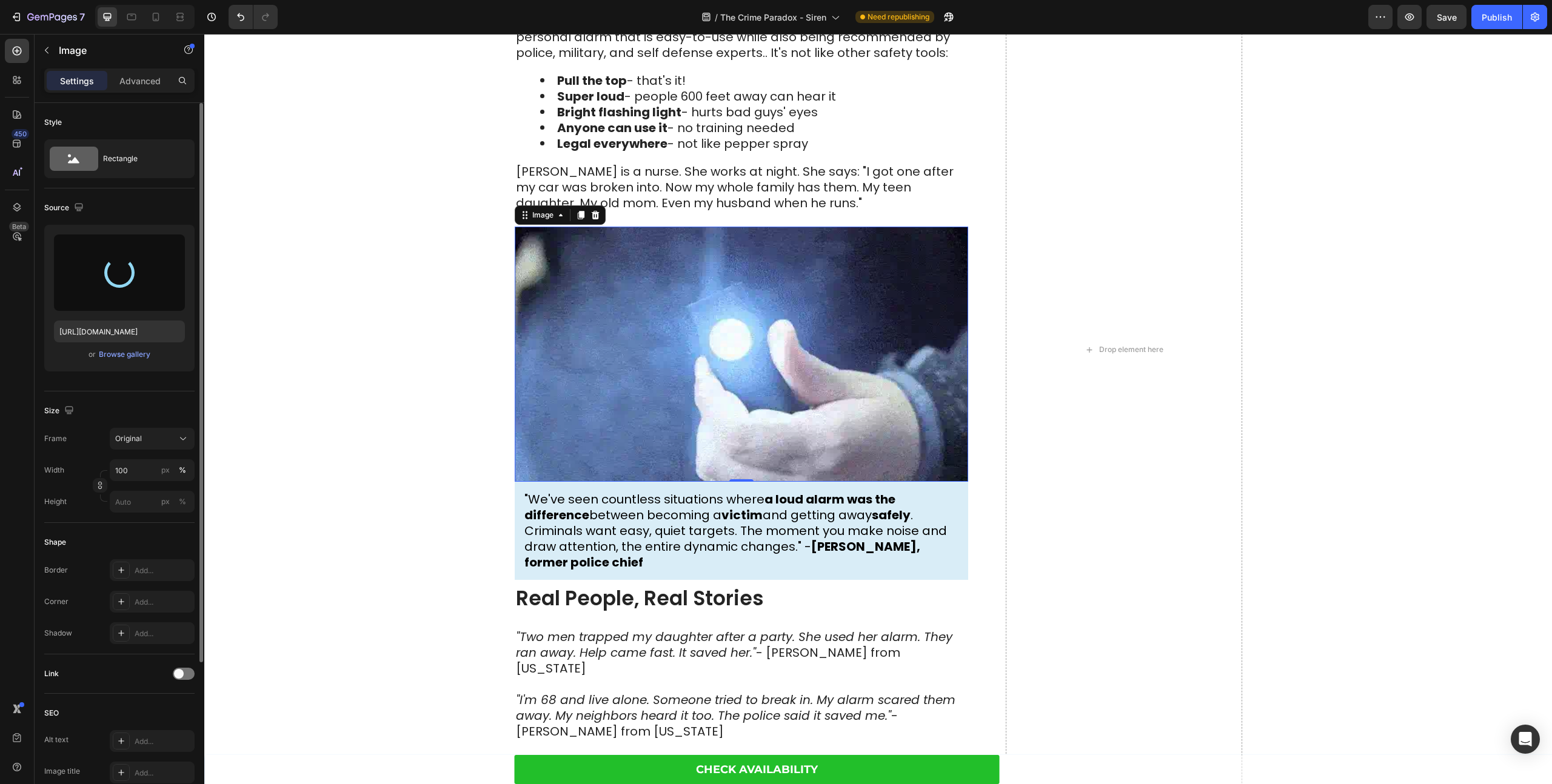
type input "[URL][DOMAIN_NAME]"
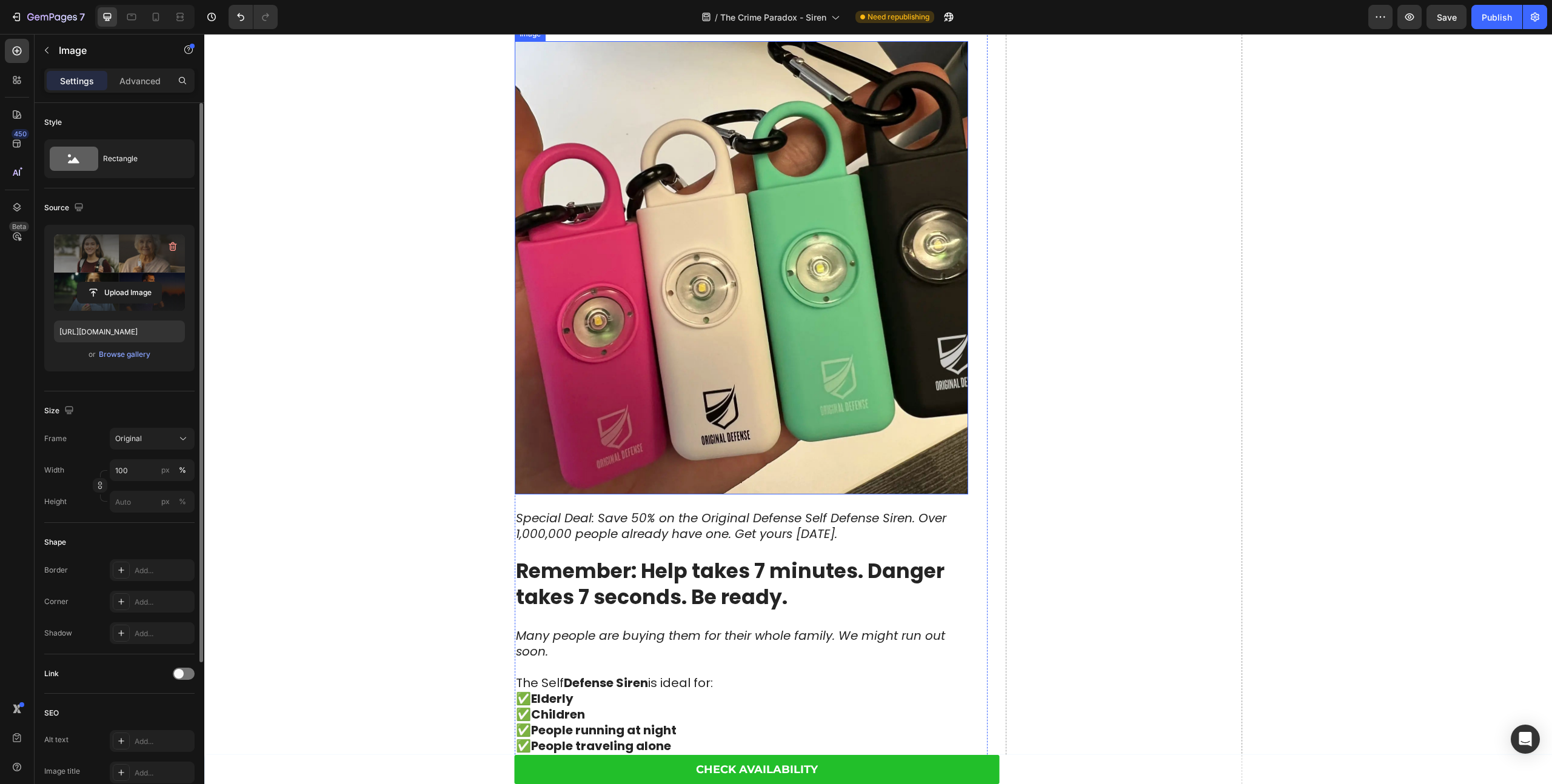
scroll to position [3814, 0]
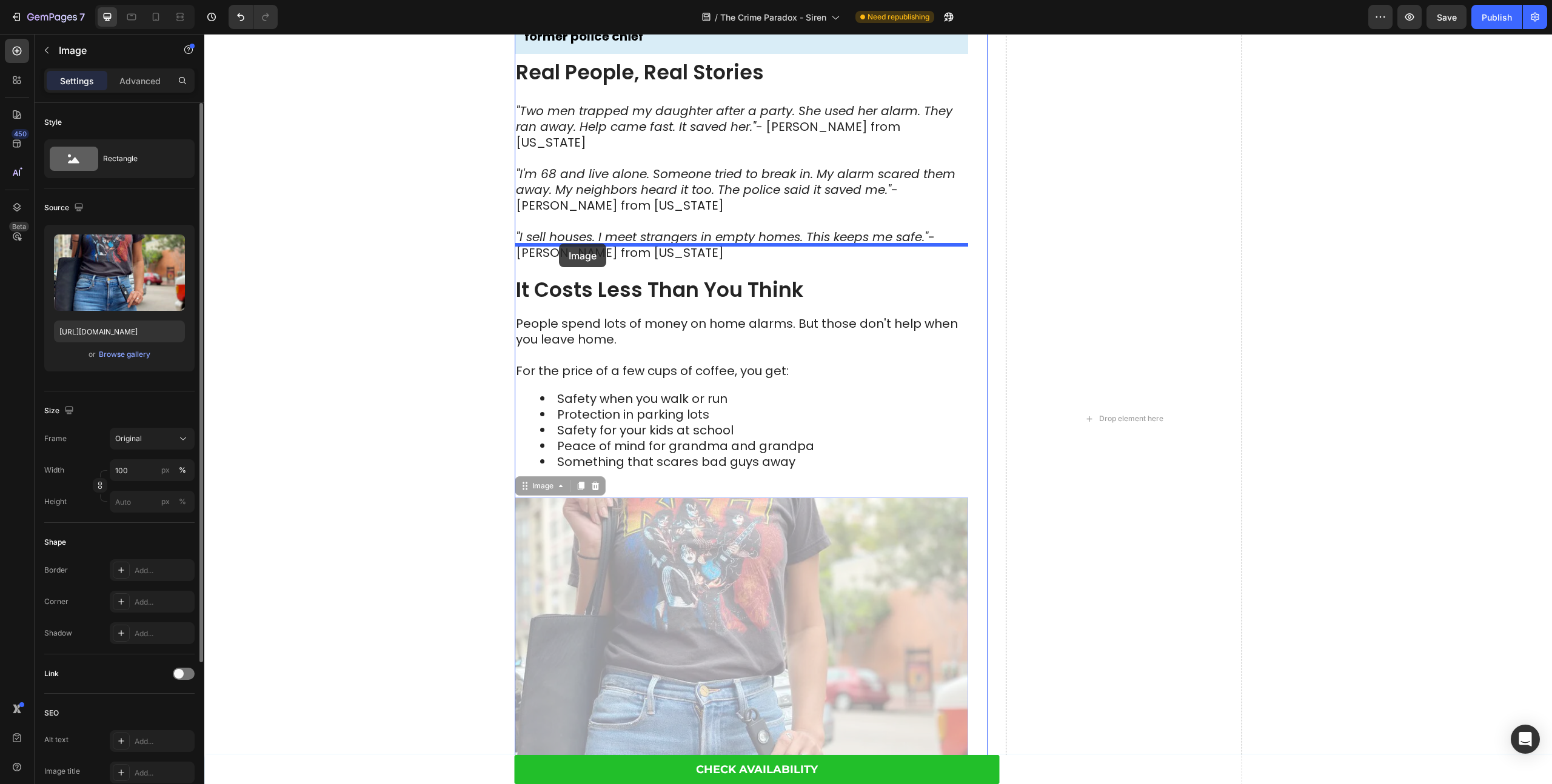
drag, startPoint x: 535, startPoint y: 460, endPoint x: 559, endPoint y: 243, distance: 218.3
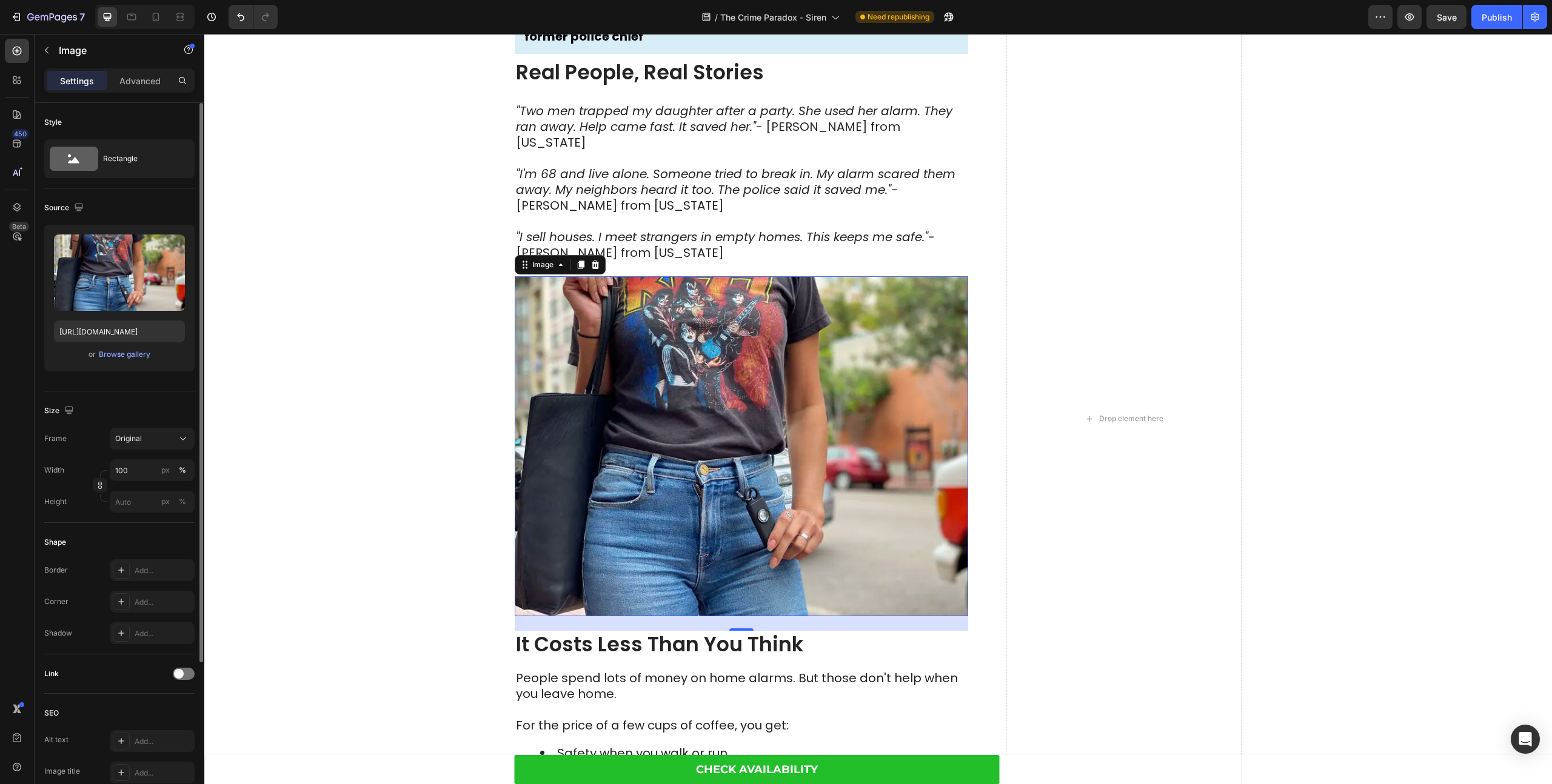
click at [584, 349] on img at bounding box center [741, 446] width 453 height 340
click at [107, 294] on input "file" at bounding box center [119, 293] width 84 height 21
type input "[URL][DOMAIN_NAME]"
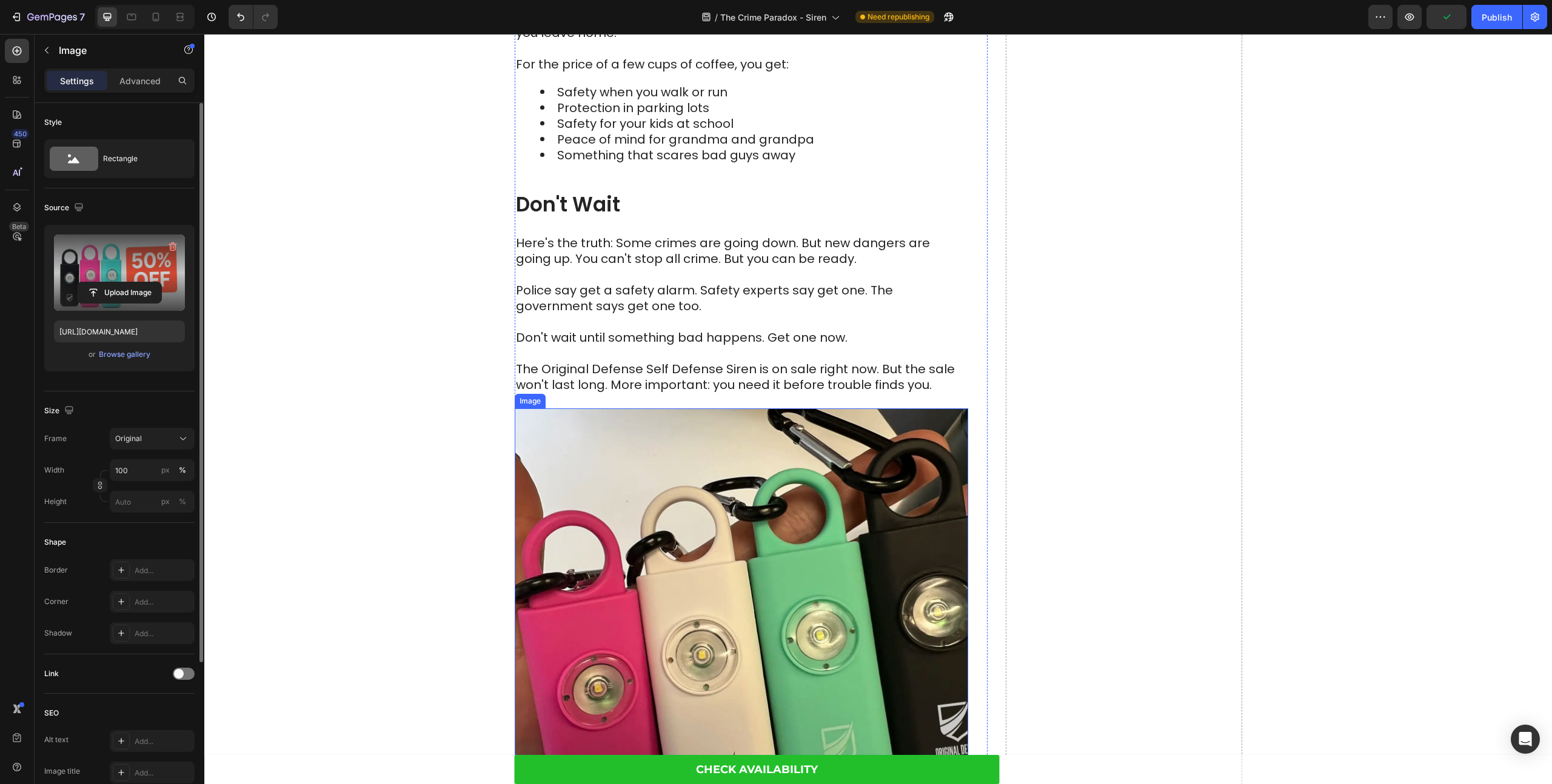
scroll to position [4394, 0]
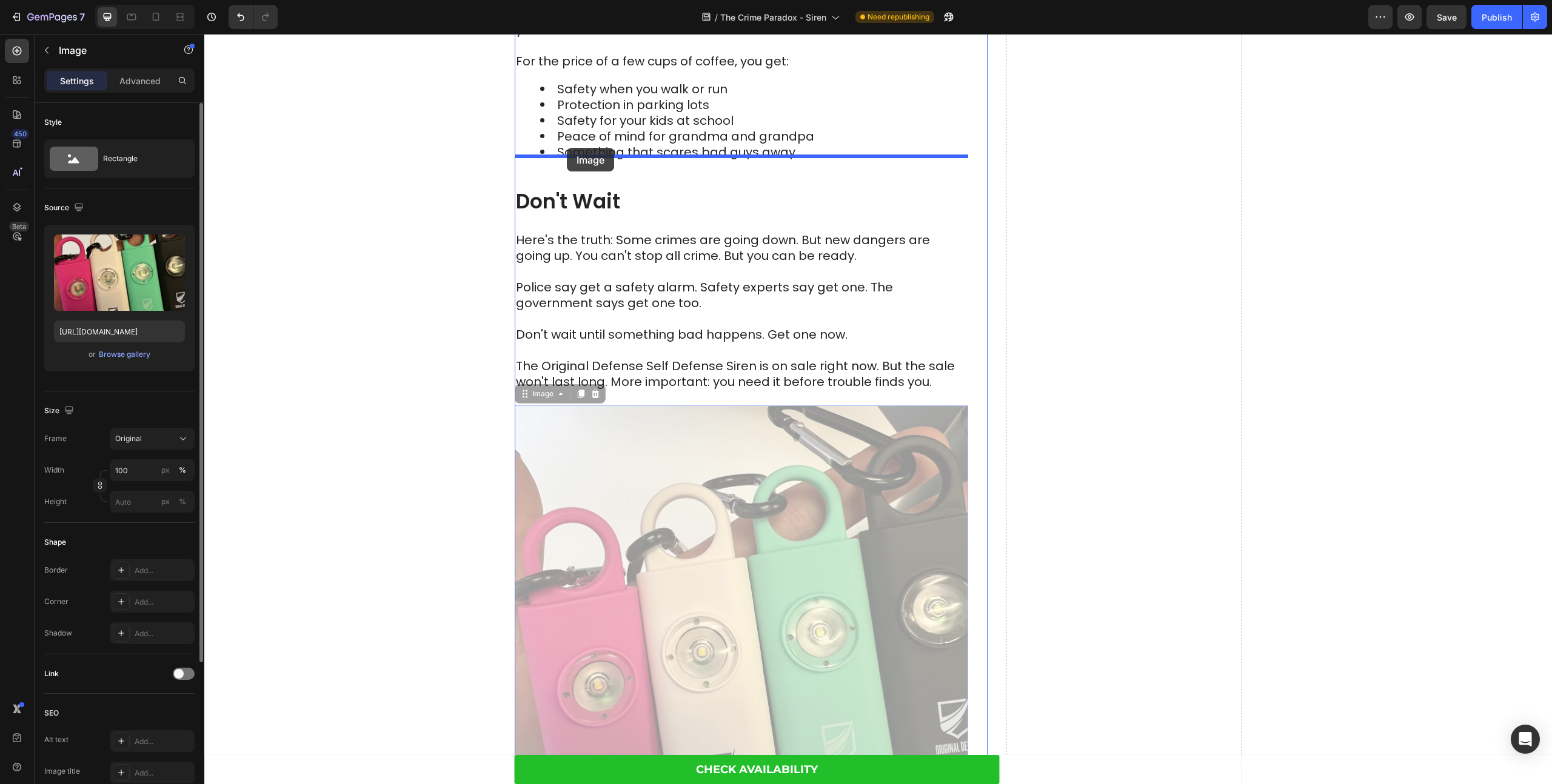
drag, startPoint x: 533, startPoint y: 369, endPoint x: 566, endPoint y: 148, distance: 223.5
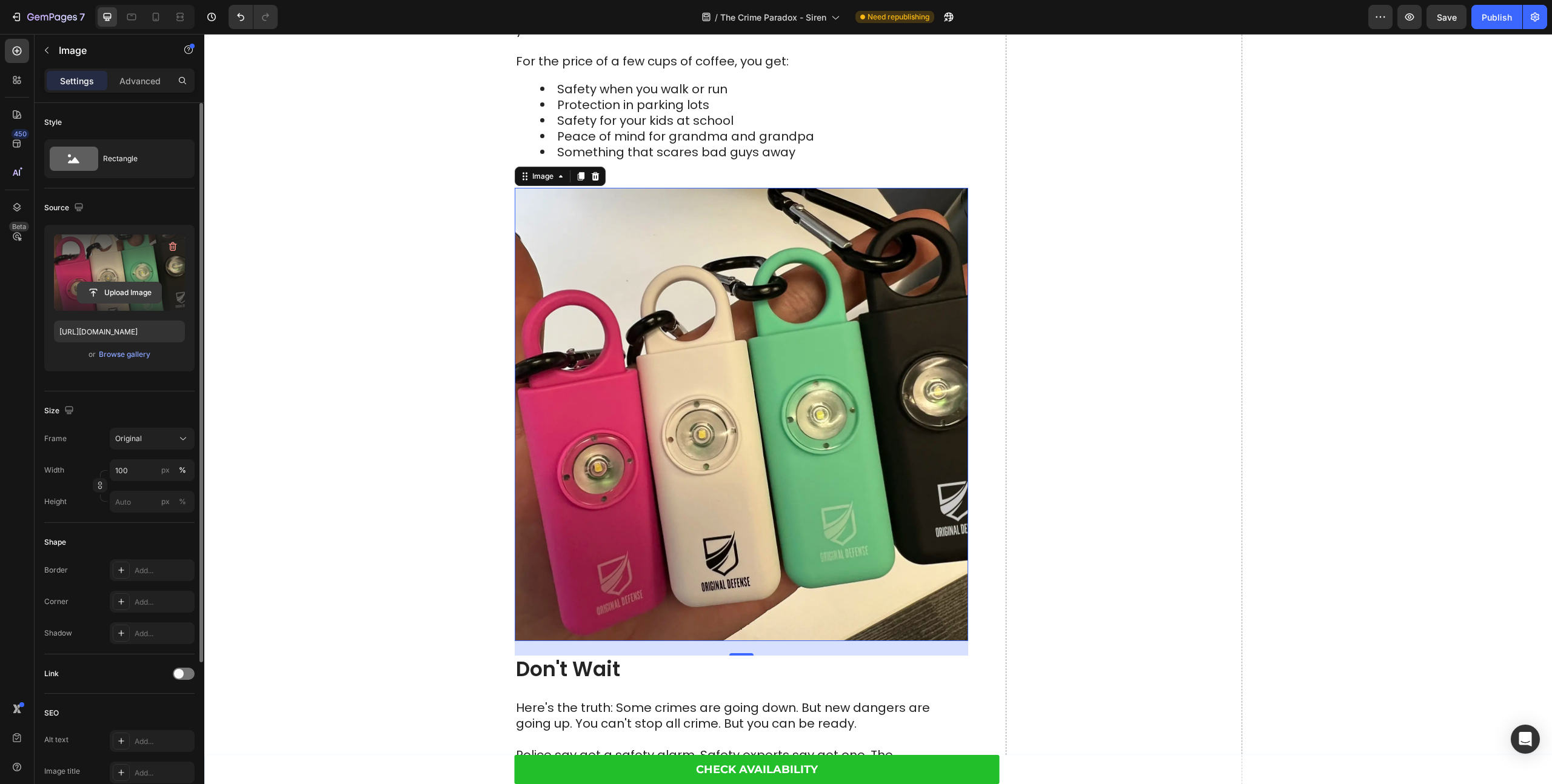
click at [94, 292] on input "file" at bounding box center [119, 293] width 84 height 21
click at [122, 357] on div "Browse gallery" at bounding box center [124, 354] width 51 height 11
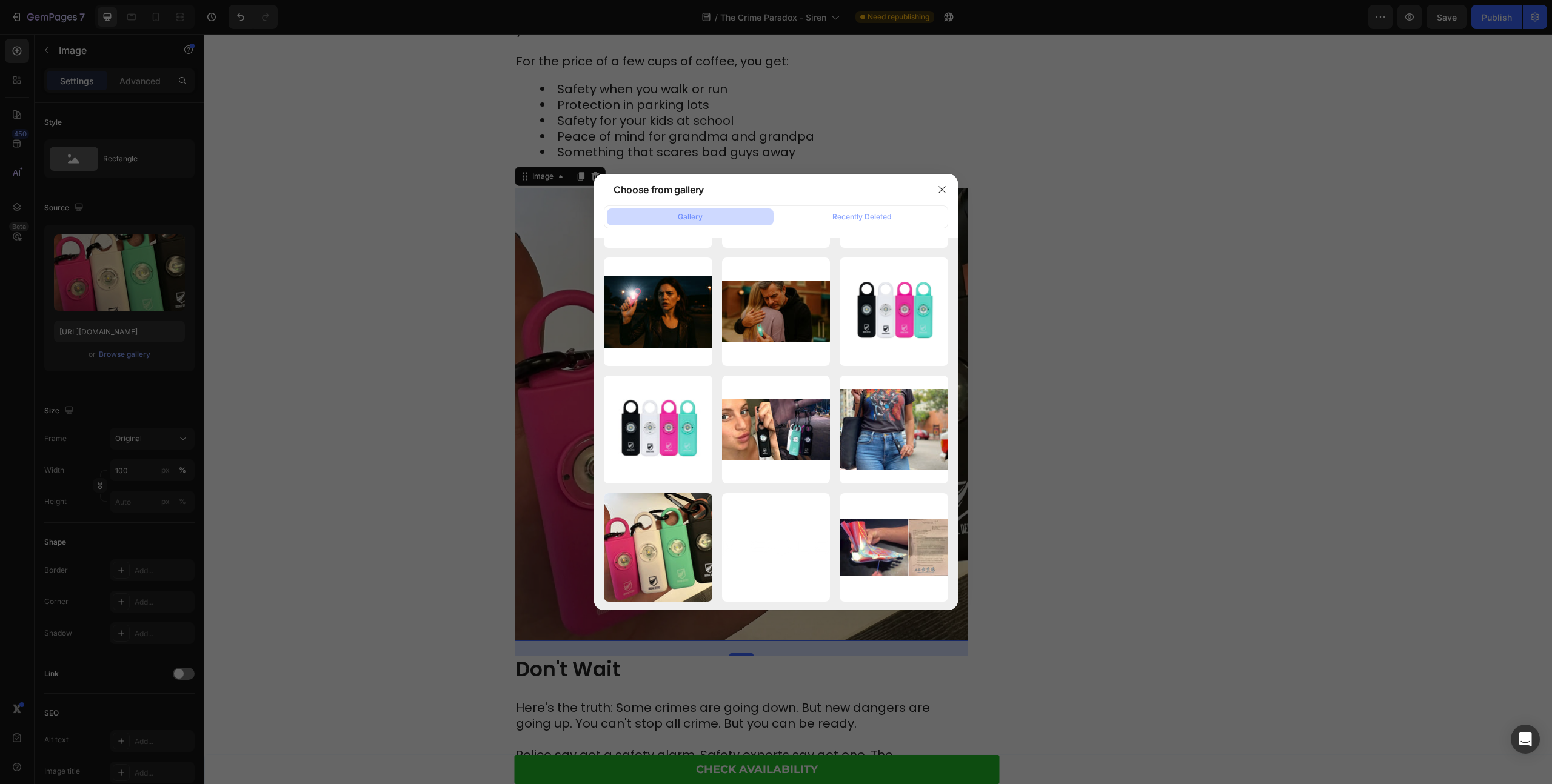
scroll to position [403, 0]
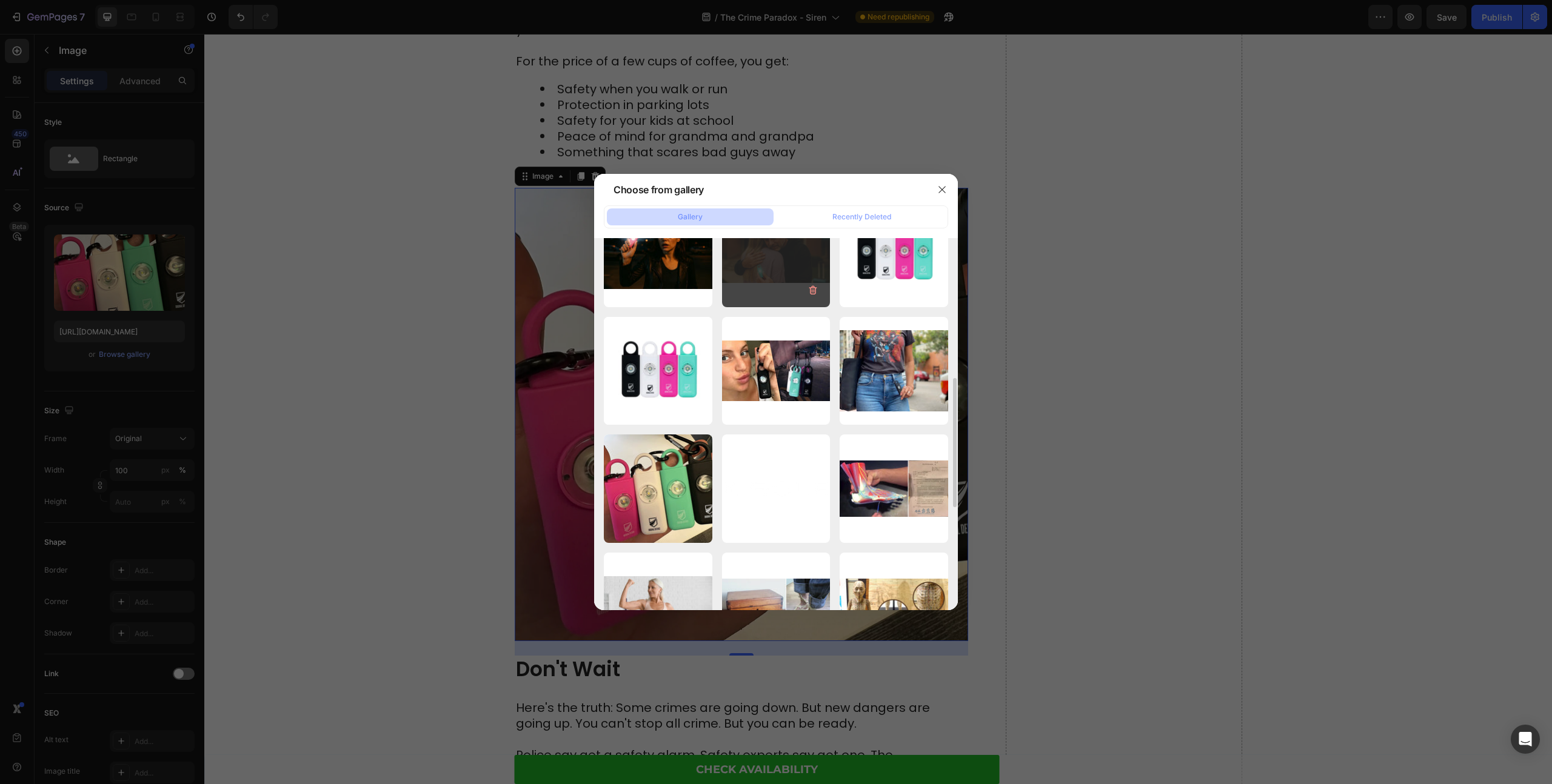
click at [777, 269] on div "Dont Wait - emotiona...ll.webp 107.09 kb" at bounding box center [776, 253] width 109 height 109
type input "[URL][DOMAIN_NAME]"
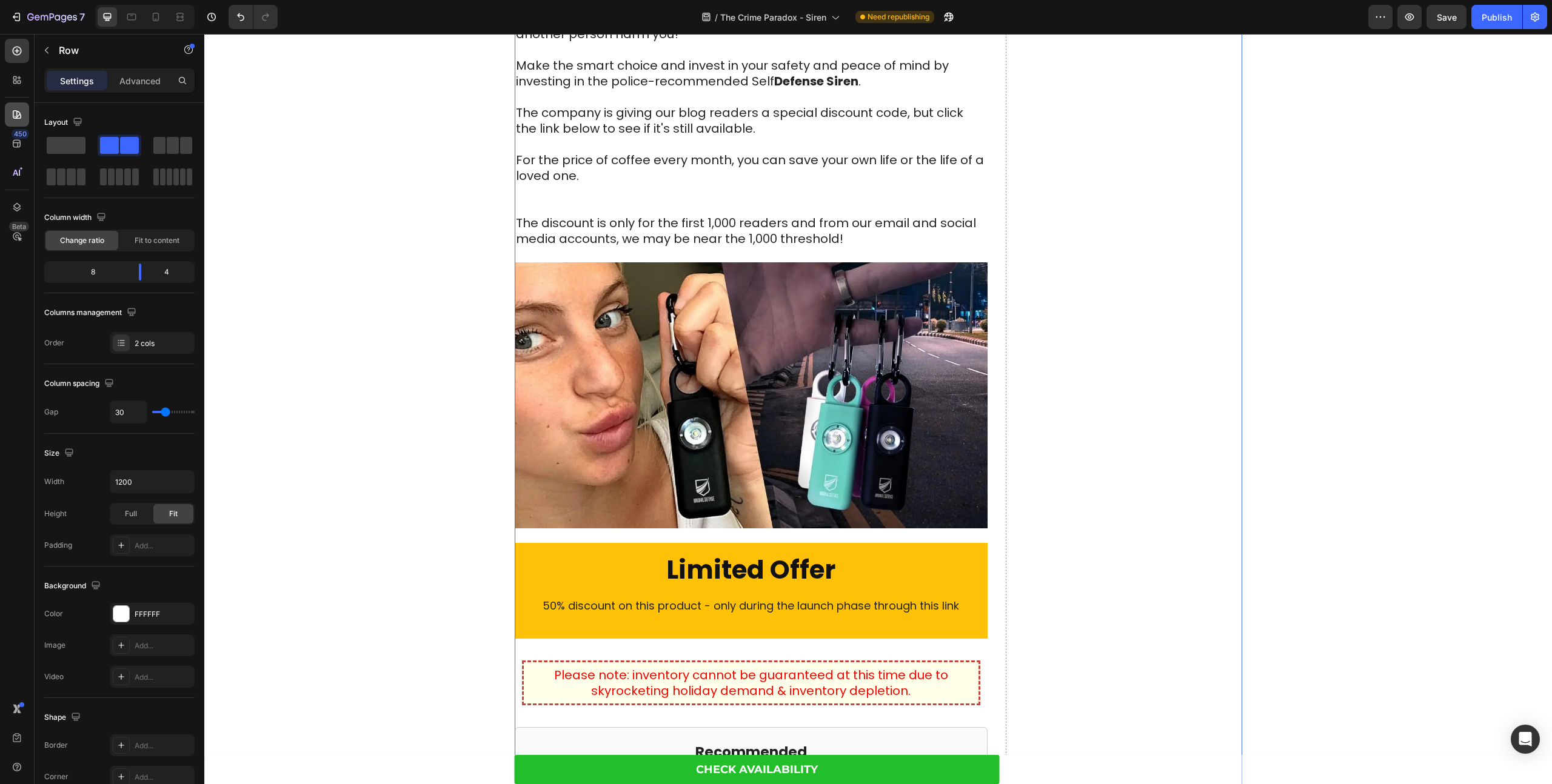
scroll to position [6490, 0]
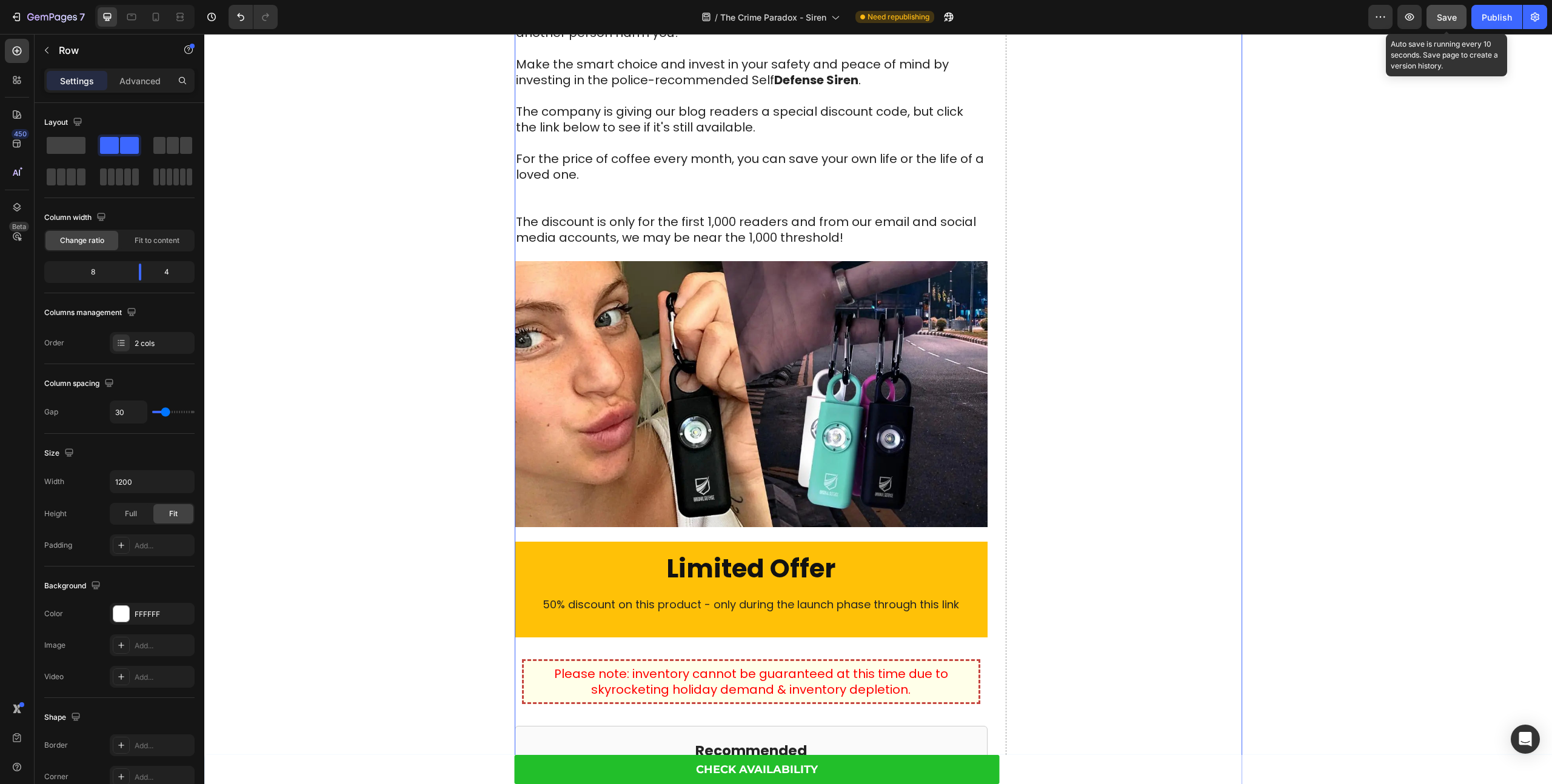
click at [1448, 25] on button "Save" at bounding box center [1446, 17] width 40 height 24
click at [1502, 8] on button "Publish" at bounding box center [1496, 17] width 51 height 24
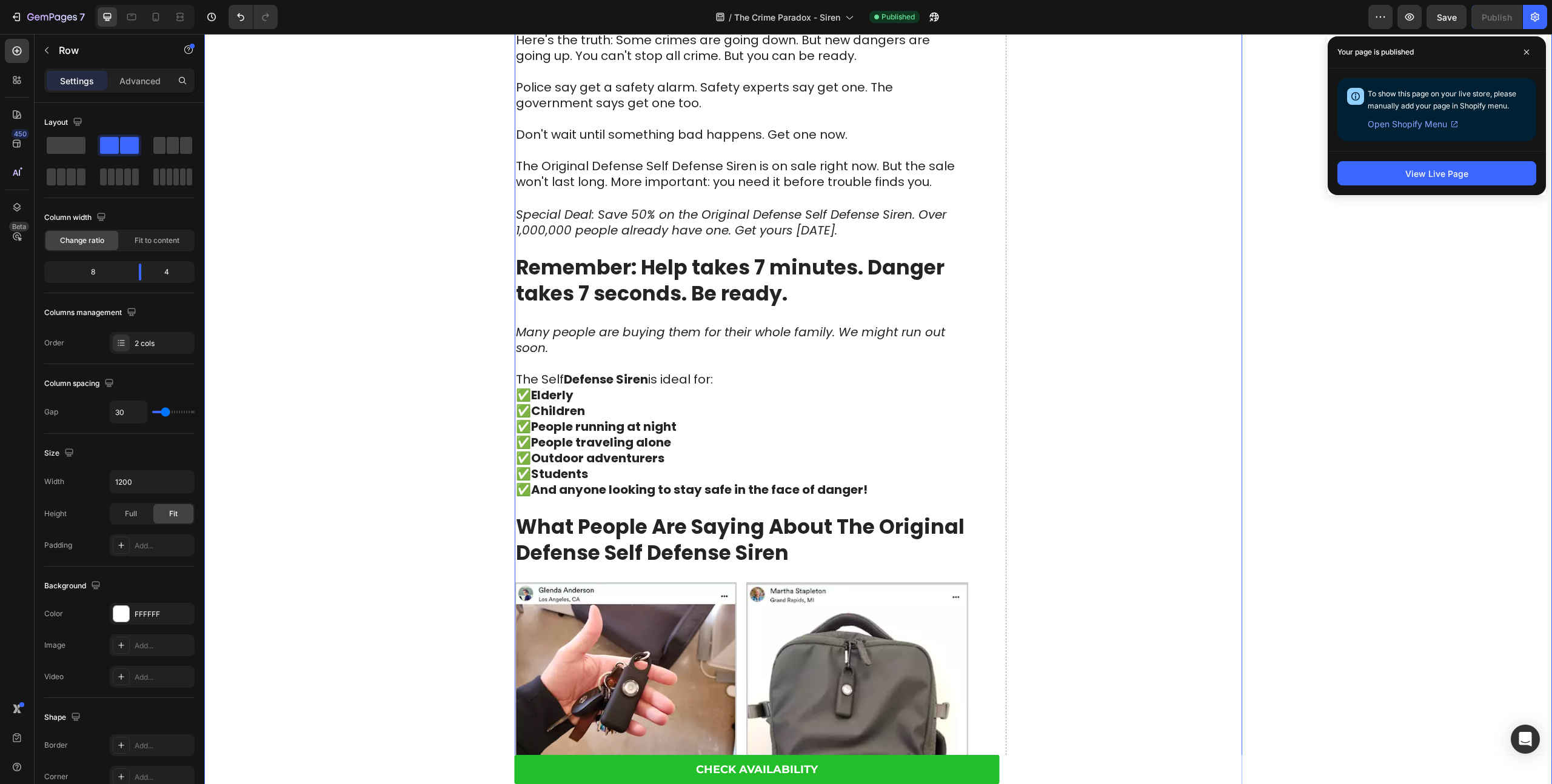
scroll to position [4888, 0]
